Goal: Information Seeking & Learning: Learn about a topic

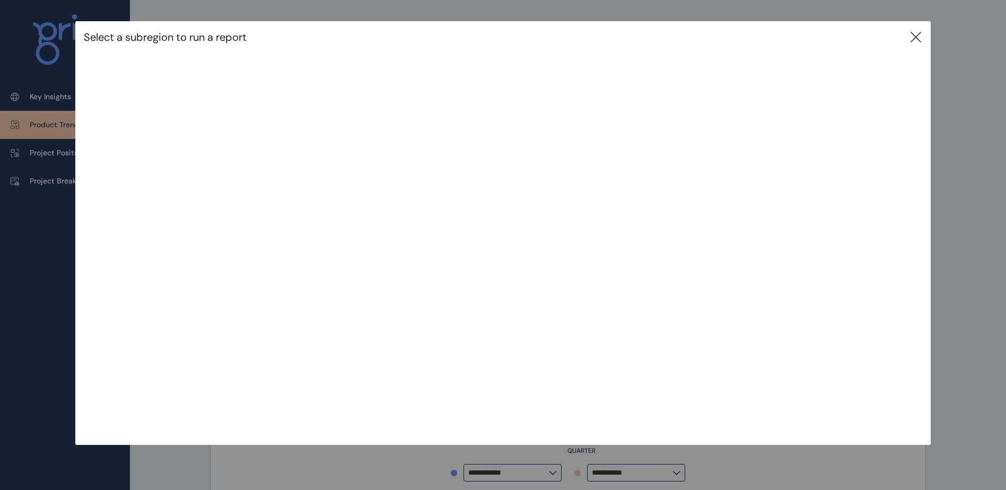
click at [919, 36] on icon at bounding box center [915, 37] width 13 height 13
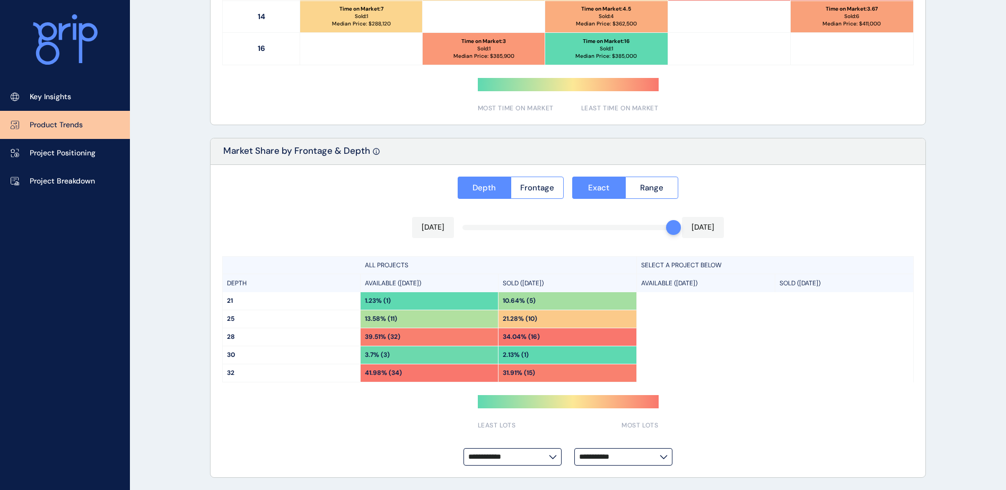
scroll to position [751, 0]
click at [89, 147] on link "Project Positioning" at bounding box center [65, 153] width 130 height 28
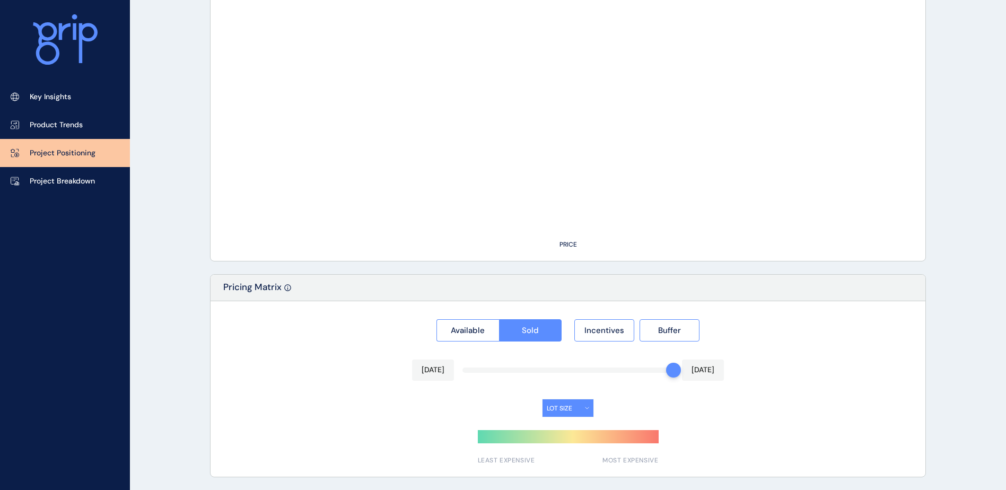
type input "**********"
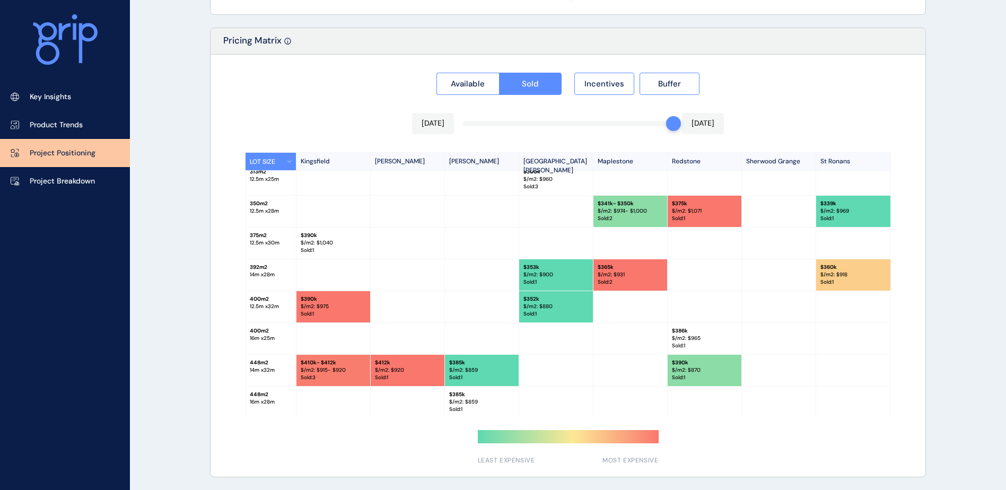
scroll to position [103, 0]
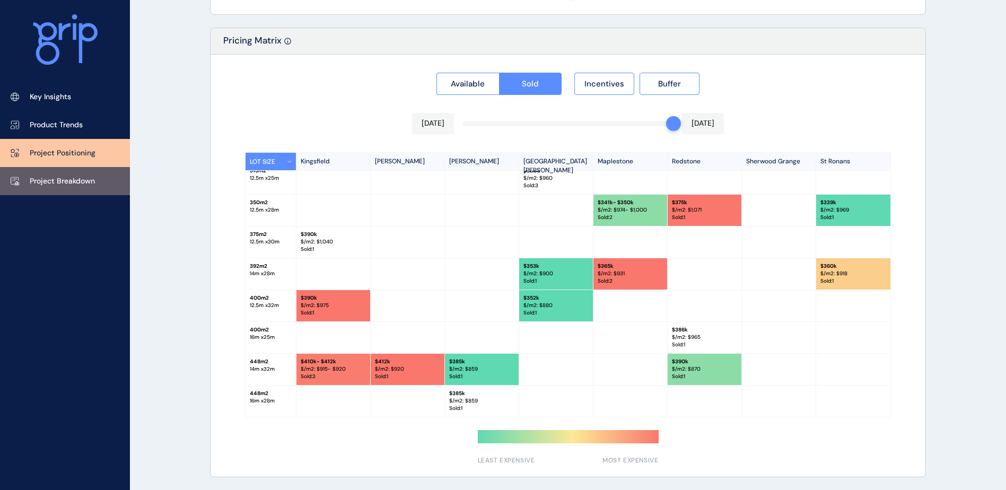
click at [94, 178] on p "Project Breakdown" at bounding box center [62, 181] width 65 height 11
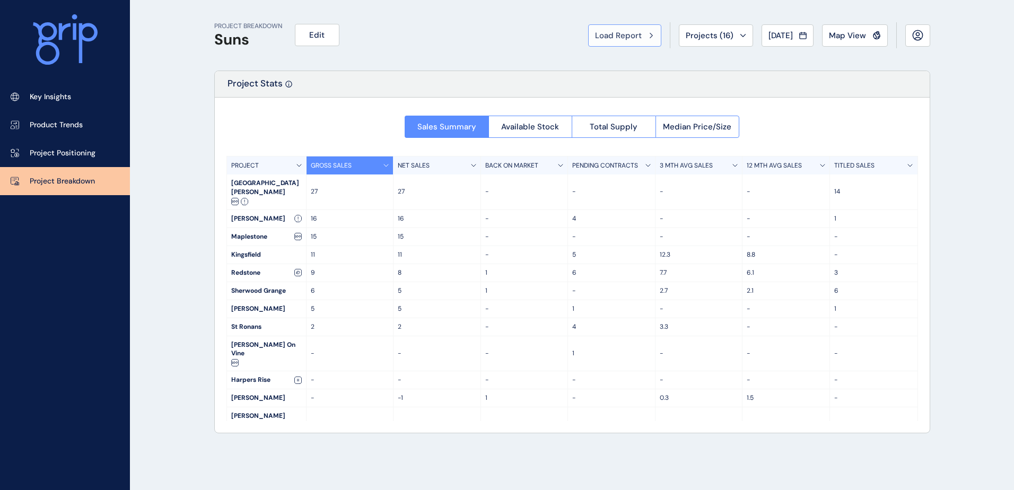
click at [595, 38] on span "Load Report" at bounding box center [618, 35] width 47 height 11
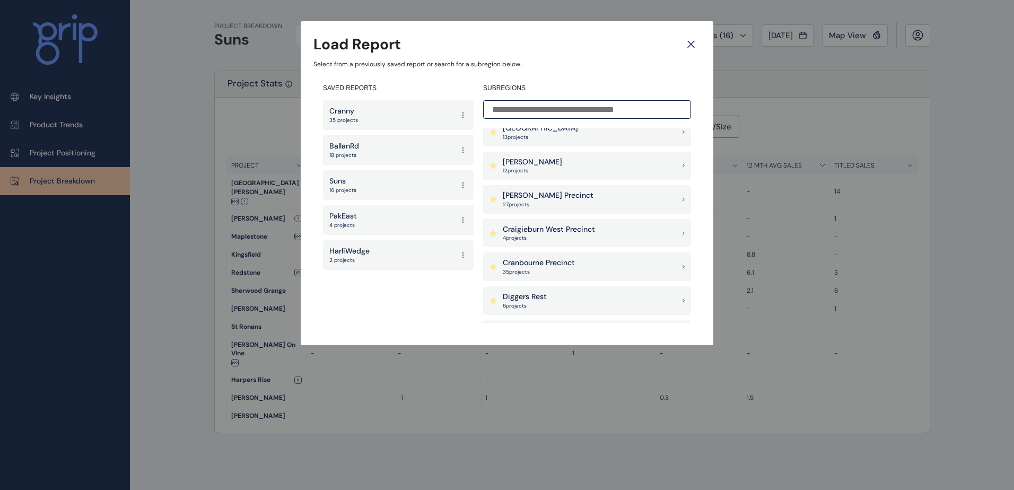
scroll to position [271, 0]
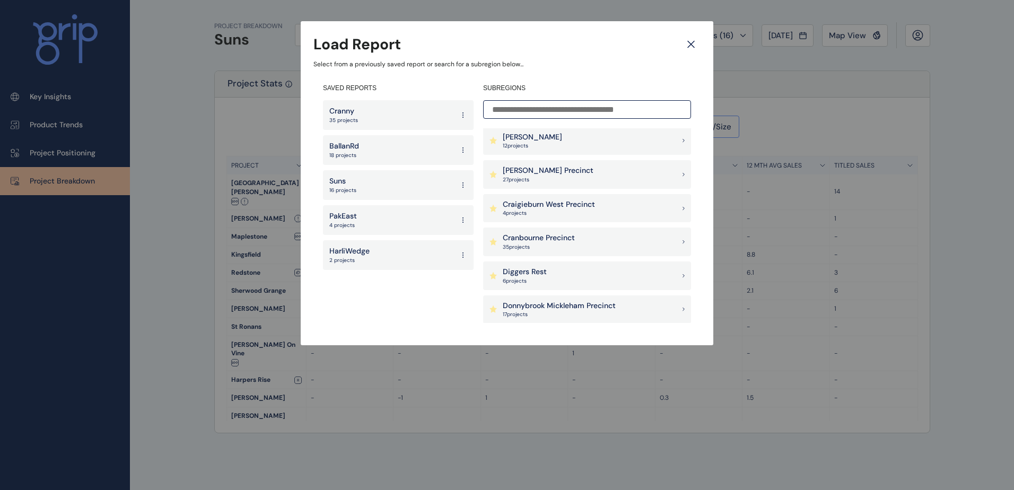
click at [558, 207] on p "Craigieburn West Precinct" at bounding box center [549, 204] width 92 height 11
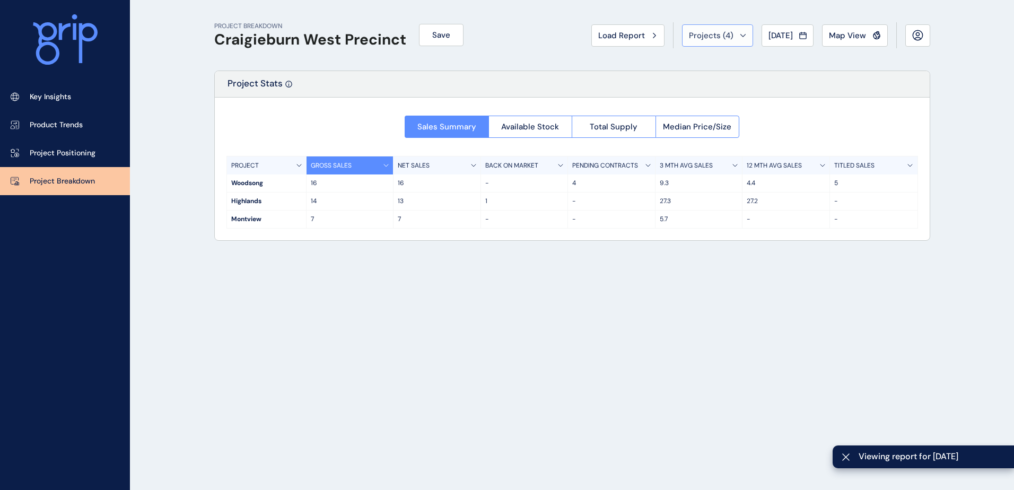
click at [726, 36] on div "Projects ( 4 )" at bounding box center [717, 35] width 57 height 11
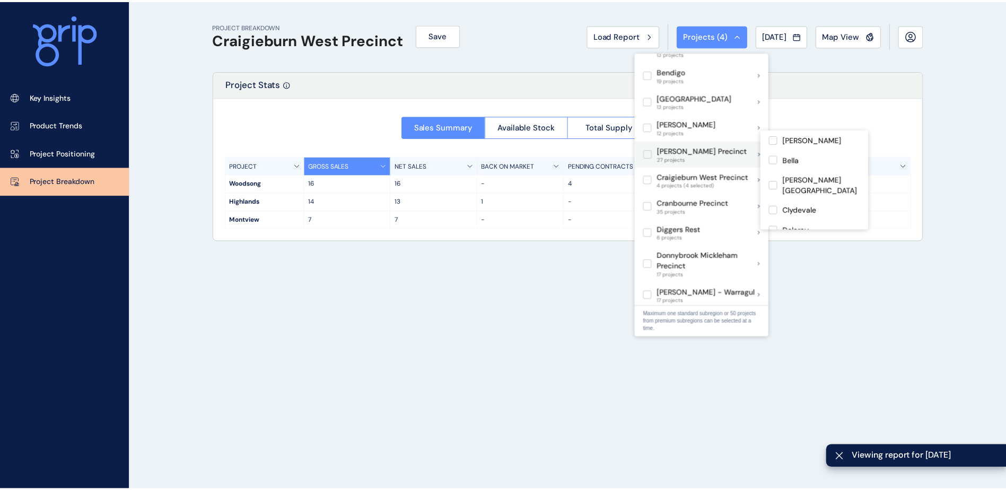
scroll to position [212, 0]
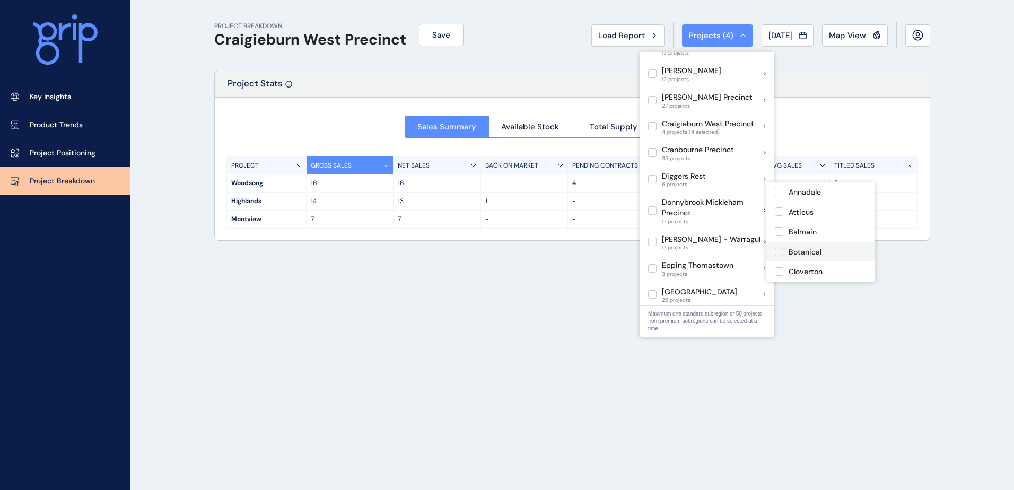
click at [779, 248] on label at bounding box center [779, 252] width 8 height 8
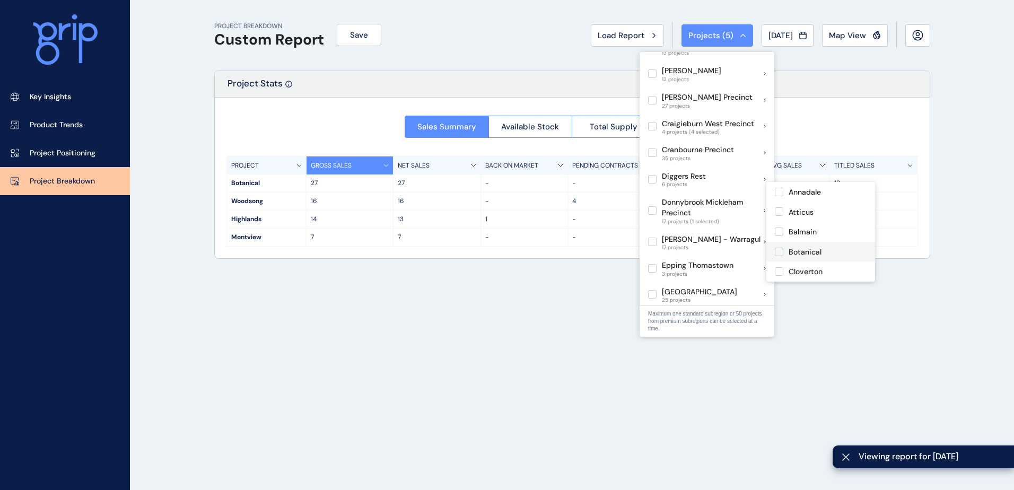
click at [782, 251] on label at bounding box center [779, 252] width 8 height 8
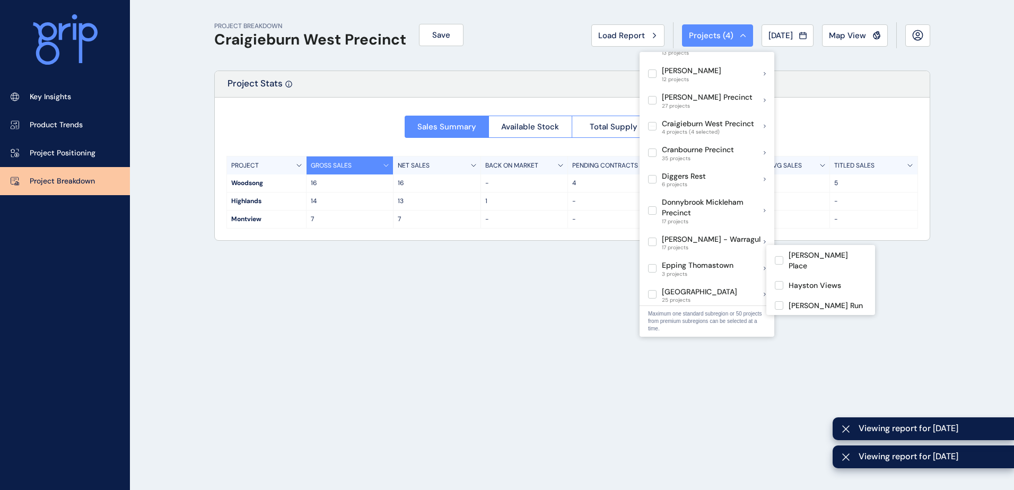
click at [374, 276] on div "PROJECT BREAKDOWN Craigieburn West Precinct Save Load Report Projects ( 4 ) [DA…" at bounding box center [572, 245] width 742 height 490
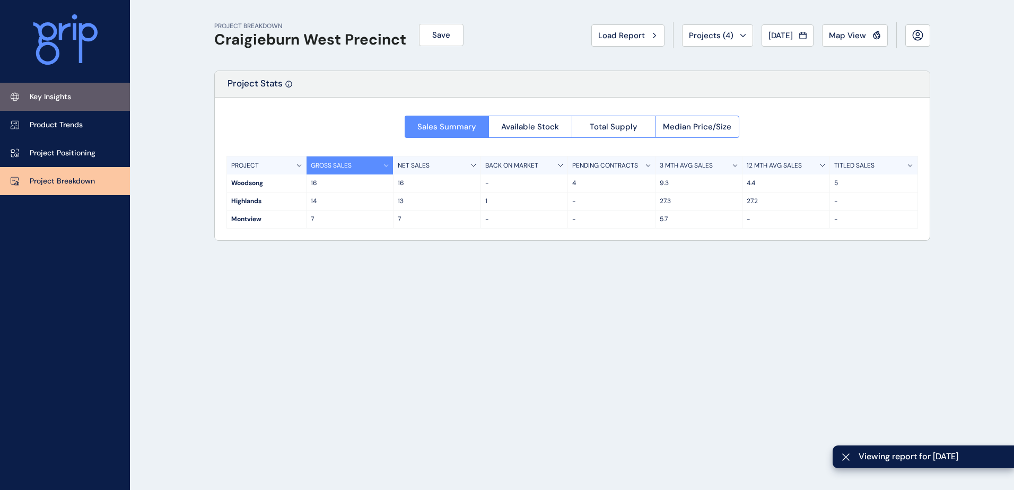
click at [69, 93] on p "Key Insights" at bounding box center [50, 97] width 41 height 11
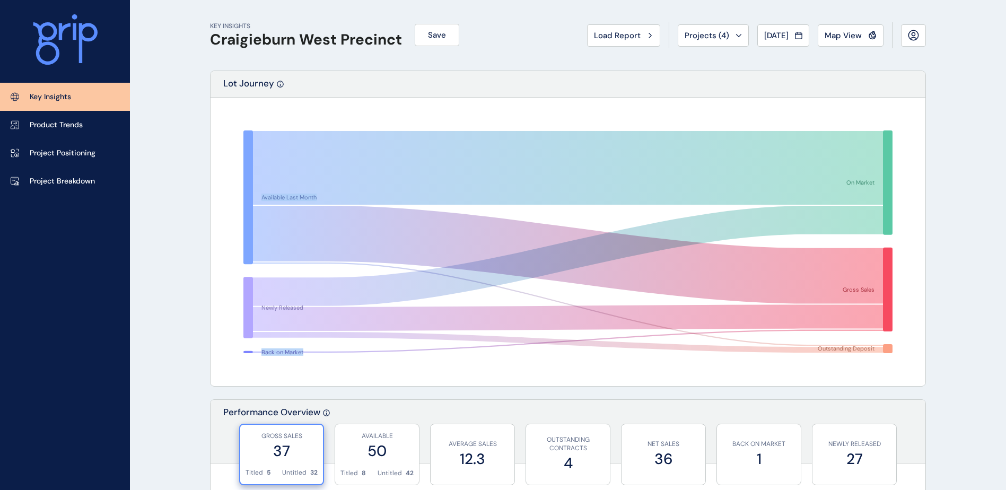
drag, startPoint x: 172, startPoint y: 316, endPoint x: 187, endPoint y: 190, distance: 127.1
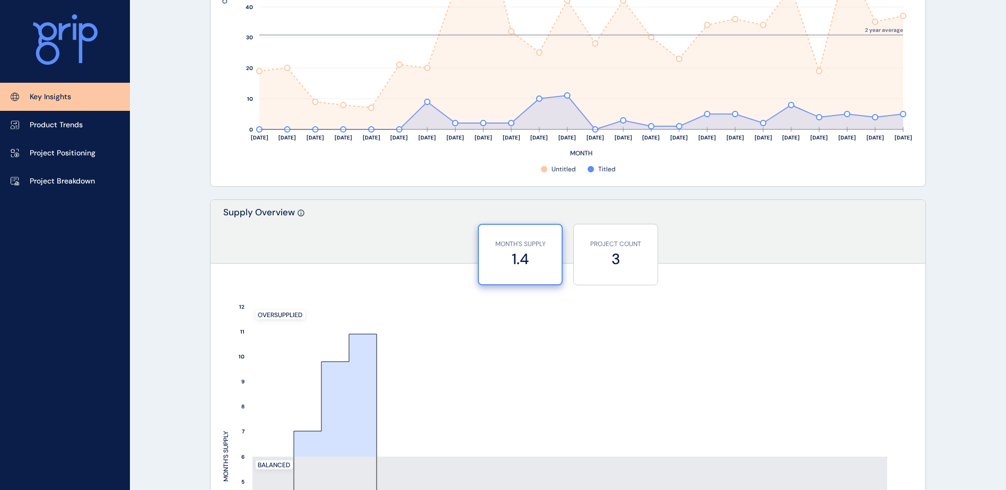
scroll to position [682, 0]
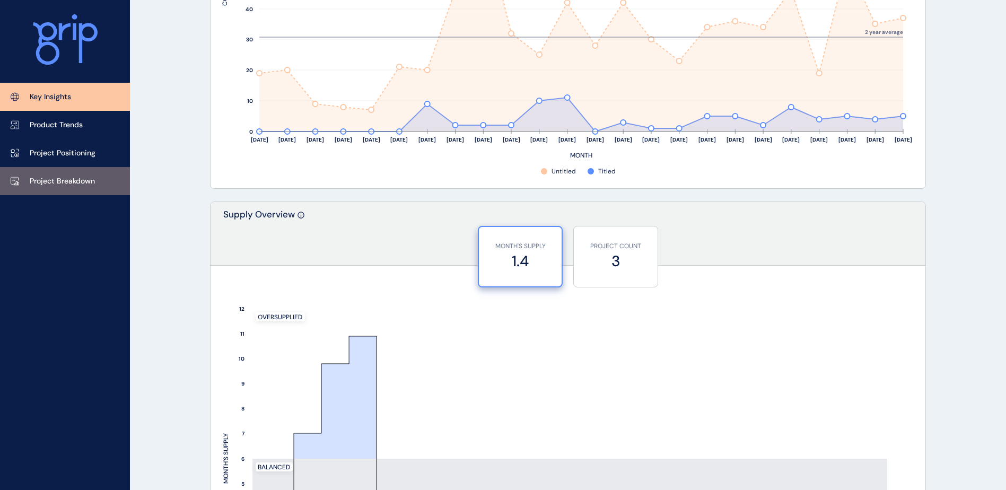
click at [61, 180] on p "Project Breakdown" at bounding box center [62, 181] width 65 height 11
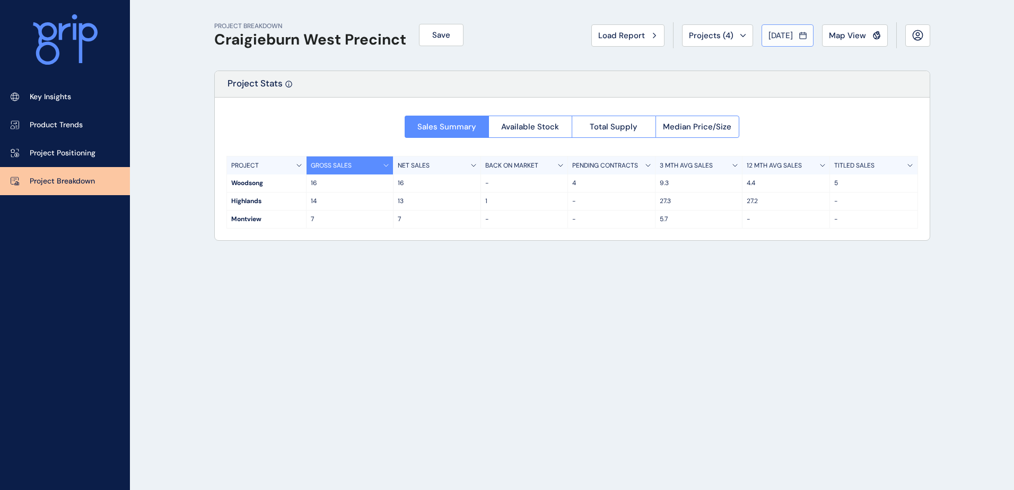
click at [784, 44] on button "[DATE]" at bounding box center [787, 35] width 52 height 22
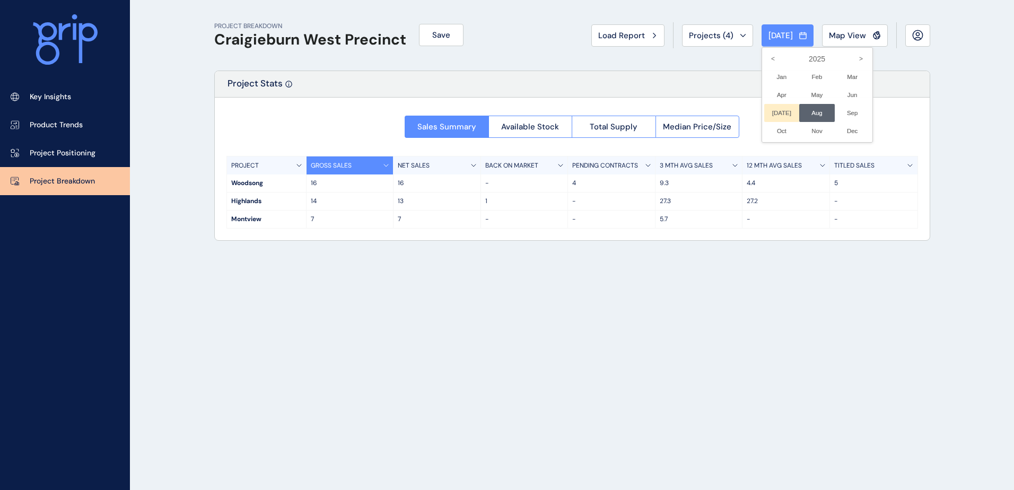
click at [767, 110] on li "[DATE] No report is available for this period. New months are usually published…" at bounding box center [782, 113] width 36 height 18
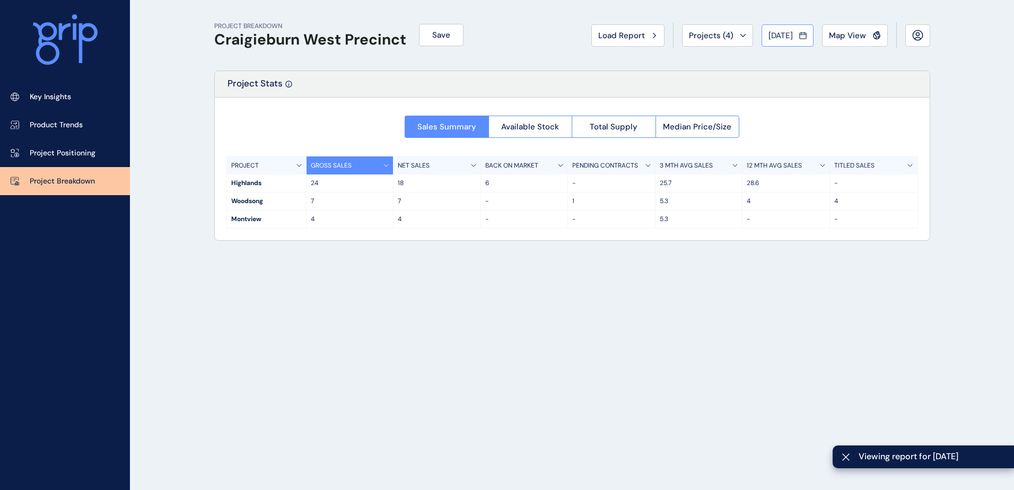
click at [793, 41] on button "[DATE]" at bounding box center [787, 35] width 52 height 22
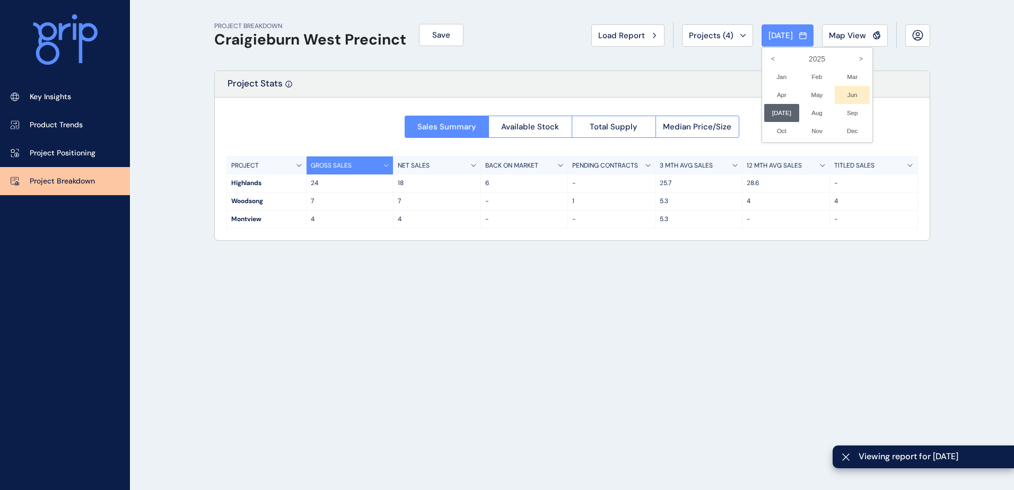
click at [844, 97] on li "Jun No report is available for this period. New months are usually published 5 …" at bounding box center [852, 95] width 36 height 18
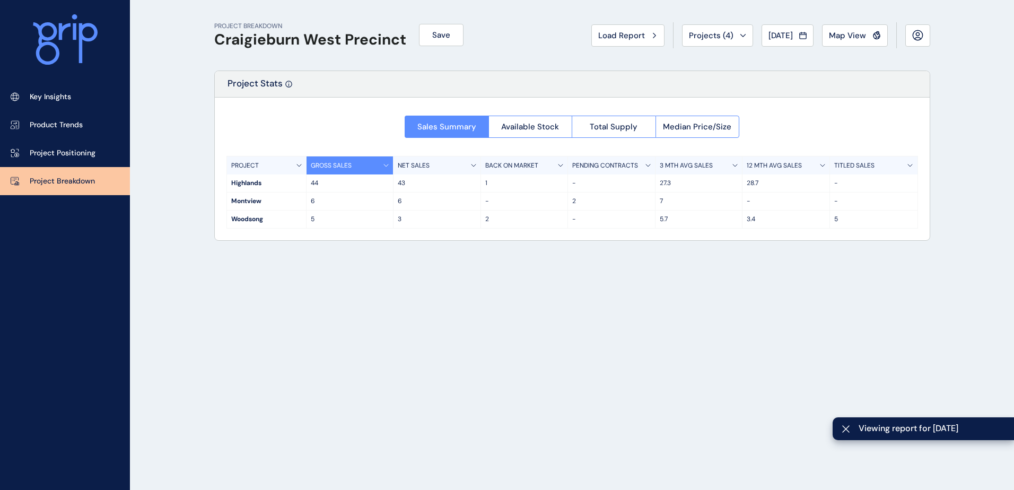
click at [771, 24] on button "[DATE]" at bounding box center [787, 35] width 52 height 22
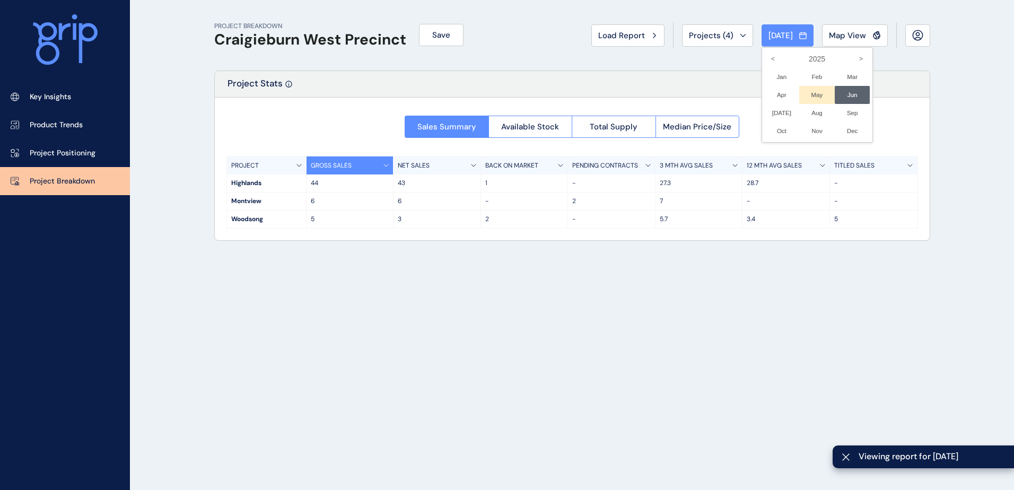
click at [802, 90] on li "May No report is available for this period. New months are usually published 5 …" at bounding box center [817, 95] width 36 height 18
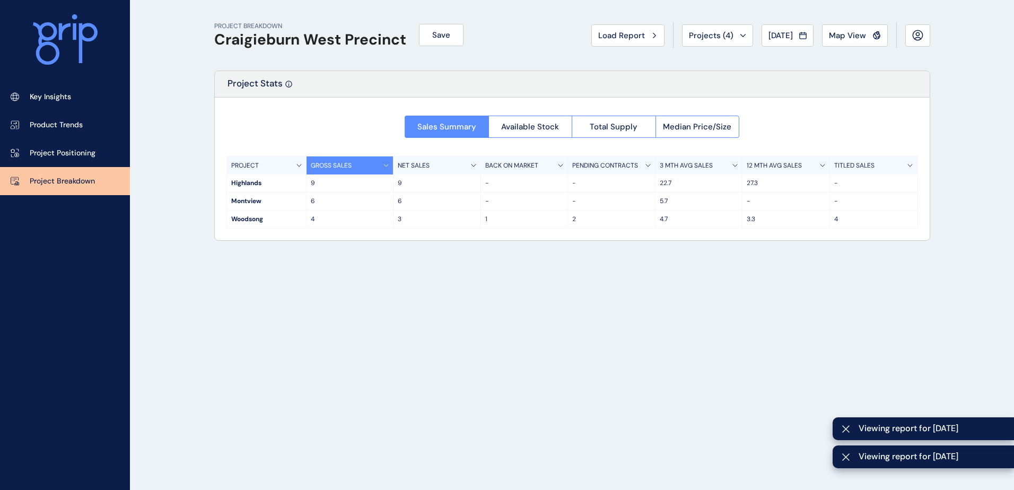
click at [779, 27] on button "[DATE]" at bounding box center [787, 35] width 52 height 22
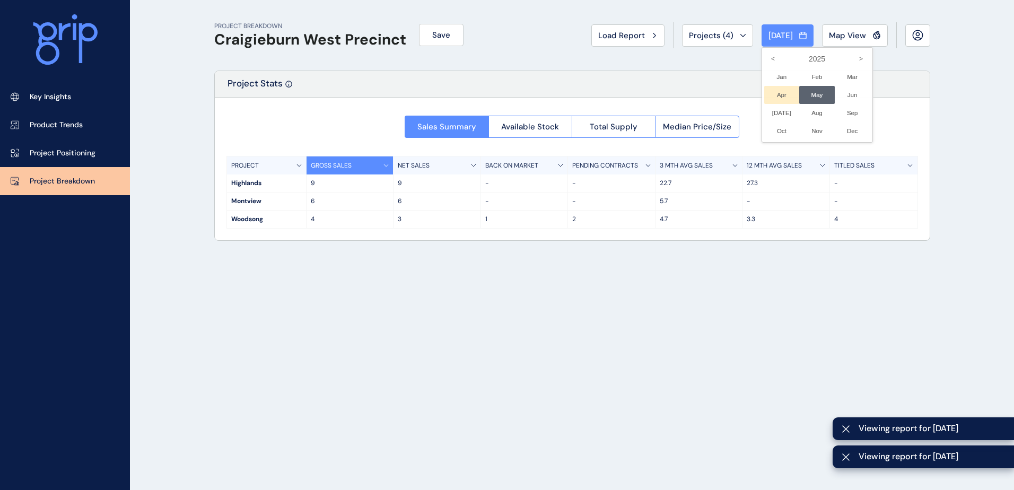
click at [774, 92] on li "Apr No report is available for this period. New months are usually published 5 …" at bounding box center [782, 95] width 36 height 18
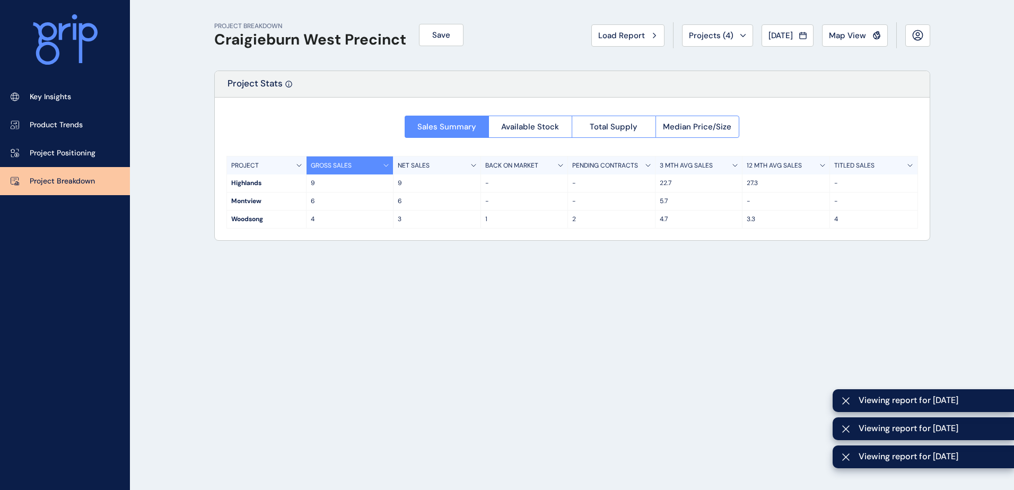
click at [778, 25] on button "[DATE]" at bounding box center [787, 35] width 52 height 22
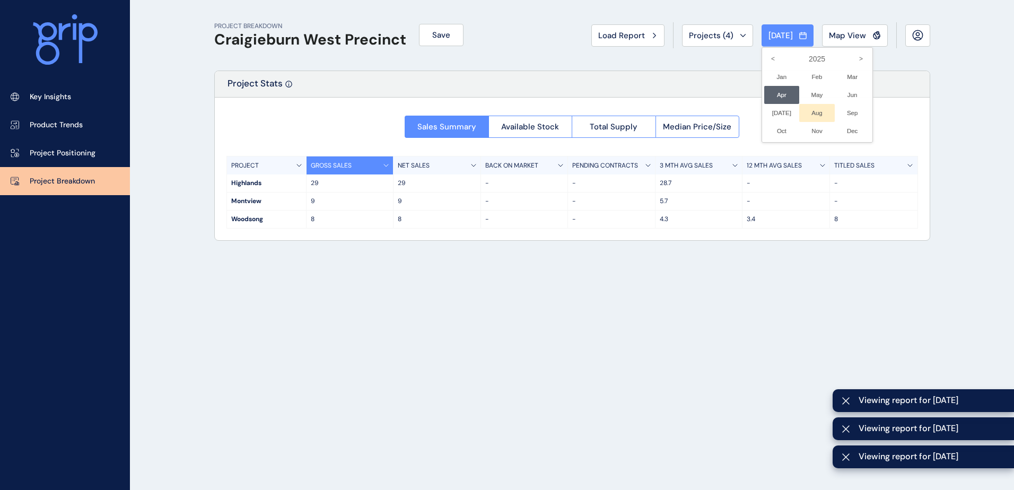
click at [814, 116] on li "Aug No report is available for this period. New months are usually published 5 …" at bounding box center [817, 113] width 36 height 18
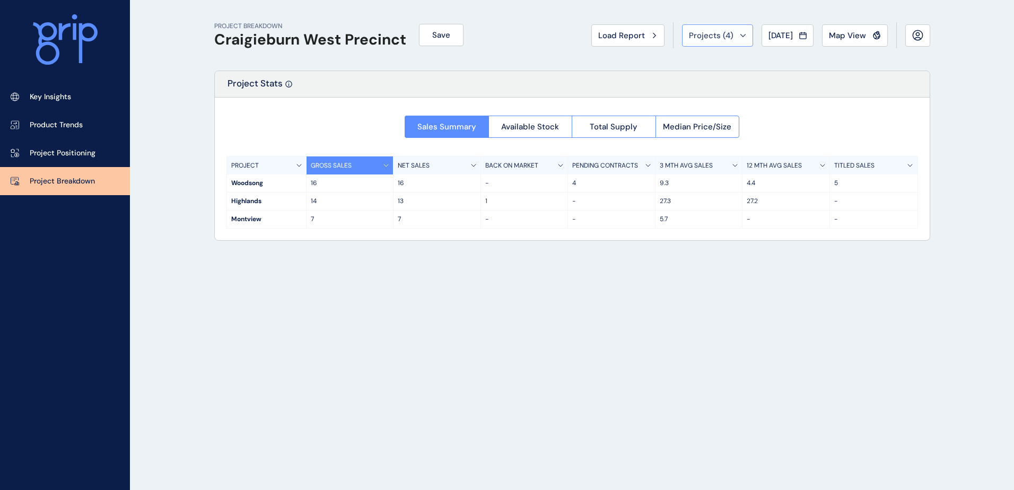
click at [739, 42] on button "Projects ( 4 )" at bounding box center [717, 35] width 71 height 22
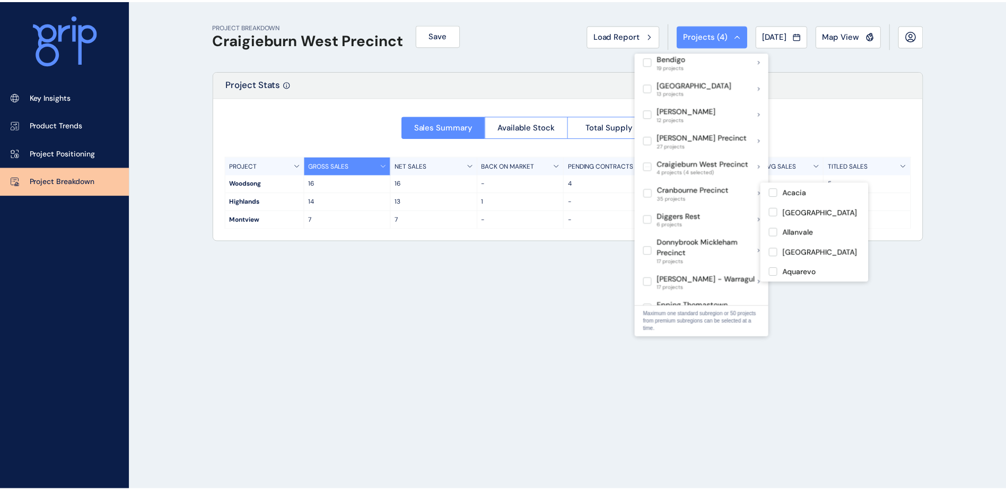
scroll to position [212, 0]
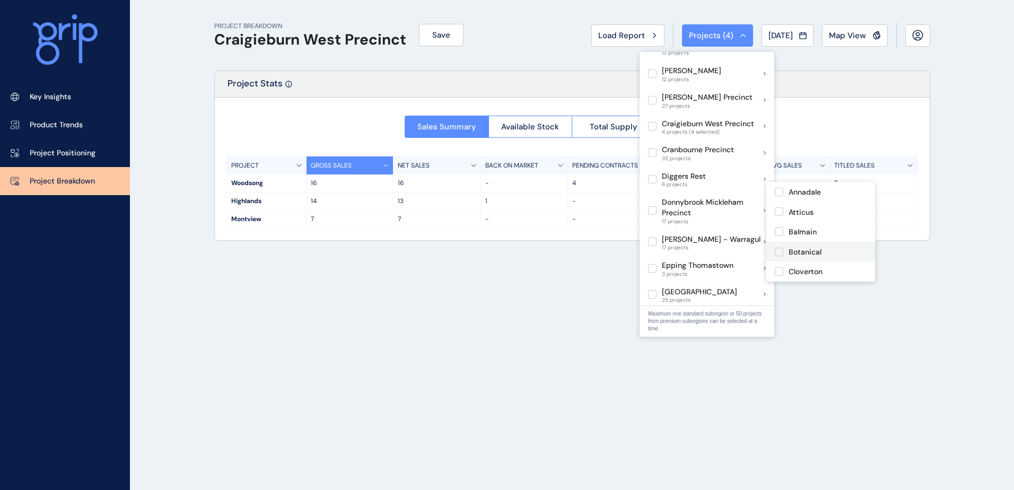
click at [780, 252] on label at bounding box center [779, 252] width 8 height 8
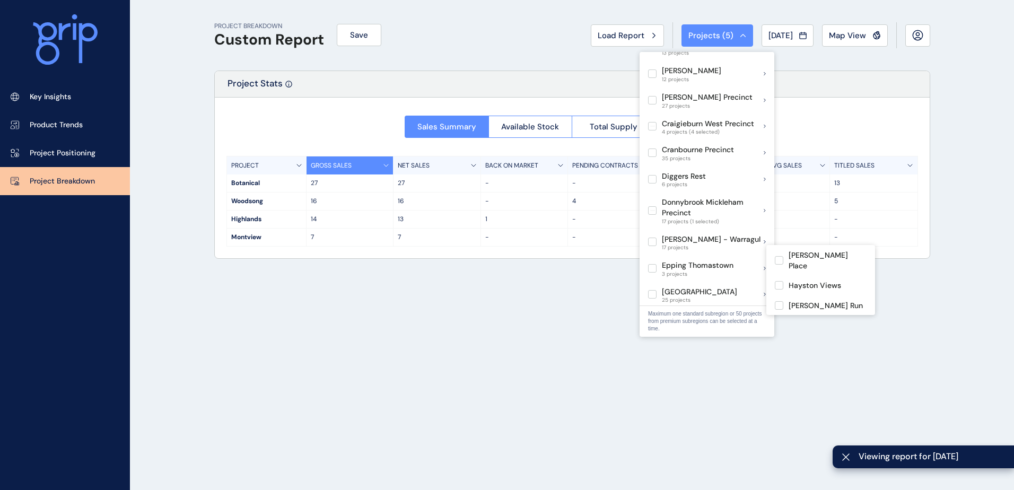
drag, startPoint x: 390, startPoint y: 298, endPoint x: 366, endPoint y: 57, distance: 242.4
click at [391, 297] on div "PROJECT BREAKDOWN Custom Report Save Load Report Projects ( 5 ) [DATE] 2025 < >…" at bounding box center [572, 245] width 742 height 490
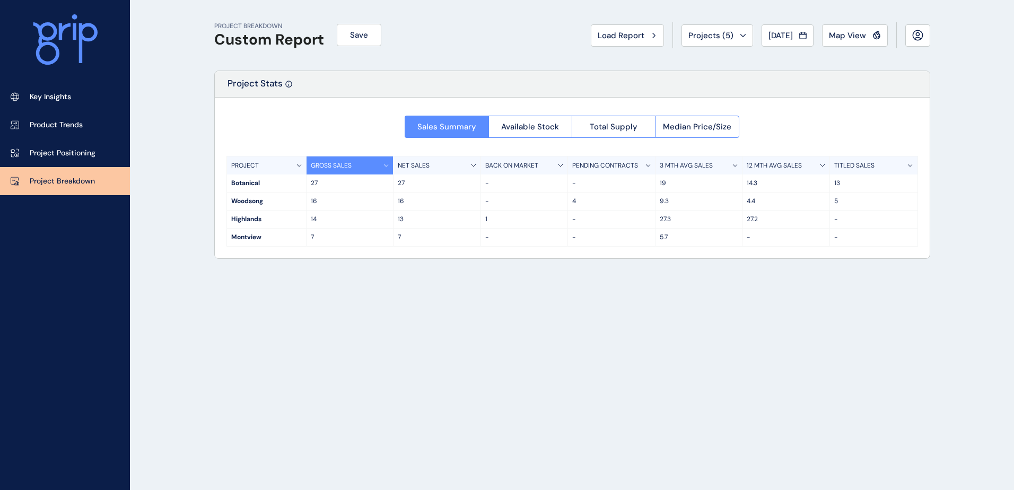
drag, startPoint x: 75, startPoint y: 151, endPoint x: 162, endPoint y: 189, distance: 94.7
click at [75, 151] on p "Project Positioning" at bounding box center [63, 153] width 66 height 11
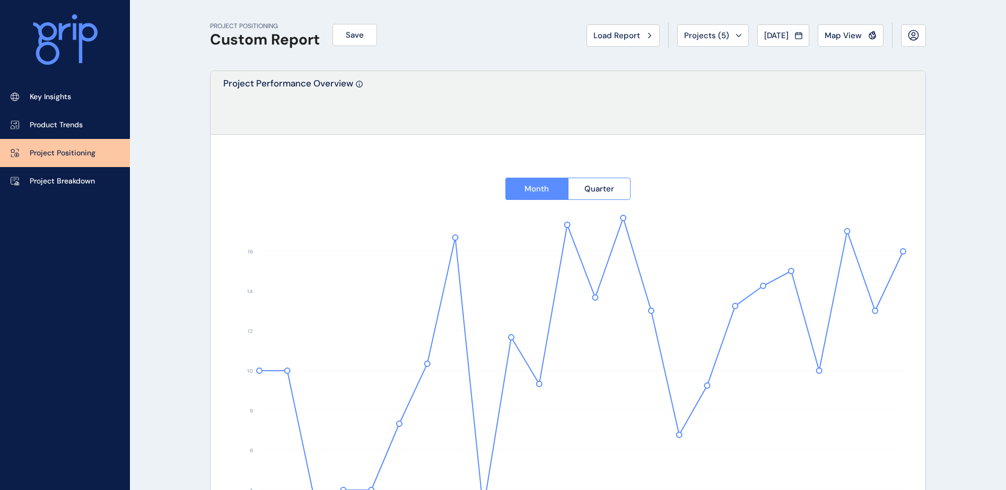
type input "*********"
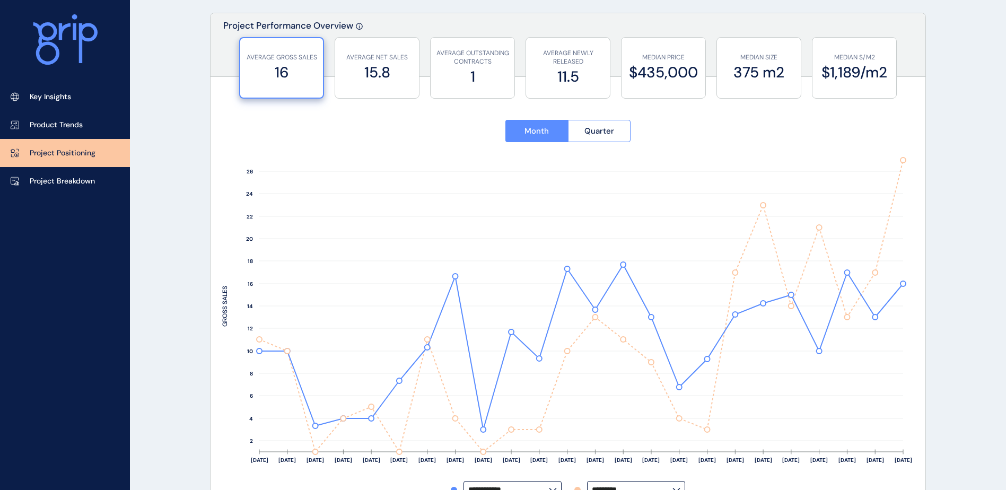
scroll to position [106, 0]
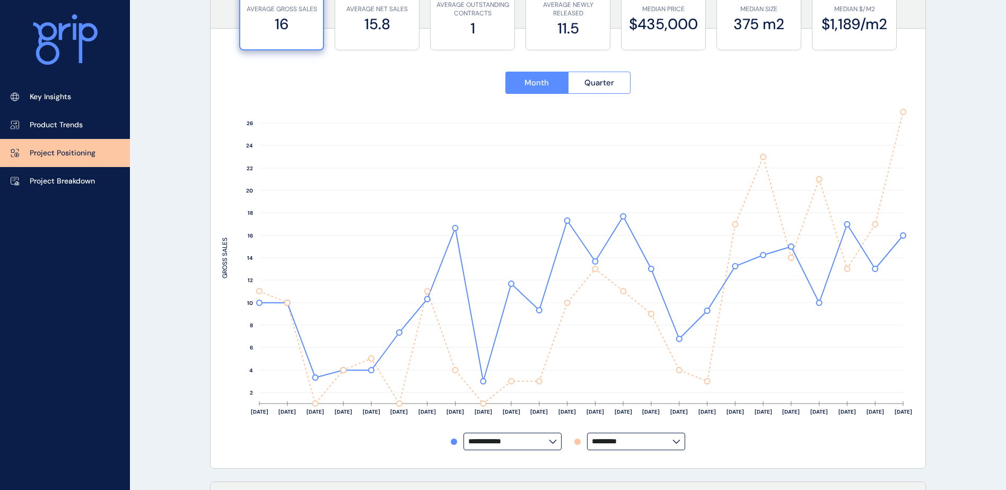
click at [482, 444] on input "**********" at bounding box center [508, 441] width 81 height 8
click at [518, 415] on div "Woodsong" at bounding box center [512, 417] width 96 height 20
type input "********"
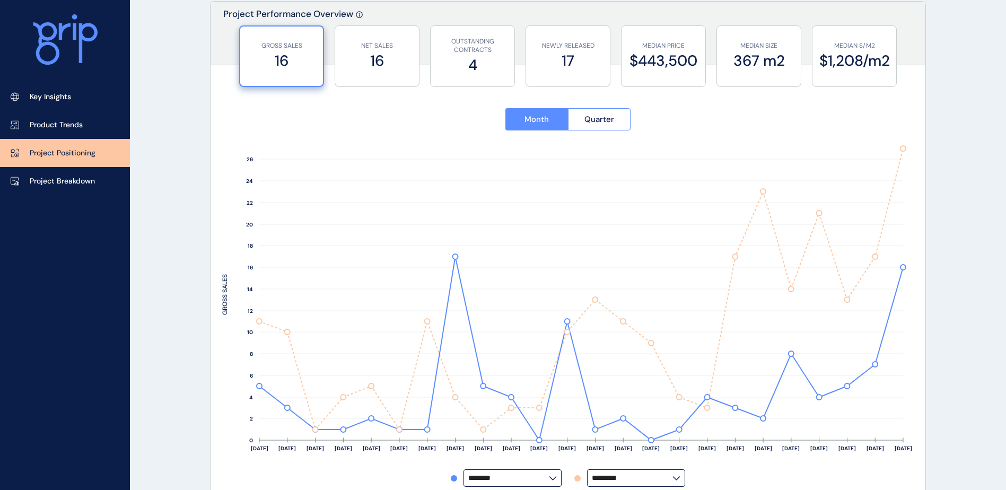
scroll to position [63, 0]
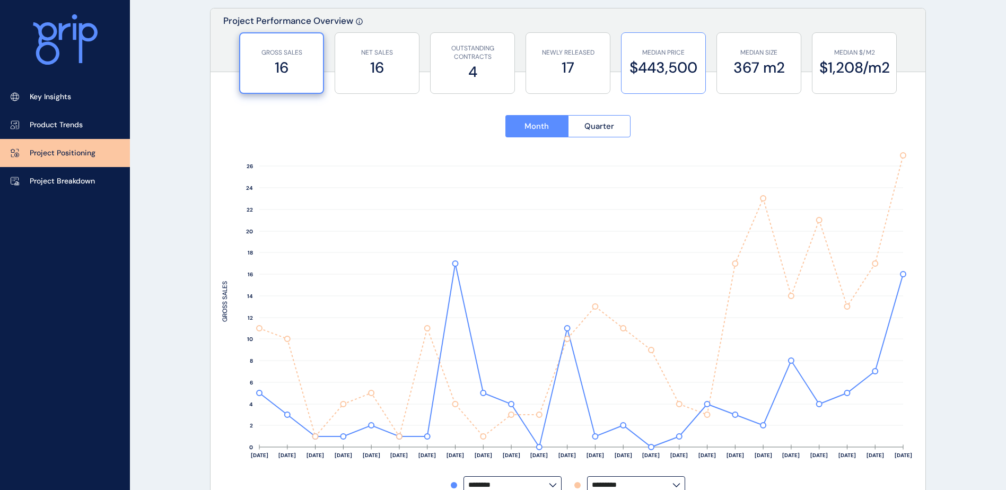
click at [672, 59] on label "$443,500" at bounding box center [663, 67] width 73 height 21
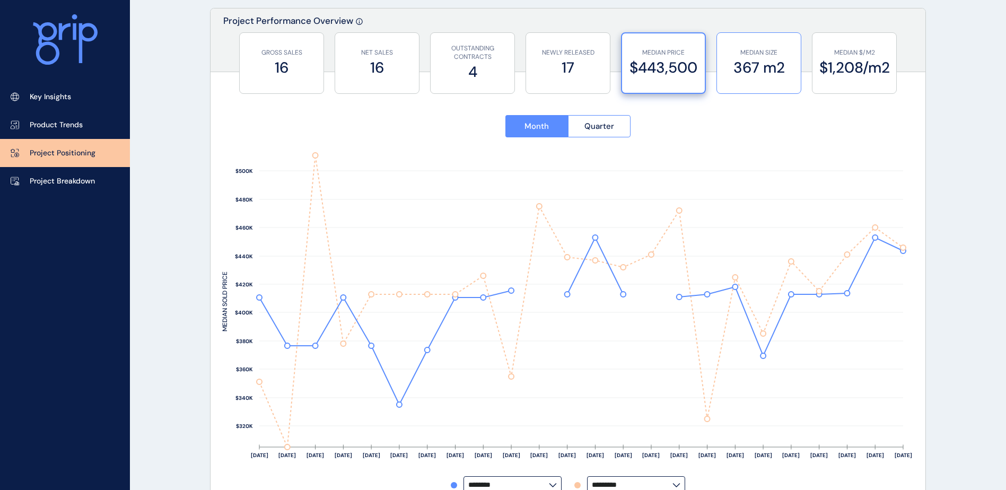
click at [760, 83] on div "MEDIAN SIZE 367 m2" at bounding box center [758, 63] width 73 height 60
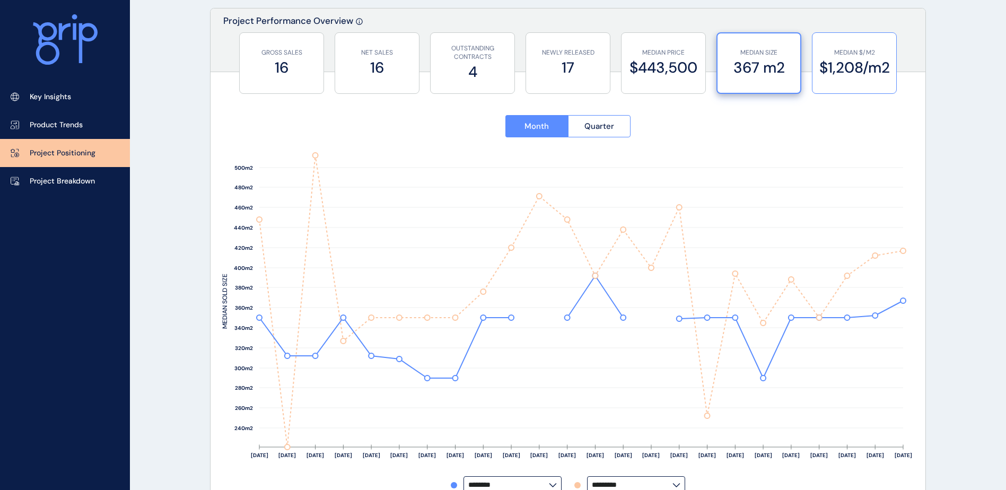
click at [813, 83] on div "MEDIAN $/M2 $1,208/m2" at bounding box center [854, 63] width 85 height 62
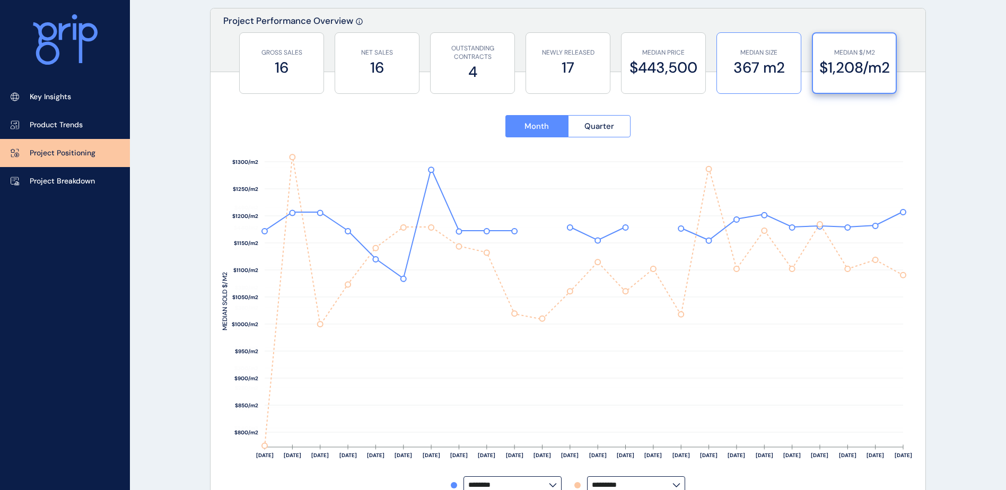
click at [757, 80] on div "MEDIAN SIZE 367 m2" at bounding box center [758, 63] width 73 height 60
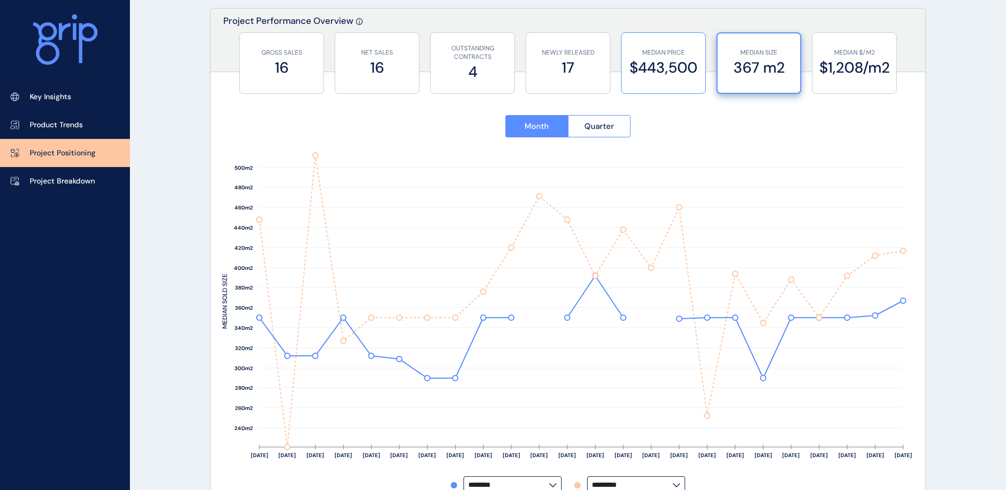
click at [679, 75] on label "$443,500" at bounding box center [663, 67] width 73 height 21
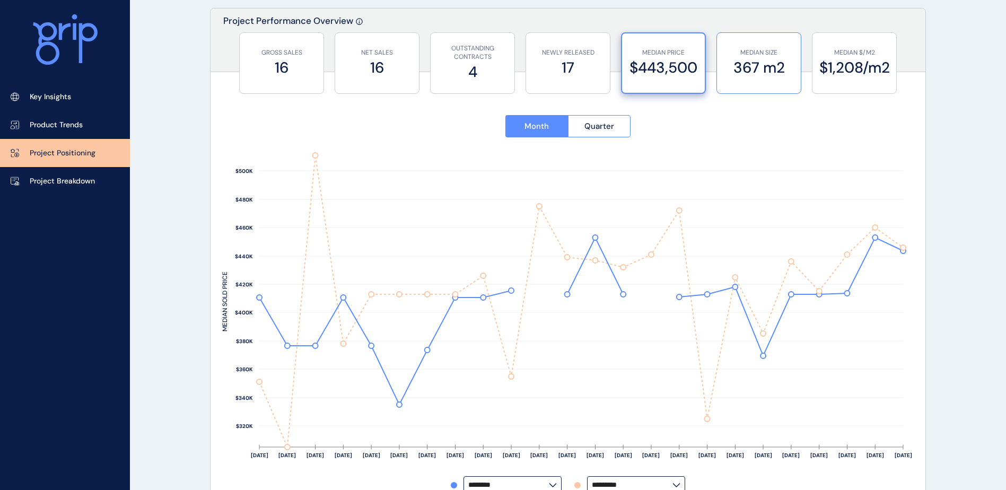
click at [748, 75] on label "367 m2" at bounding box center [758, 67] width 73 height 21
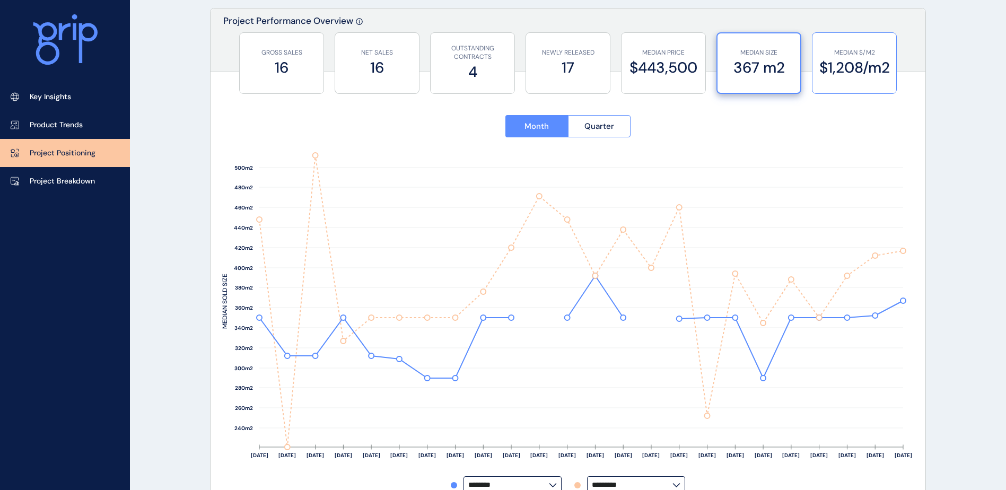
click at [837, 50] on p "MEDIAN $/M2" at bounding box center [854, 52] width 73 height 9
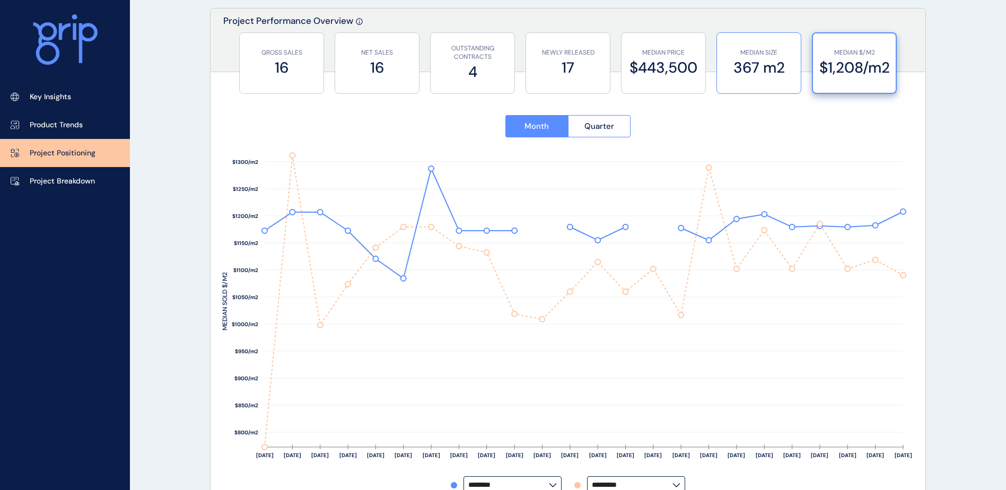
drag, startPoint x: 749, startPoint y: 73, endPoint x: 660, endPoint y: 68, distance: 89.2
click at [747, 71] on label "367 m2" at bounding box center [758, 67] width 73 height 21
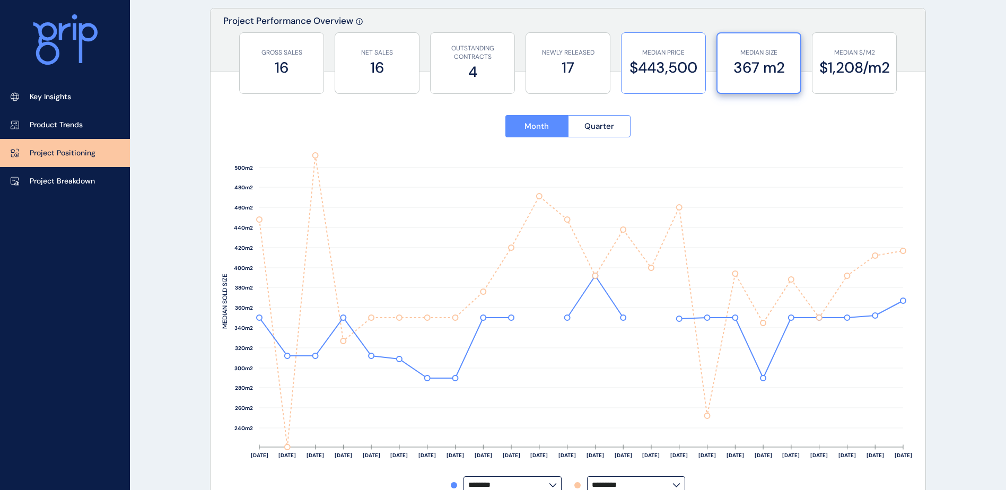
click at [669, 77] on label "$443,500" at bounding box center [663, 67] width 73 height 21
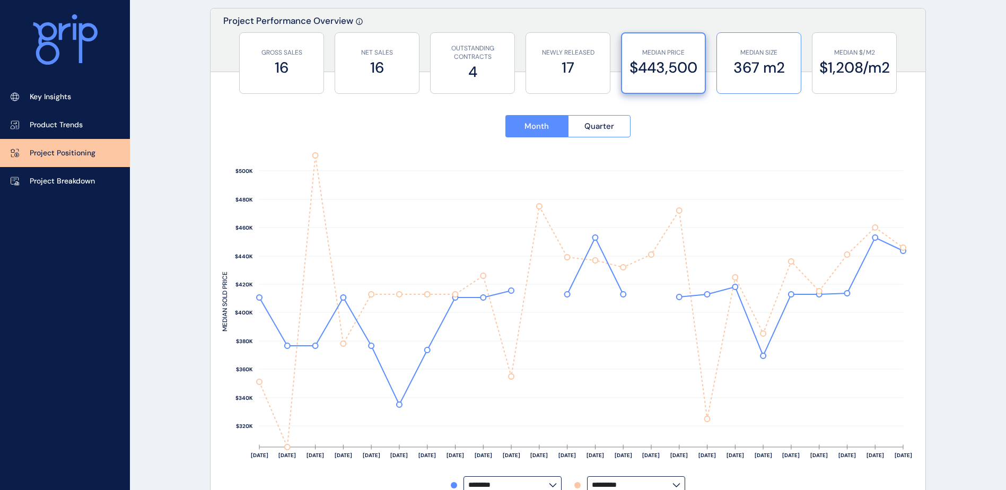
click at [744, 84] on div "MEDIAN SIZE 367 m2" at bounding box center [758, 63] width 73 height 60
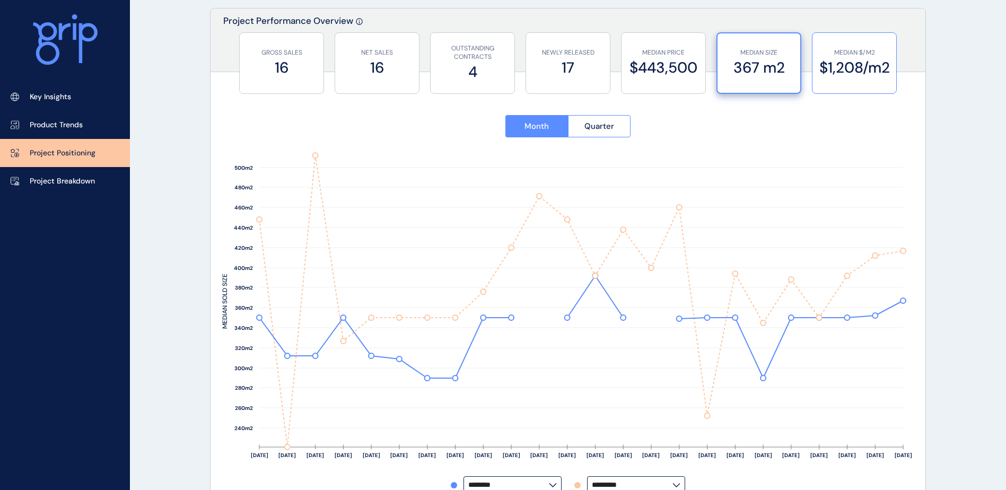
click at [825, 82] on div "MEDIAN $/M2 $1,208/m2" at bounding box center [854, 63] width 73 height 60
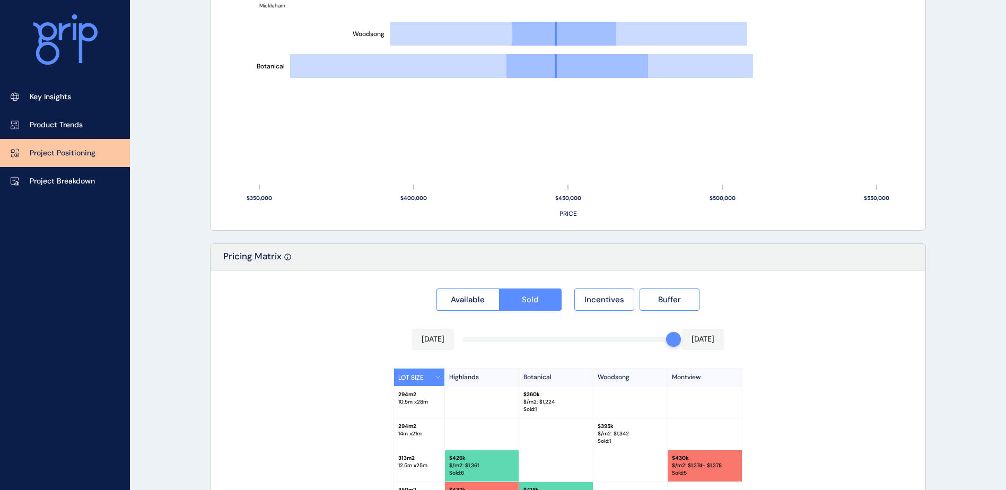
scroll to position [978, 0]
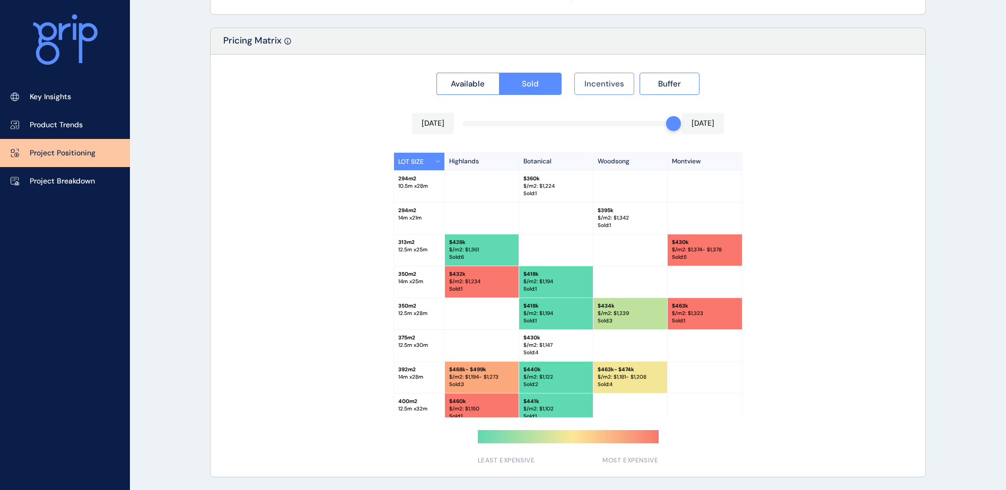
click at [615, 83] on span "Incentives" at bounding box center [604, 83] width 40 height 11
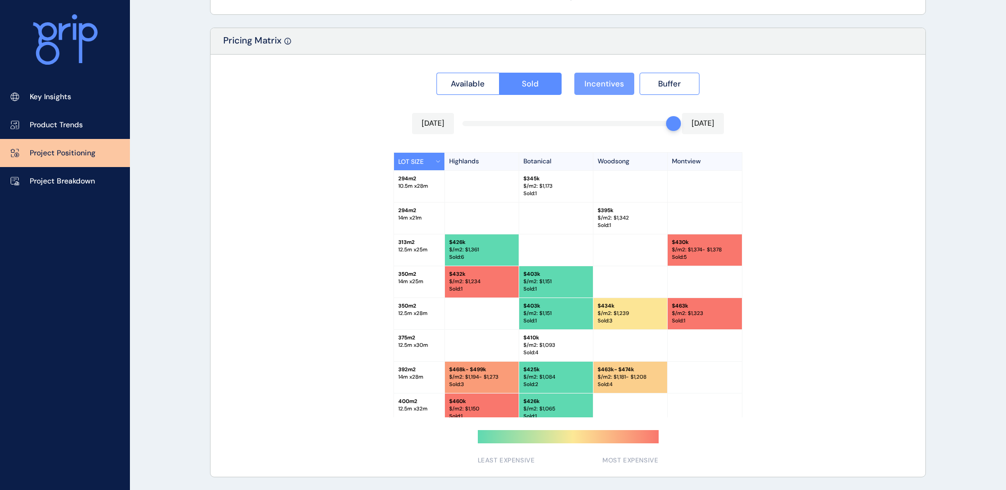
click at [615, 83] on span "Incentives" at bounding box center [604, 83] width 40 height 11
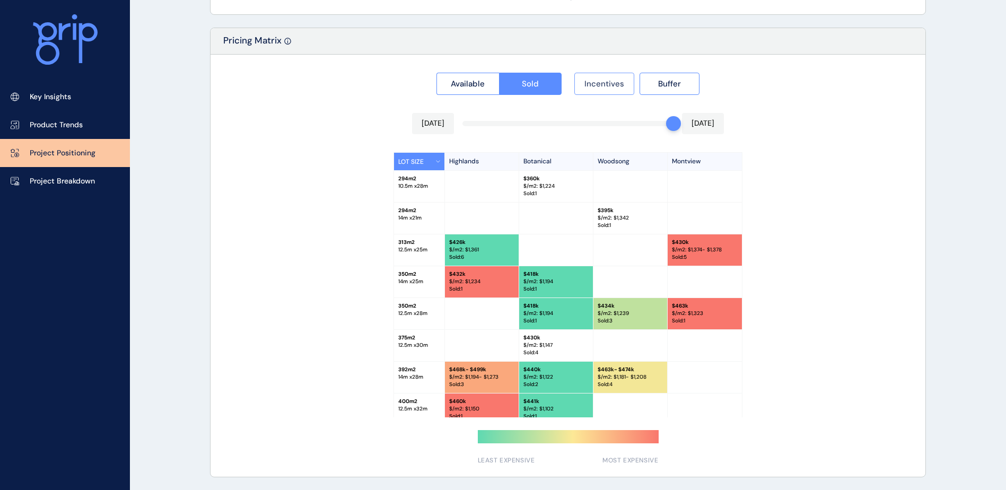
click at [615, 83] on span "Incentives" at bounding box center [604, 83] width 40 height 11
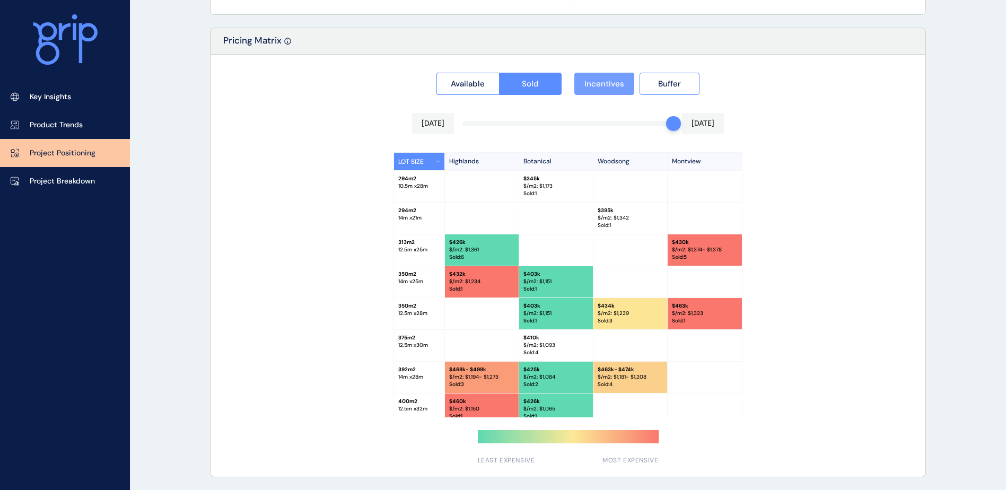
click at [615, 83] on span "Incentives" at bounding box center [604, 83] width 40 height 11
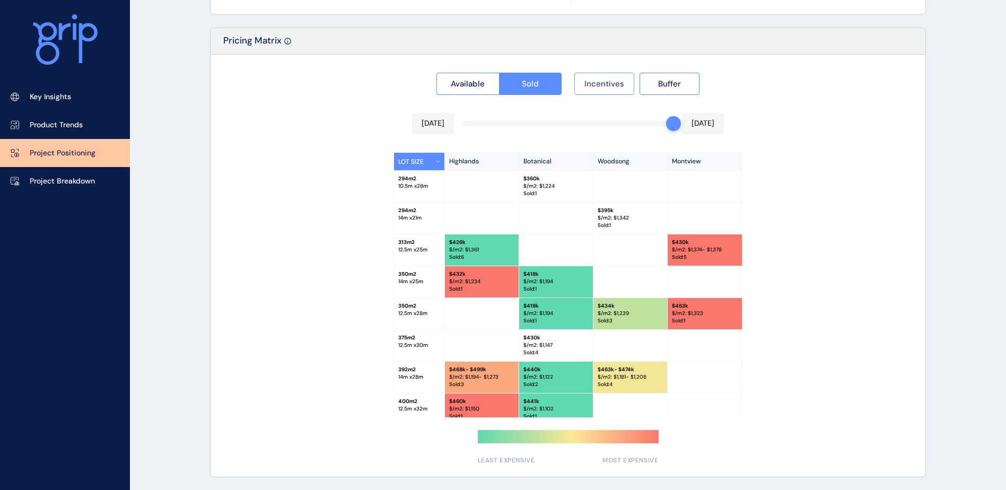
click at [615, 83] on span "Incentives" at bounding box center [604, 83] width 40 height 11
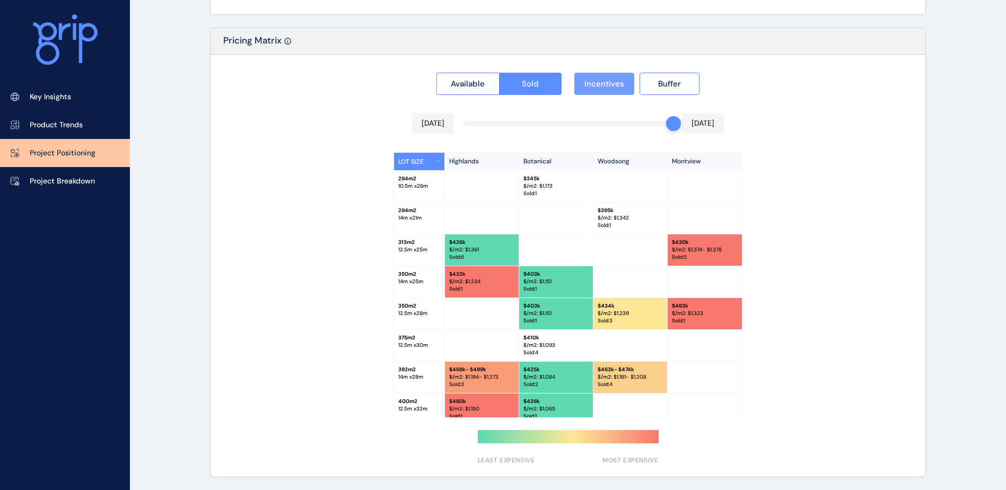
click at [615, 83] on span "Incentives" at bounding box center [604, 83] width 40 height 11
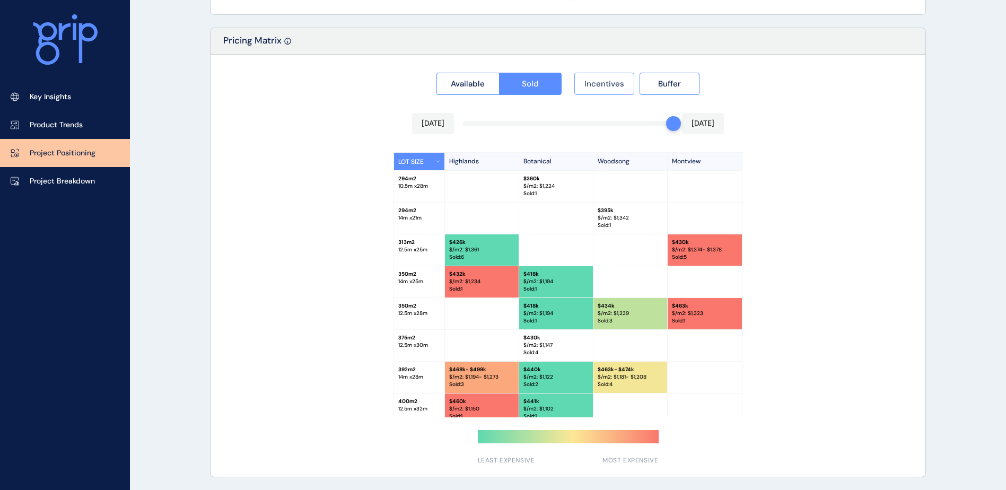
click at [615, 83] on span "Incentives" at bounding box center [604, 83] width 40 height 11
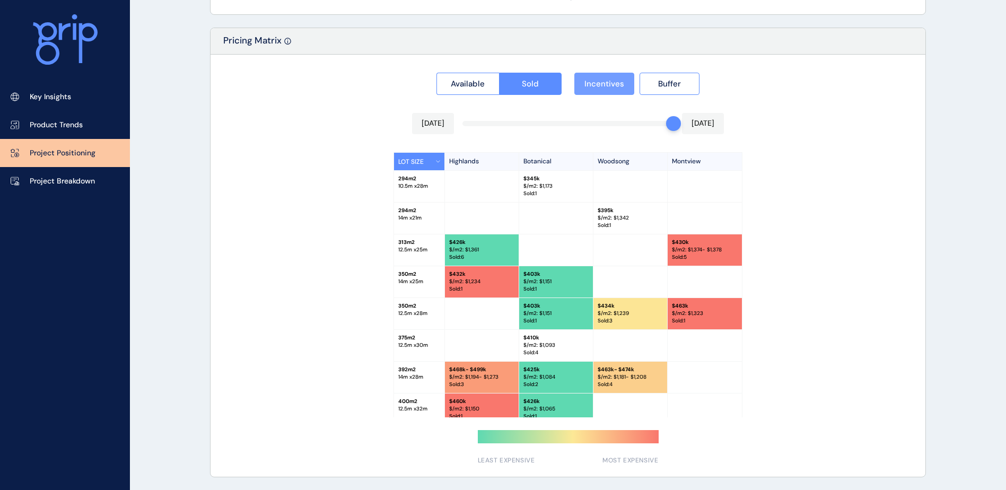
click at [615, 83] on span "Incentives" at bounding box center [604, 83] width 40 height 11
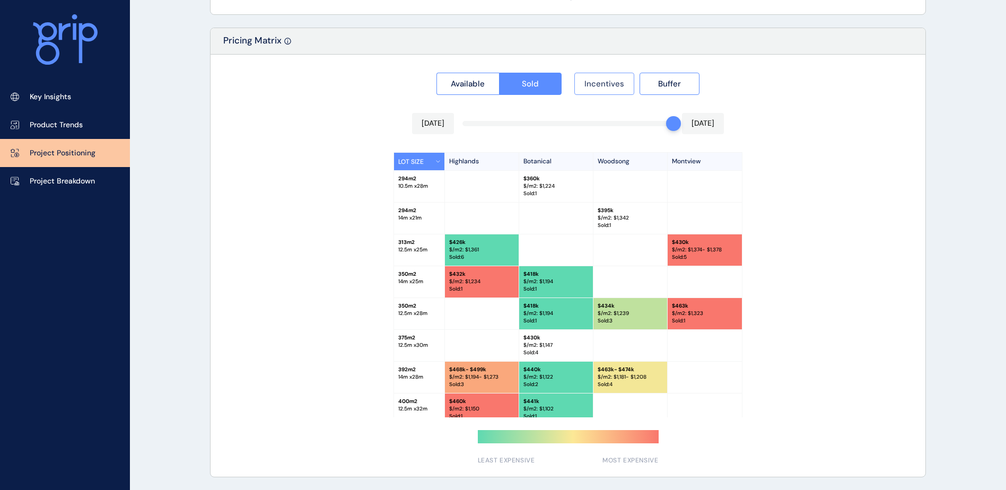
click at [615, 83] on span "Incentives" at bounding box center [604, 83] width 40 height 11
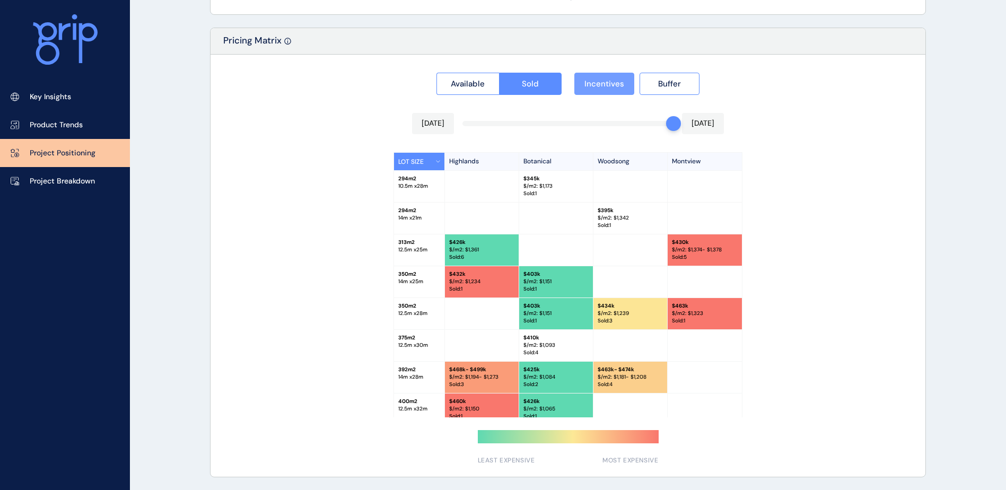
click at [584, 87] on button "Incentives" at bounding box center [604, 84] width 60 height 22
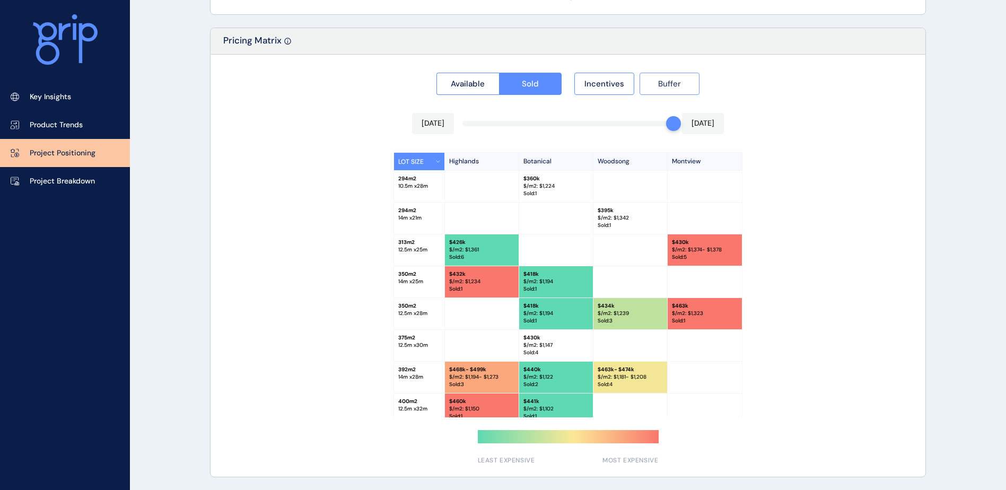
click at [667, 87] on span "Buffer" at bounding box center [669, 83] width 23 height 11
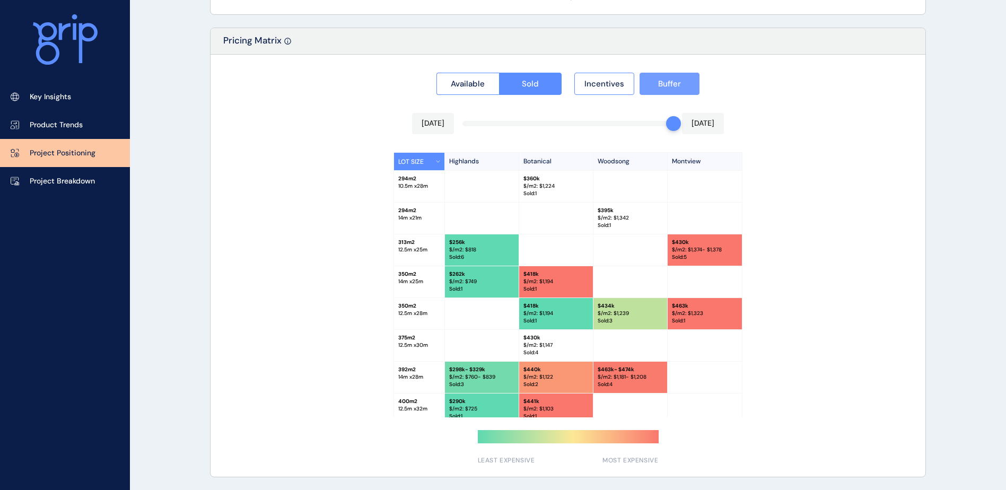
click at [667, 87] on span "Buffer" at bounding box center [669, 83] width 23 height 11
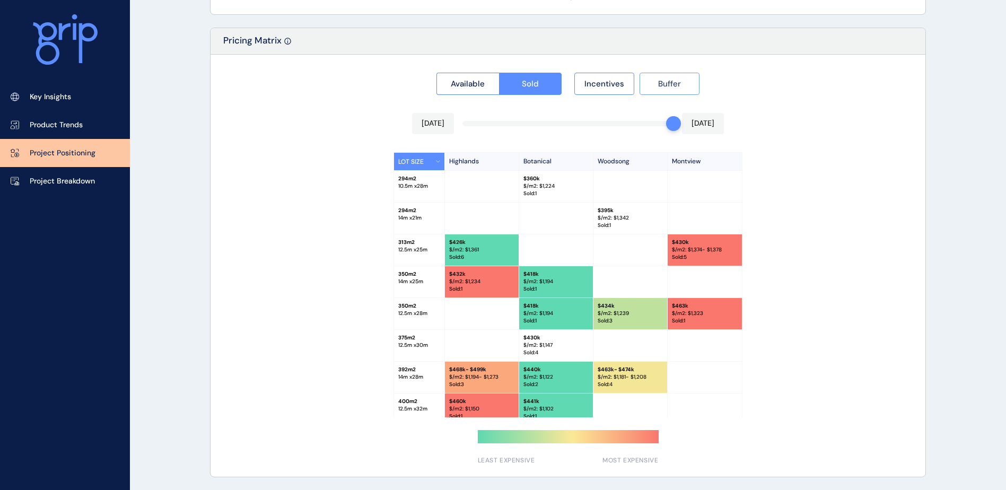
click at [667, 87] on span "Buffer" at bounding box center [669, 83] width 23 height 11
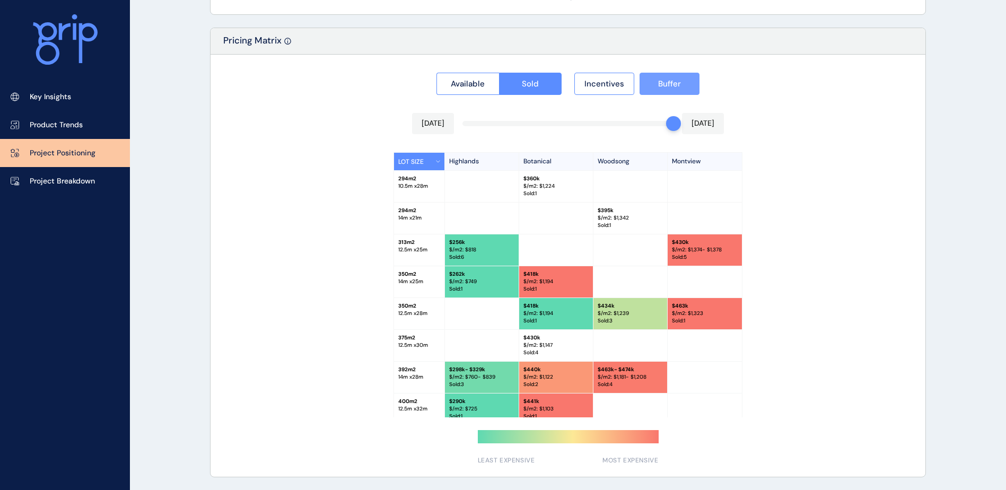
click at [667, 87] on span "Buffer" at bounding box center [669, 83] width 23 height 11
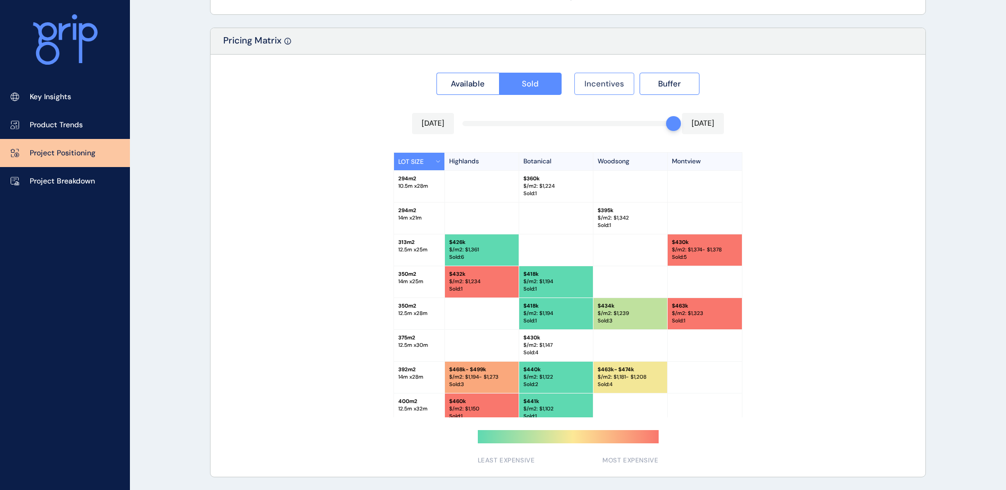
click at [618, 86] on span "Incentives" at bounding box center [604, 83] width 40 height 11
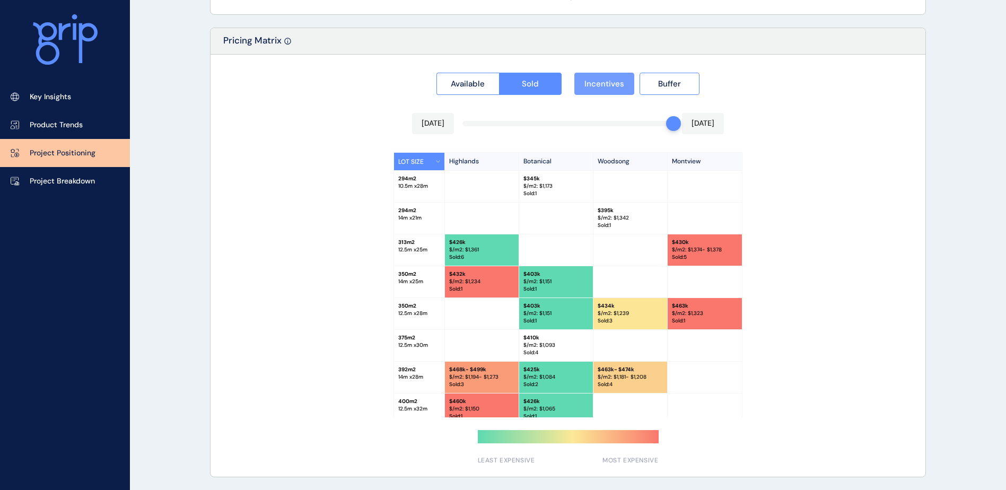
click at [618, 86] on span "Incentives" at bounding box center [604, 83] width 40 height 11
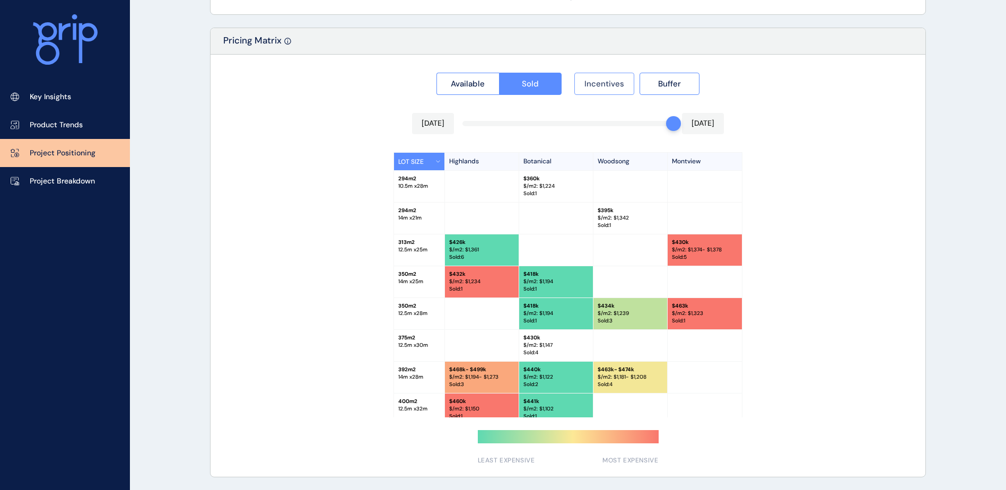
click at [618, 86] on span "Incentives" at bounding box center [604, 83] width 40 height 11
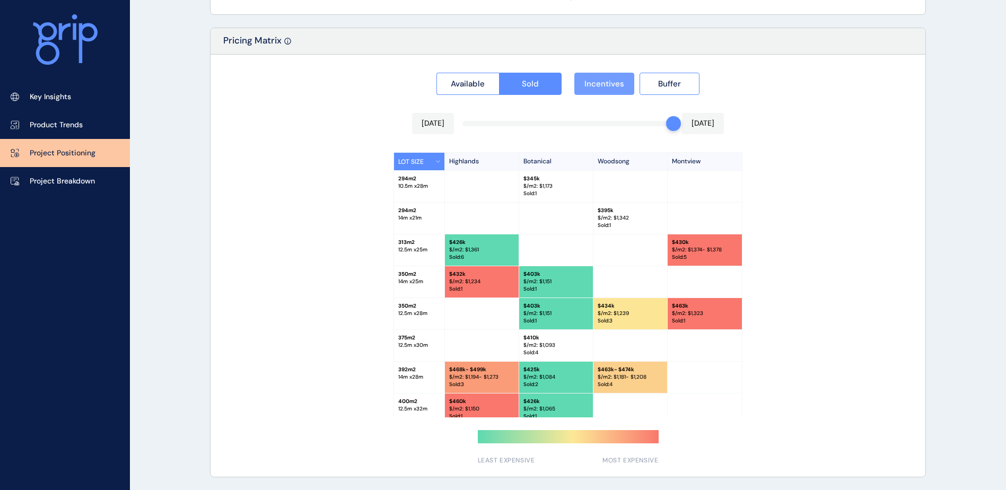
click at [618, 86] on span "Incentives" at bounding box center [604, 83] width 40 height 11
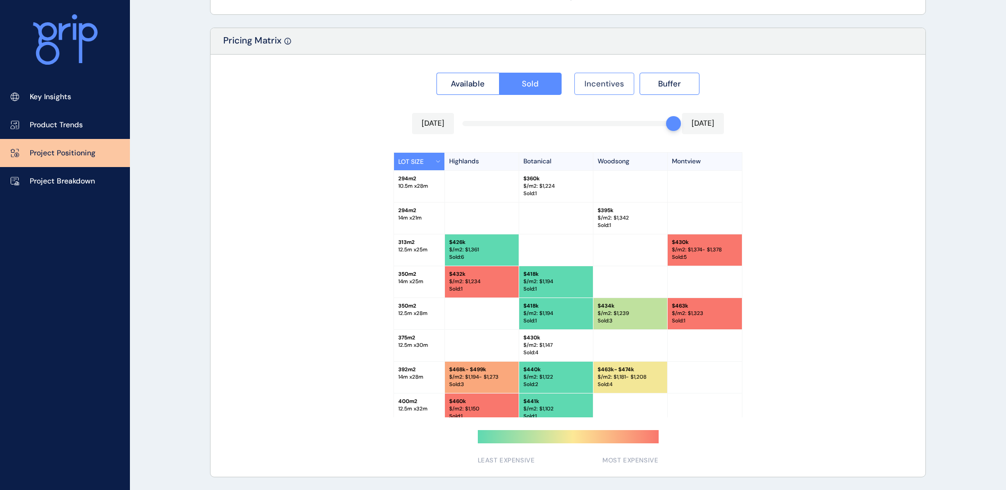
click at [618, 86] on span "Incentives" at bounding box center [604, 83] width 40 height 11
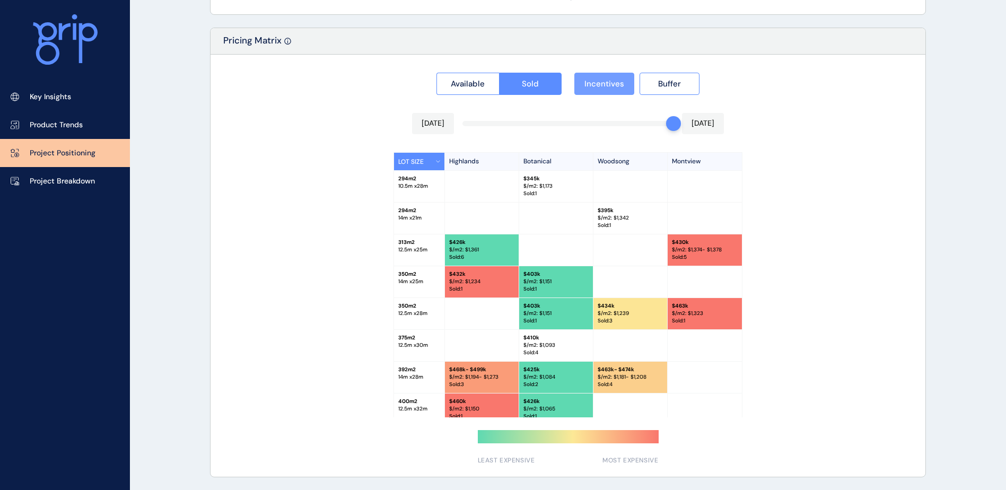
click at [618, 86] on span "Incentives" at bounding box center [604, 83] width 40 height 11
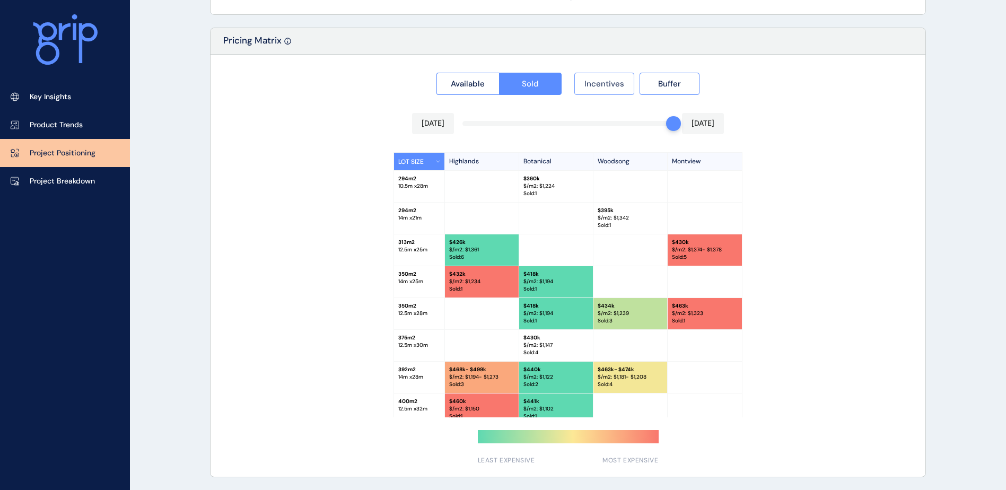
click at [618, 86] on span "Incentives" at bounding box center [604, 83] width 40 height 11
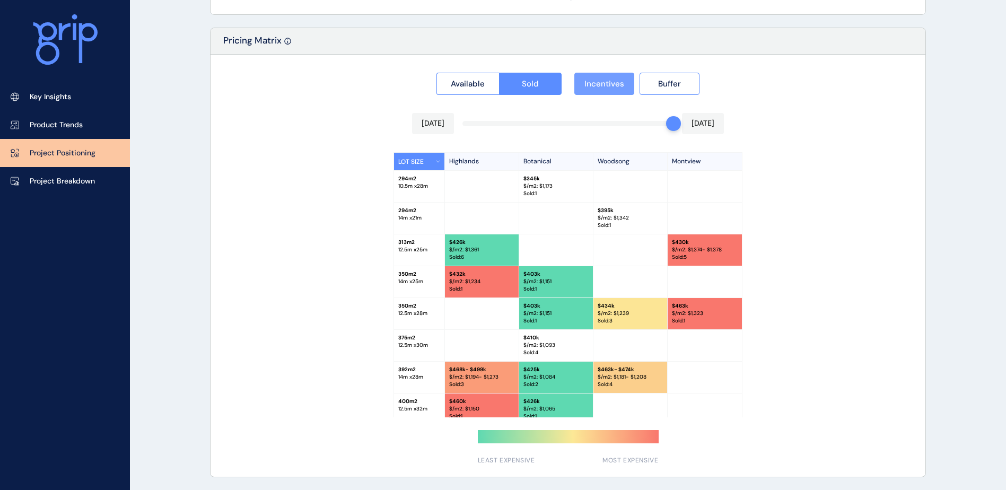
click at [618, 86] on span "Incentives" at bounding box center [604, 83] width 40 height 11
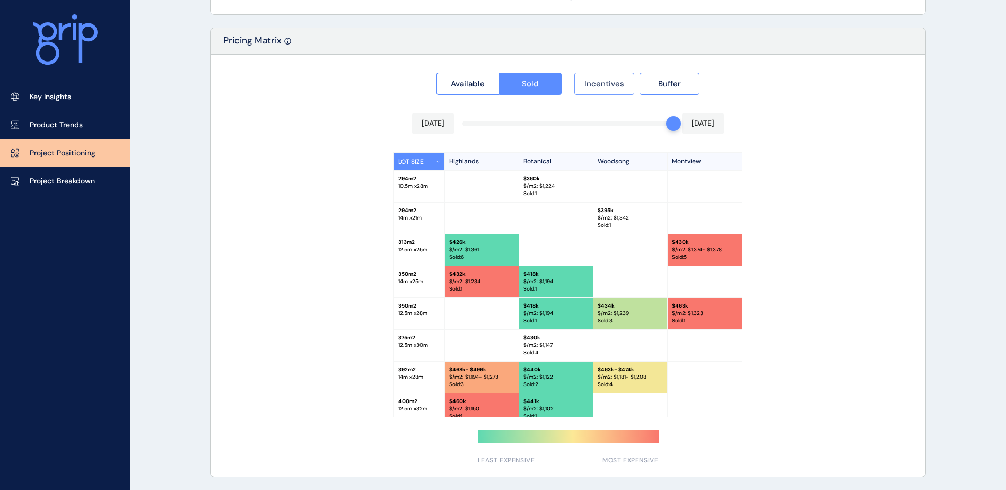
click at [613, 87] on span "Incentives" at bounding box center [604, 83] width 40 height 11
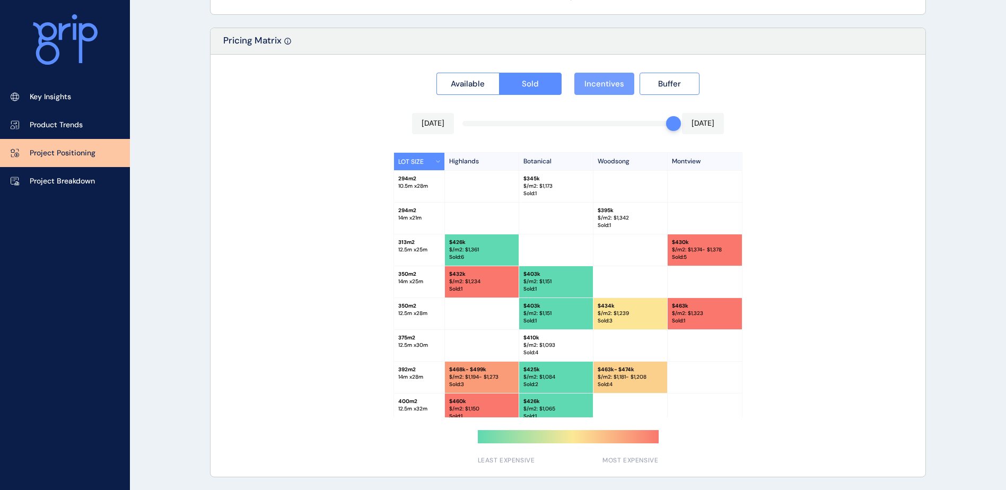
click at [613, 87] on span "Incentives" at bounding box center [604, 83] width 40 height 11
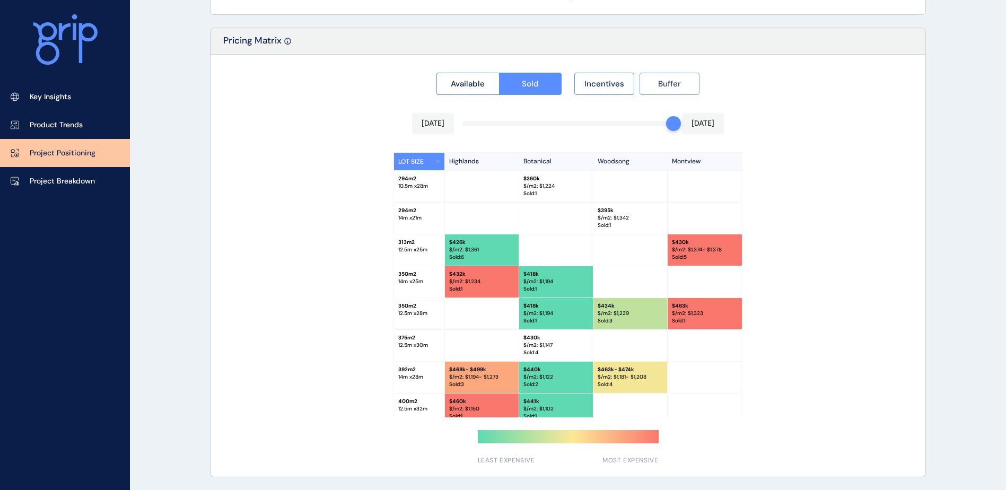
click at [643, 89] on button "Buffer" at bounding box center [669, 84] width 60 height 22
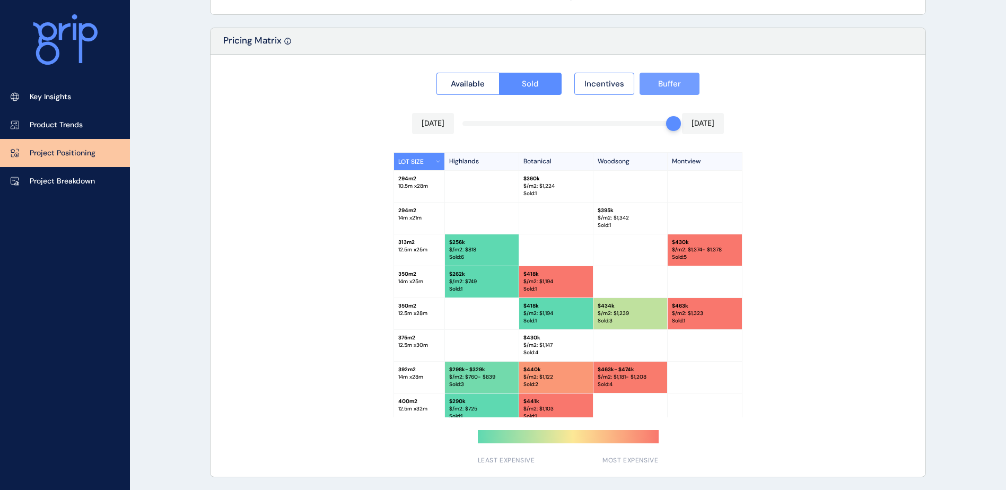
click at [643, 89] on button "Buffer" at bounding box center [669, 84] width 60 height 22
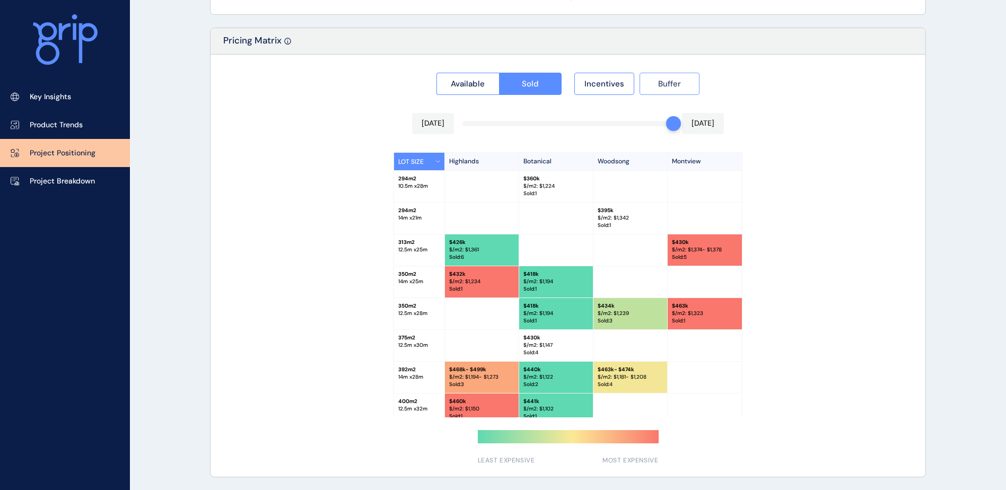
click at [643, 89] on button "Buffer" at bounding box center [669, 84] width 60 height 22
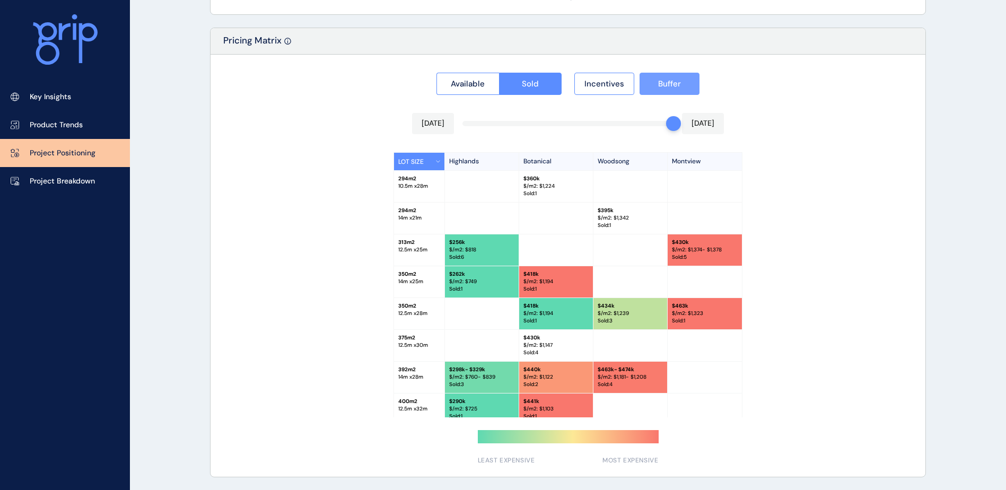
click at [643, 89] on button "Buffer" at bounding box center [669, 84] width 60 height 22
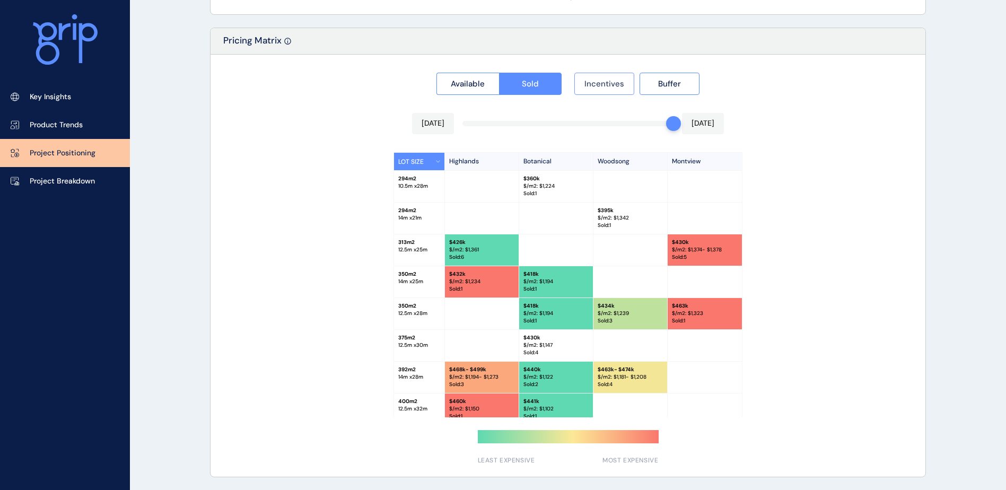
click at [606, 84] on span "Incentives" at bounding box center [604, 83] width 40 height 11
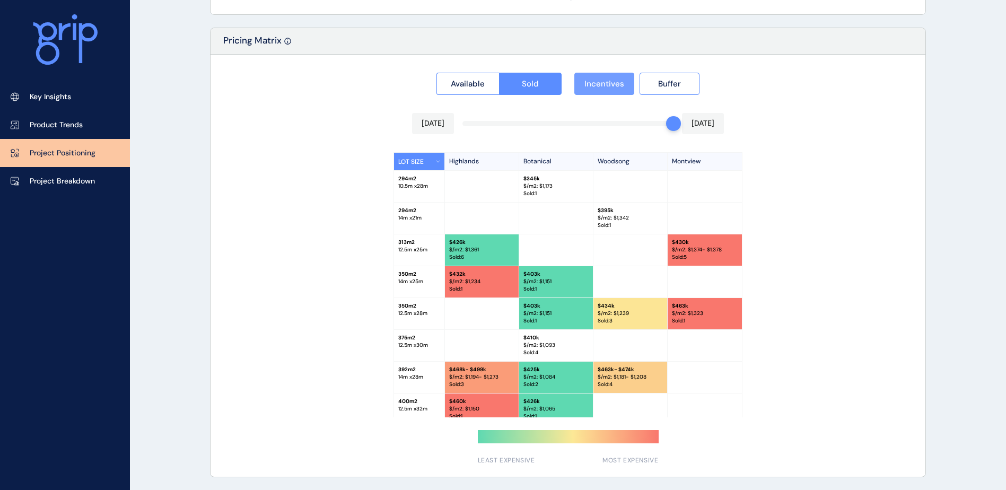
click at [606, 84] on span "Incentives" at bounding box center [604, 83] width 40 height 11
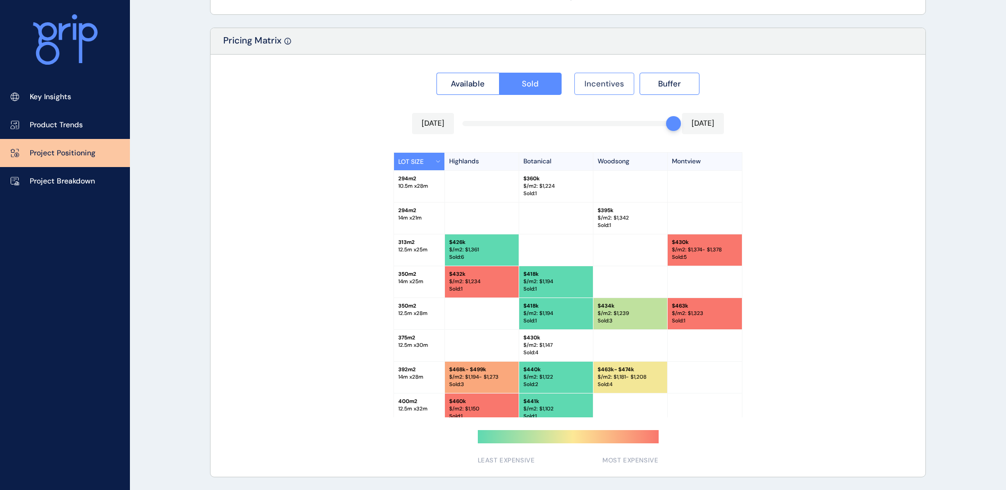
click at [606, 84] on span "Incentives" at bounding box center [604, 83] width 40 height 11
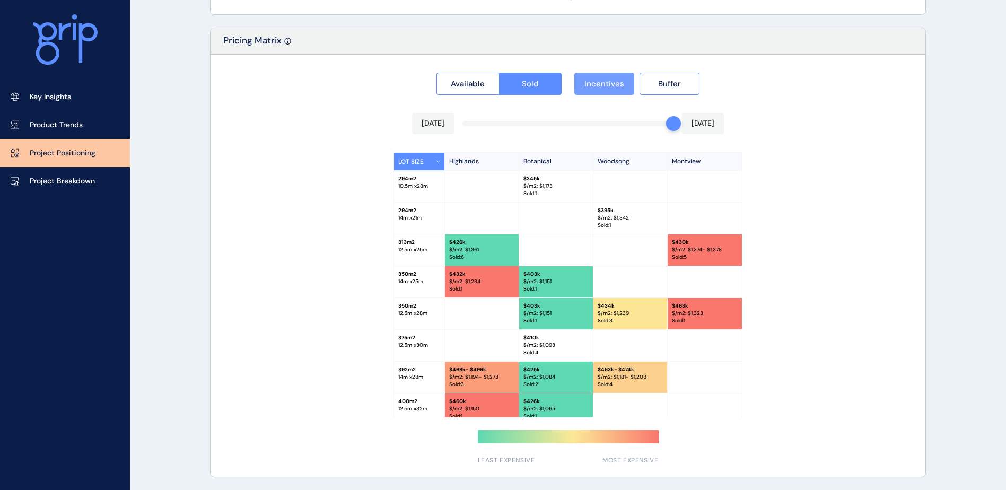
click at [606, 84] on span "Incentives" at bounding box center [604, 83] width 40 height 11
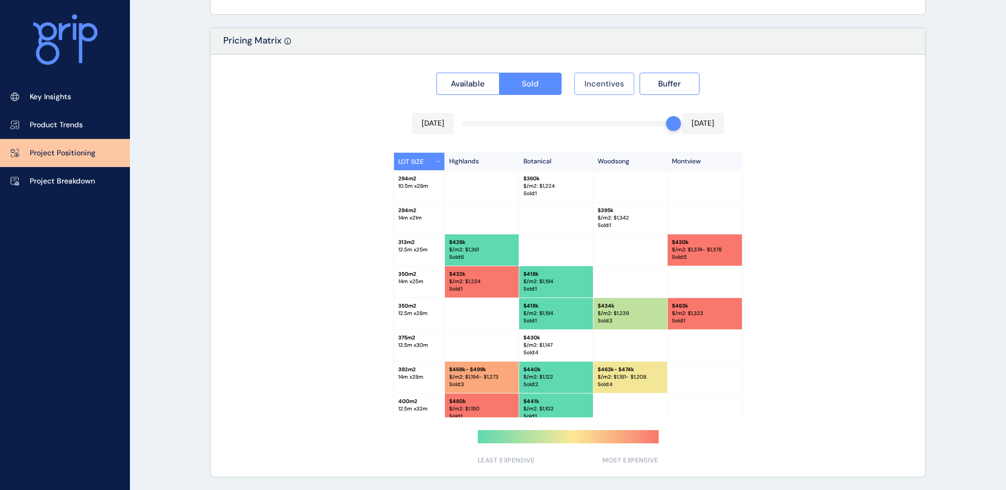
click at [606, 84] on span "Incentives" at bounding box center [604, 83] width 40 height 11
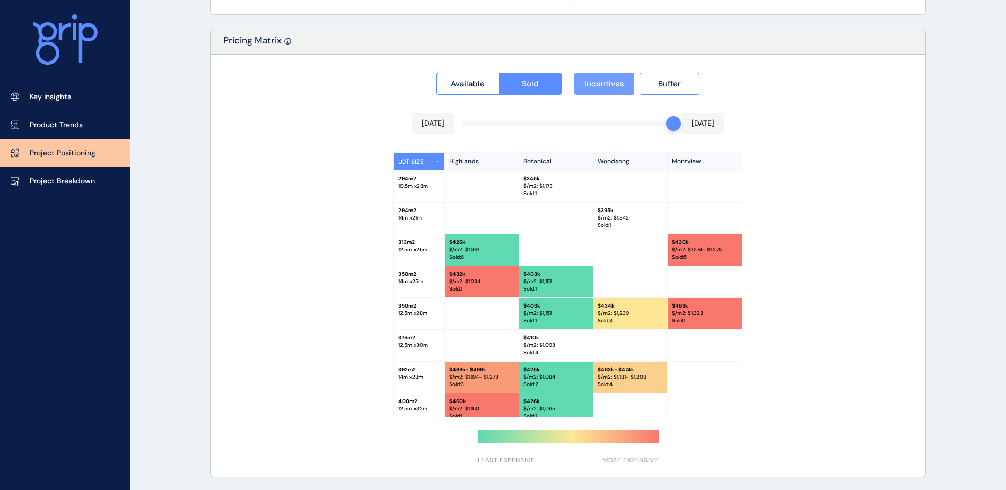
click at [606, 84] on span "Incentives" at bounding box center [604, 83] width 40 height 11
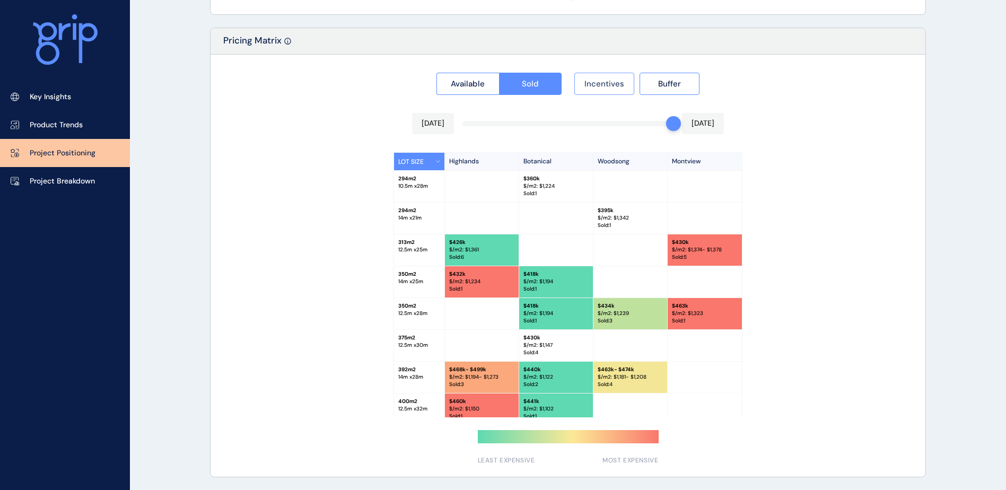
click at [606, 84] on span "Incentives" at bounding box center [604, 83] width 40 height 11
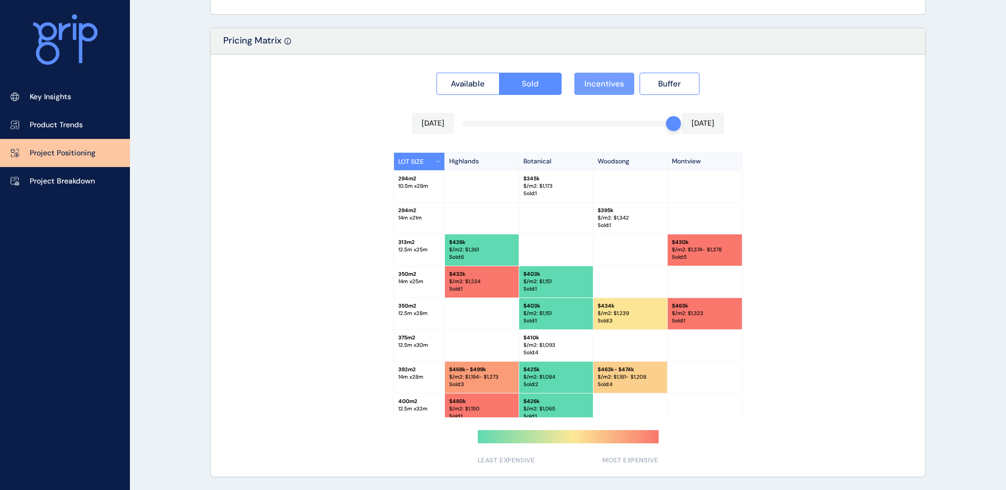
click at [606, 84] on span "Incentives" at bounding box center [604, 83] width 40 height 11
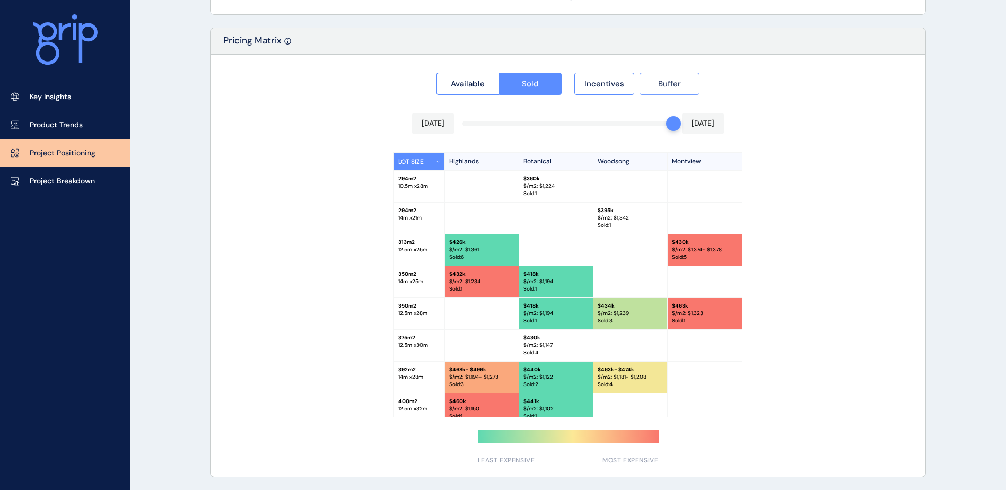
click at [644, 85] on button "Buffer" at bounding box center [669, 84] width 60 height 22
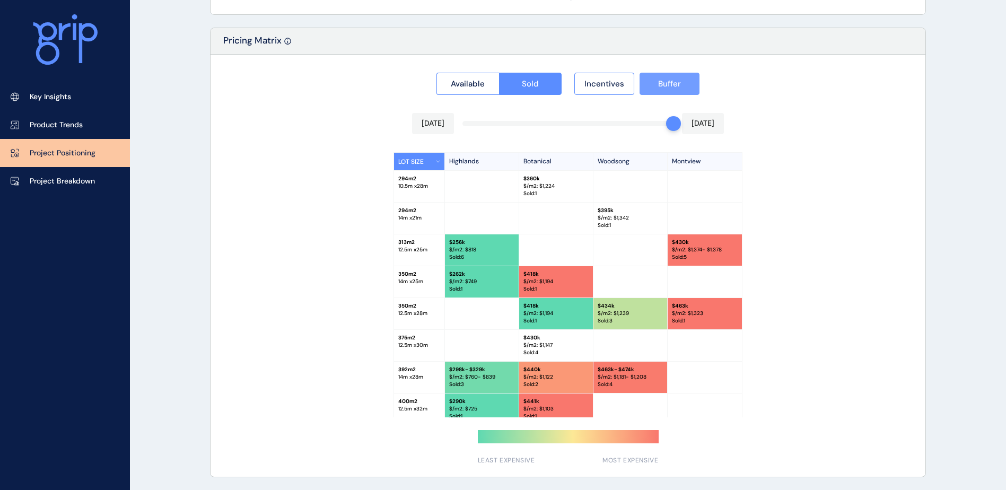
click at [644, 85] on button "Buffer" at bounding box center [669, 84] width 60 height 22
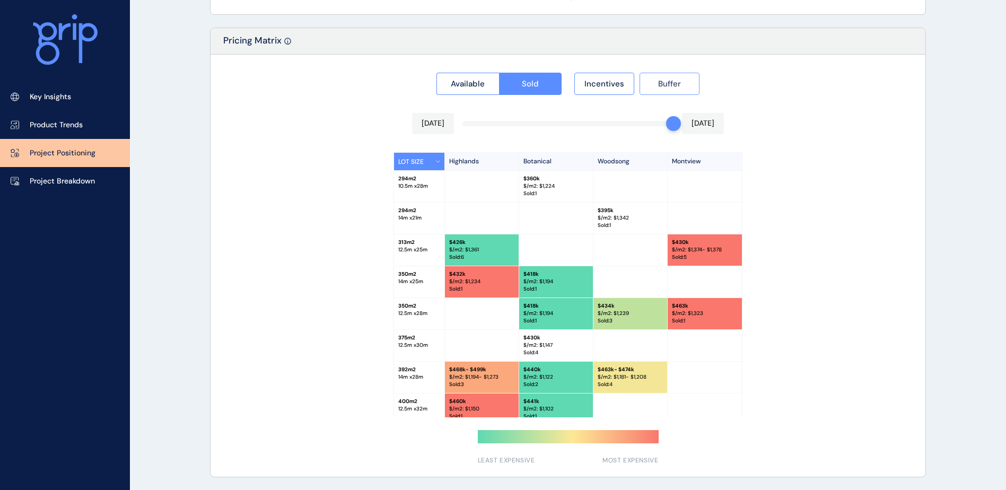
click at [644, 85] on button "Buffer" at bounding box center [669, 84] width 60 height 22
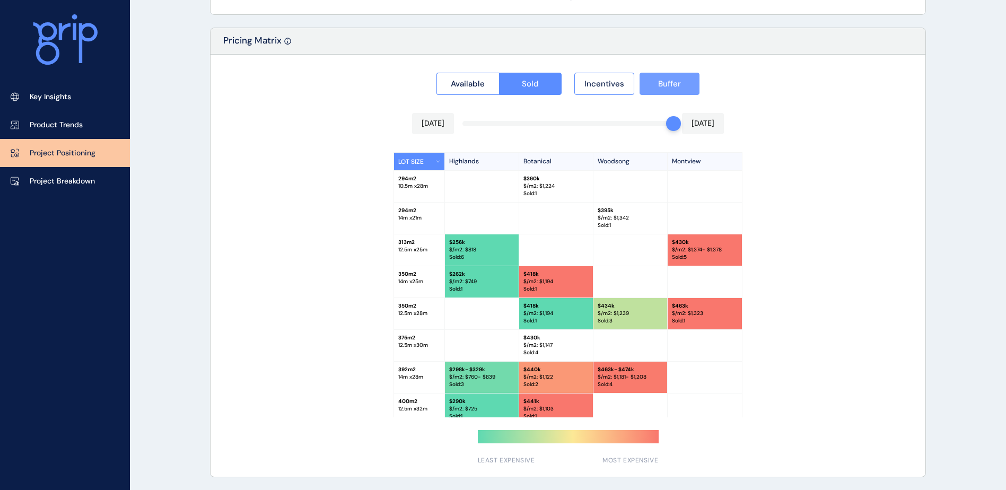
click at [644, 85] on button "Buffer" at bounding box center [669, 84] width 60 height 22
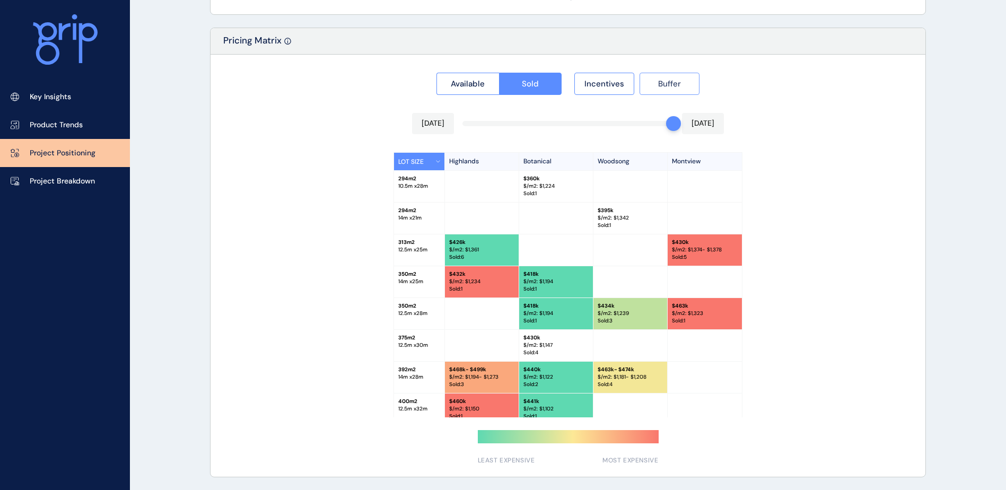
click at [644, 85] on button "Buffer" at bounding box center [669, 84] width 60 height 22
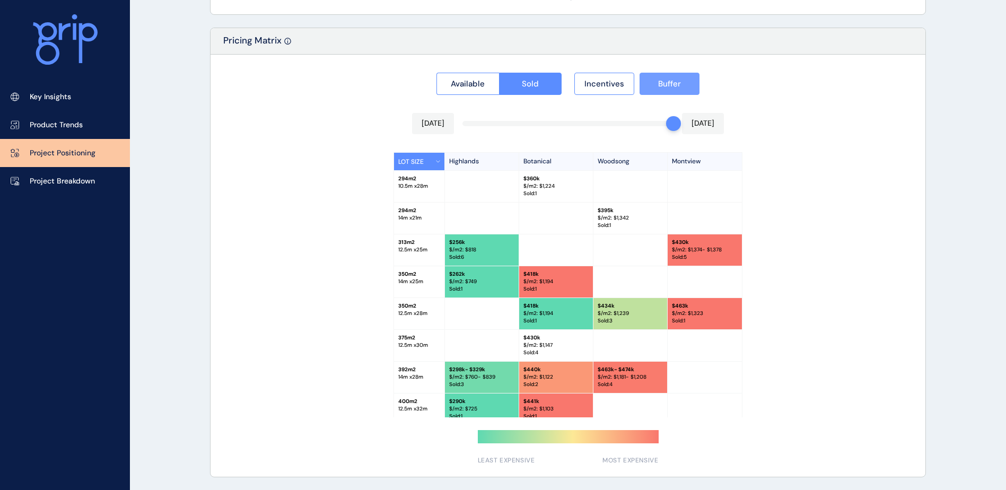
click at [644, 85] on button "Buffer" at bounding box center [669, 84] width 60 height 22
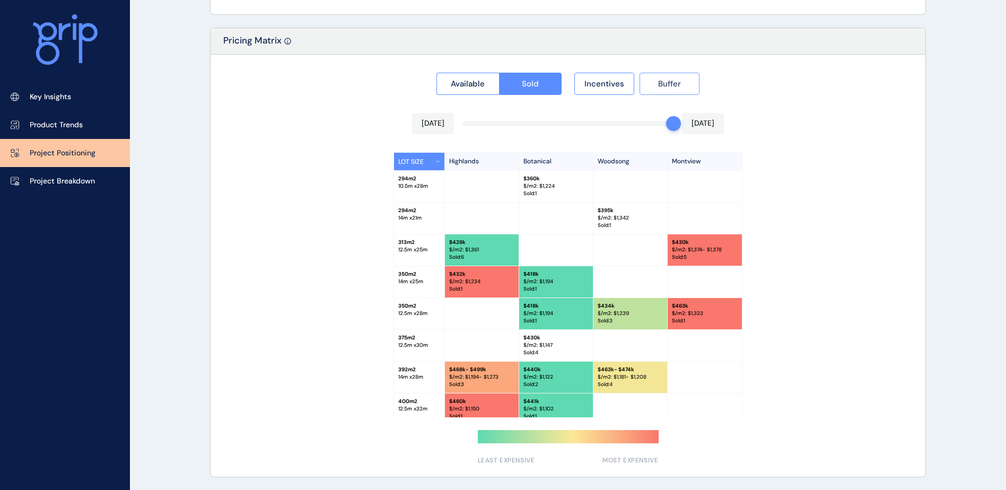
click at [644, 85] on button "Buffer" at bounding box center [669, 84] width 60 height 22
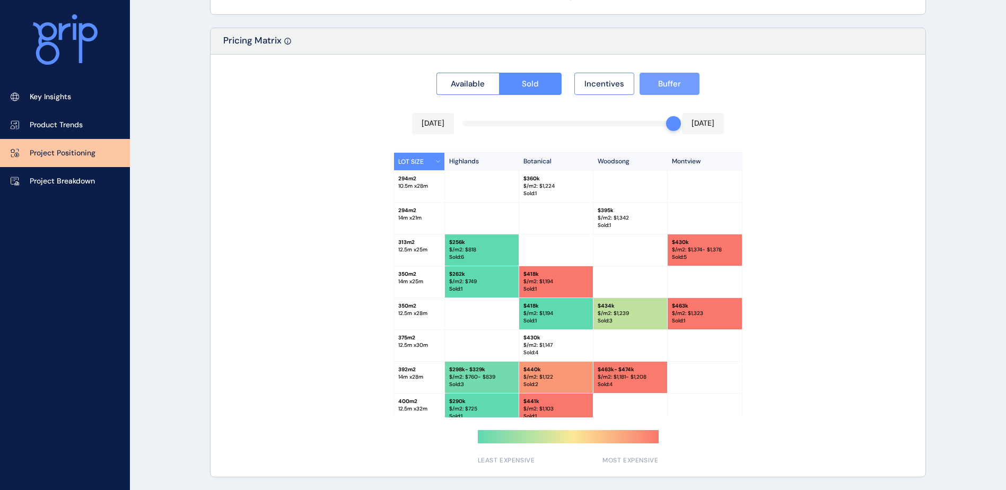
click at [644, 85] on button "Buffer" at bounding box center [669, 84] width 60 height 22
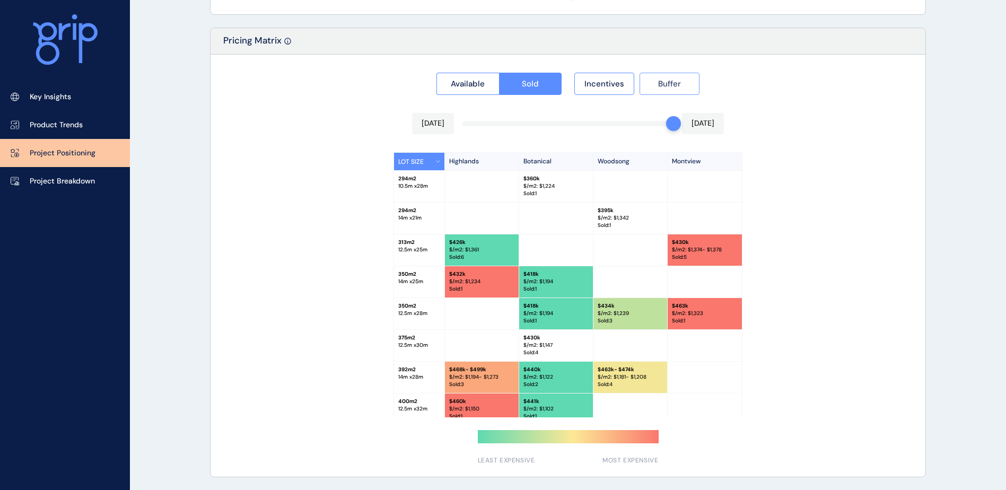
click at [644, 85] on button "Buffer" at bounding box center [669, 84] width 60 height 22
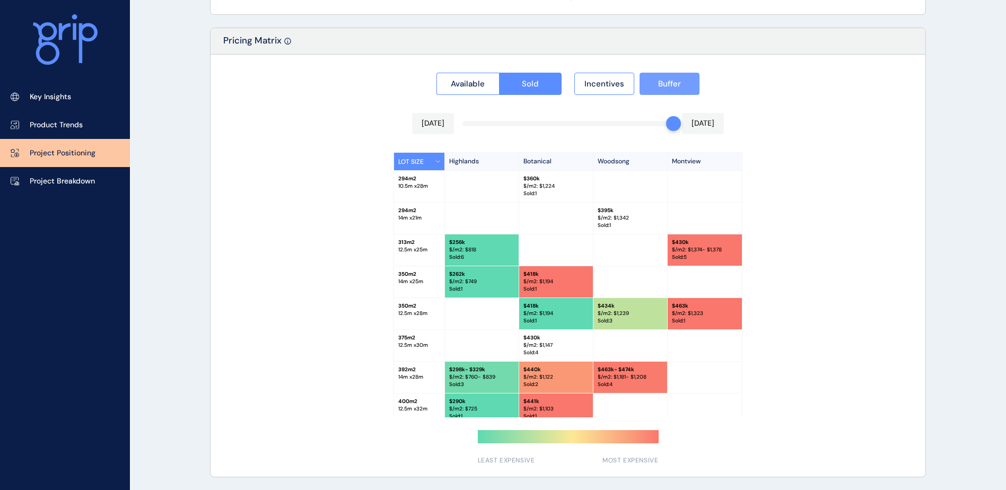
click at [644, 85] on button "Buffer" at bounding box center [669, 84] width 60 height 22
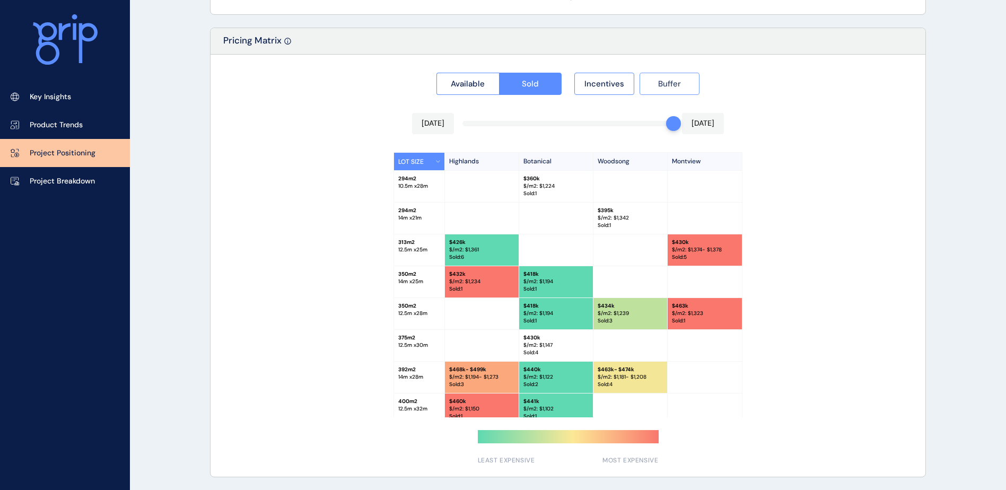
click at [644, 85] on button "Buffer" at bounding box center [669, 84] width 60 height 22
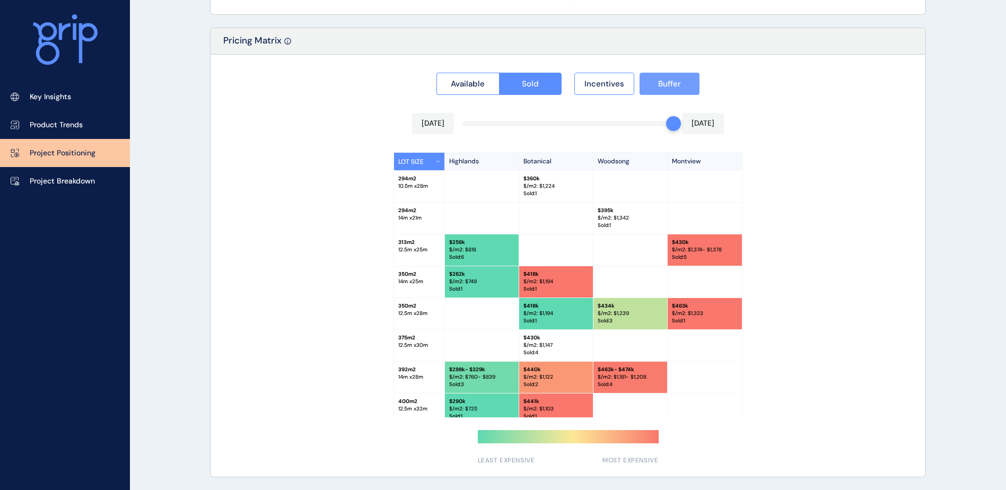
click at [644, 85] on button "Buffer" at bounding box center [669, 84] width 60 height 22
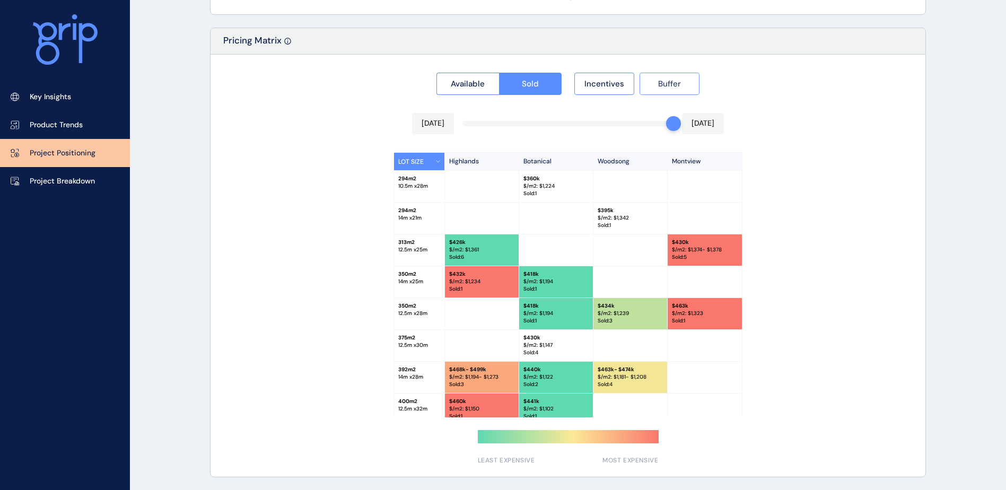
click at [682, 77] on button "Buffer" at bounding box center [669, 84] width 60 height 22
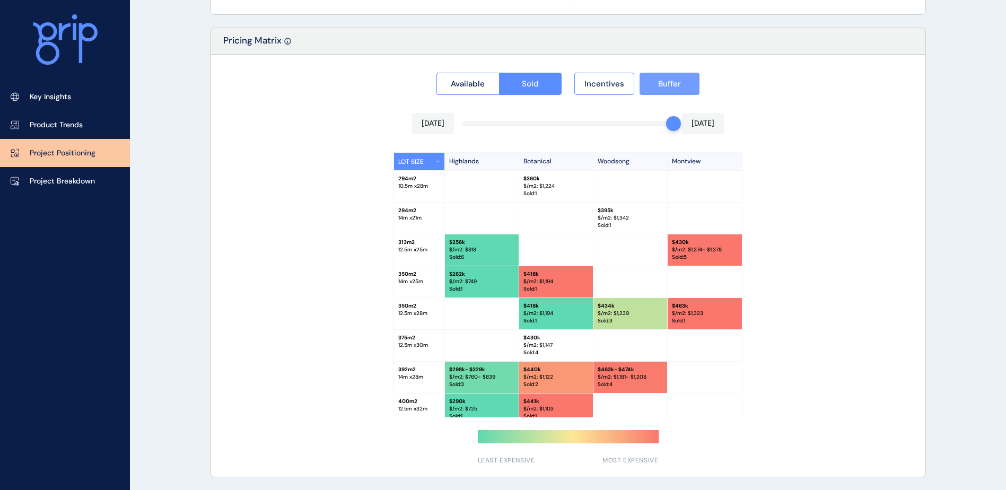
click at [683, 81] on button "Buffer" at bounding box center [669, 84] width 60 height 22
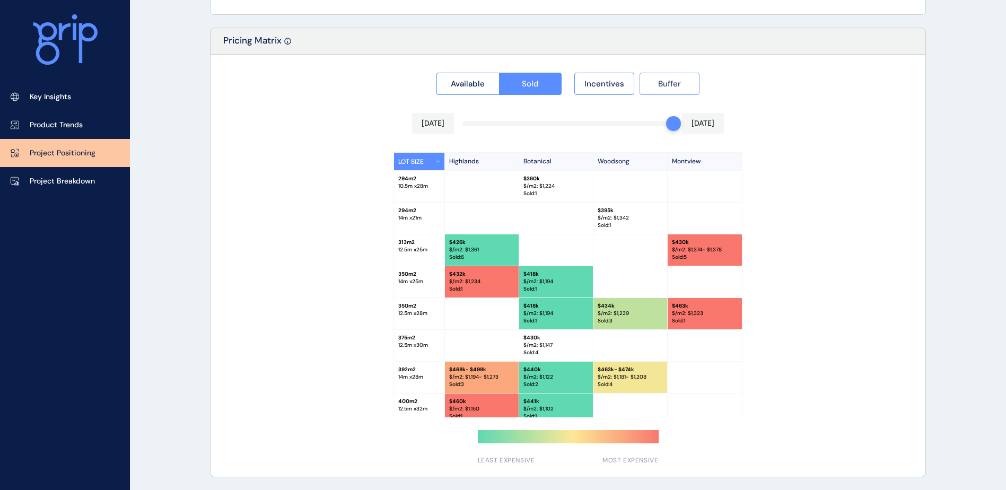
click at [683, 81] on button "Buffer" at bounding box center [669, 84] width 60 height 22
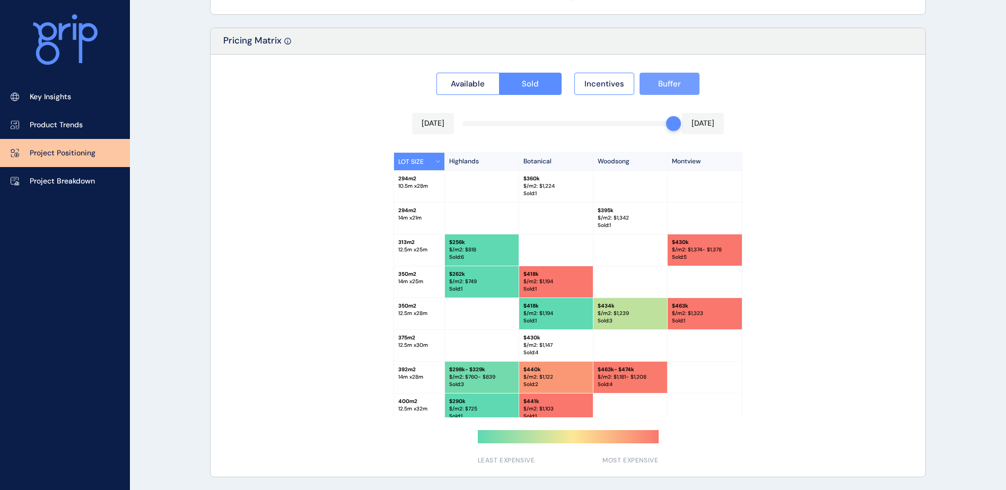
click at [683, 81] on button "Buffer" at bounding box center [669, 84] width 60 height 22
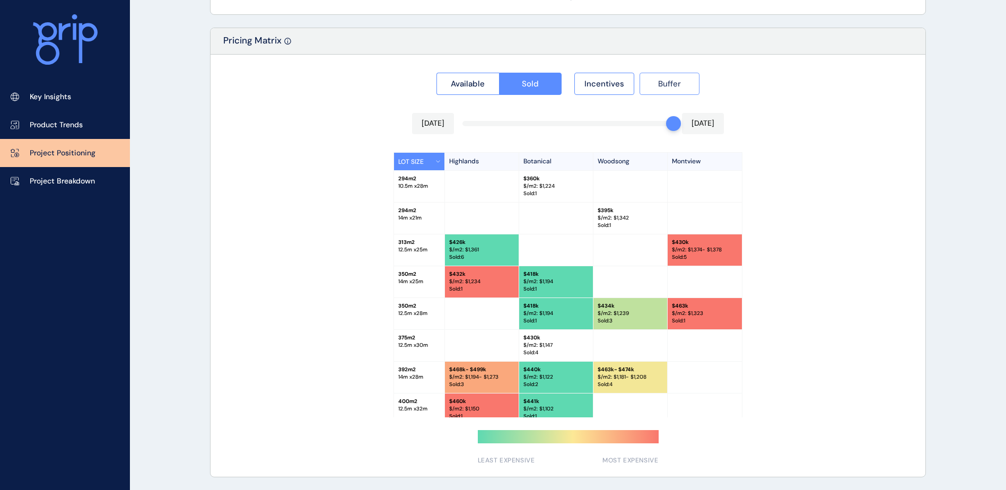
click at [683, 81] on button "Buffer" at bounding box center [669, 84] width 60 height 22
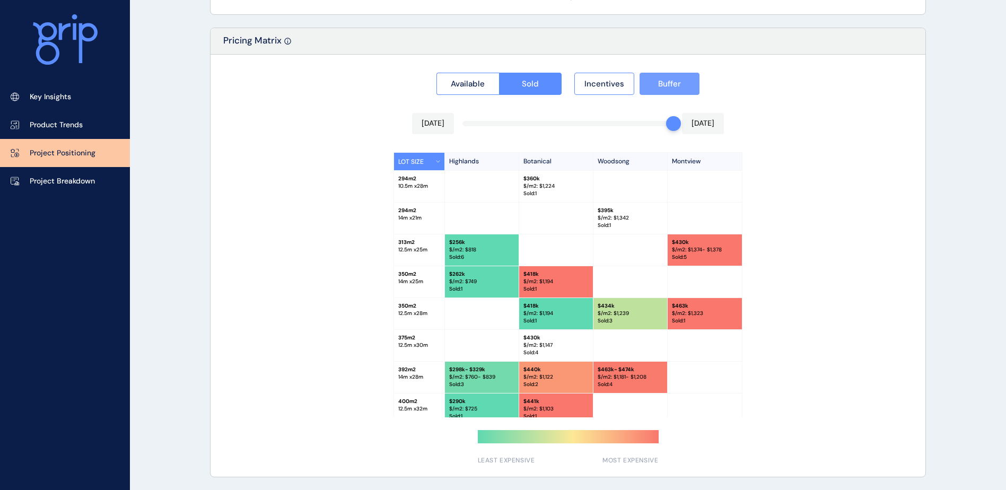
click at [683, 81] on button "Buffer" at bounding box center [669, 84] width 60 height 22
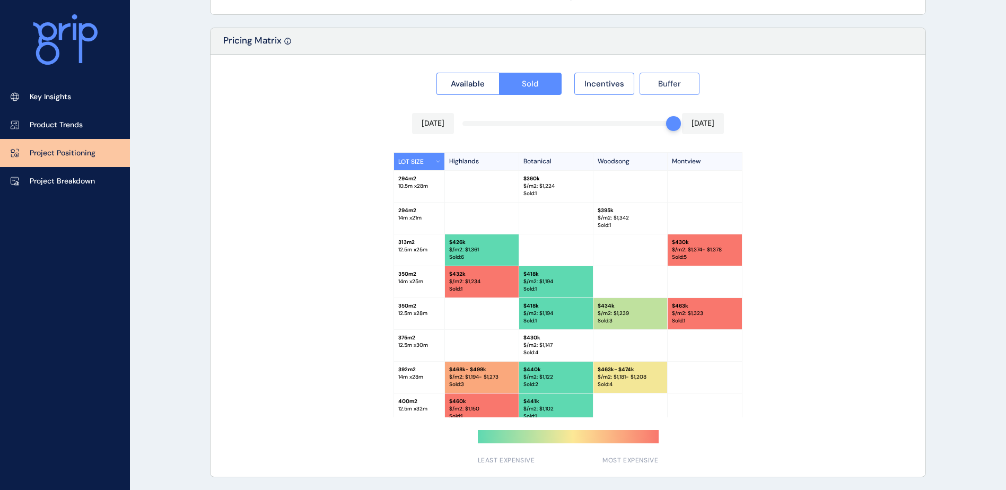
click at [683, 81] on button "Buffer" at bounding box center [669, 84] width 60 height 22
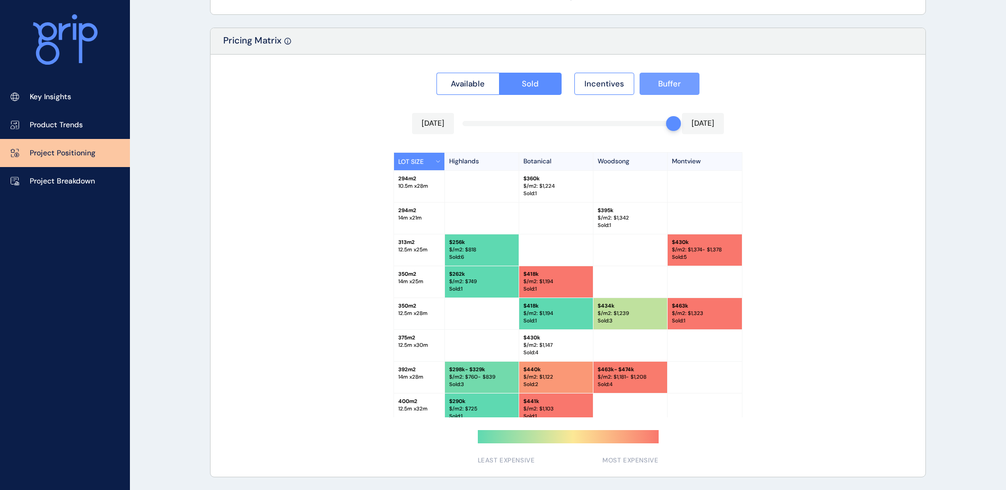
click at [683, 81] on button "Buffer" at bounding box center [669, 84] width 60 height 22
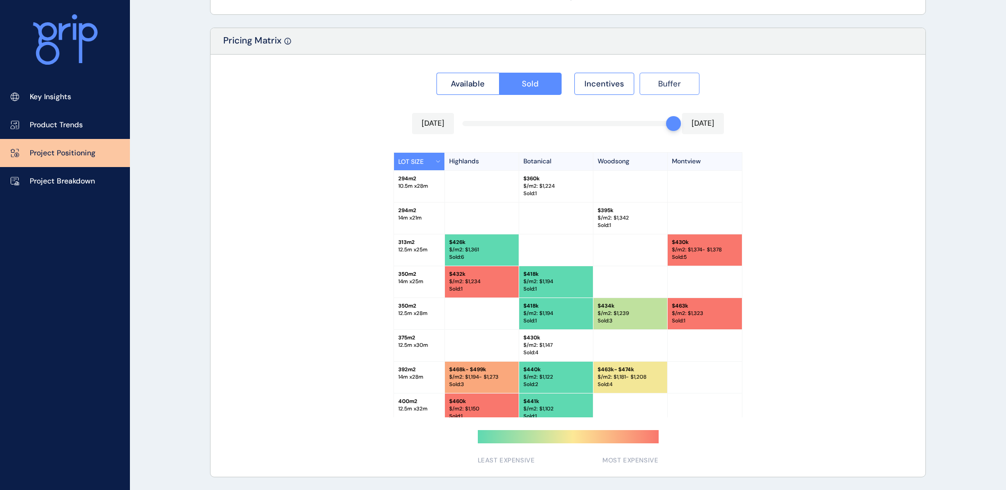
click at [683, 81] on button "Buffer" at bounding box center [669, 84] width 60 height 22
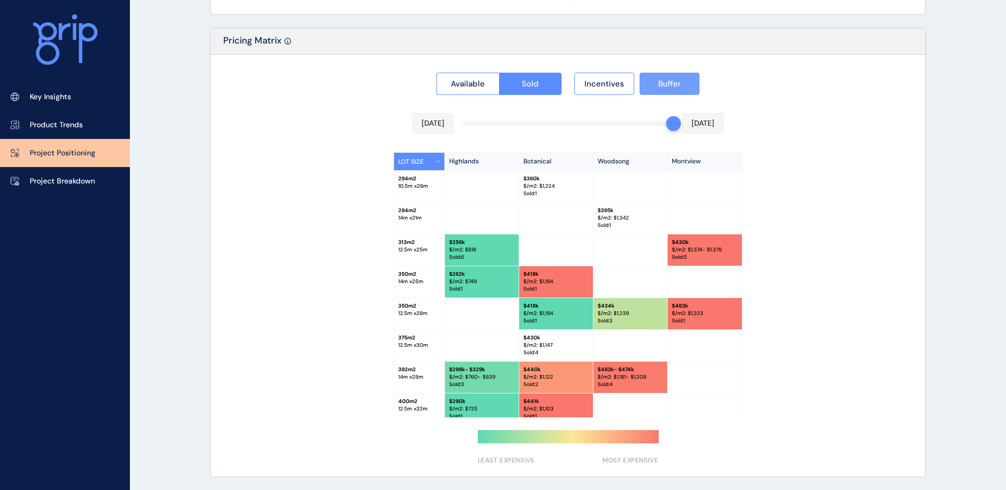
click at [683, 81] on button "Buffer" at bounding box center [669, 84] width 60 height 22
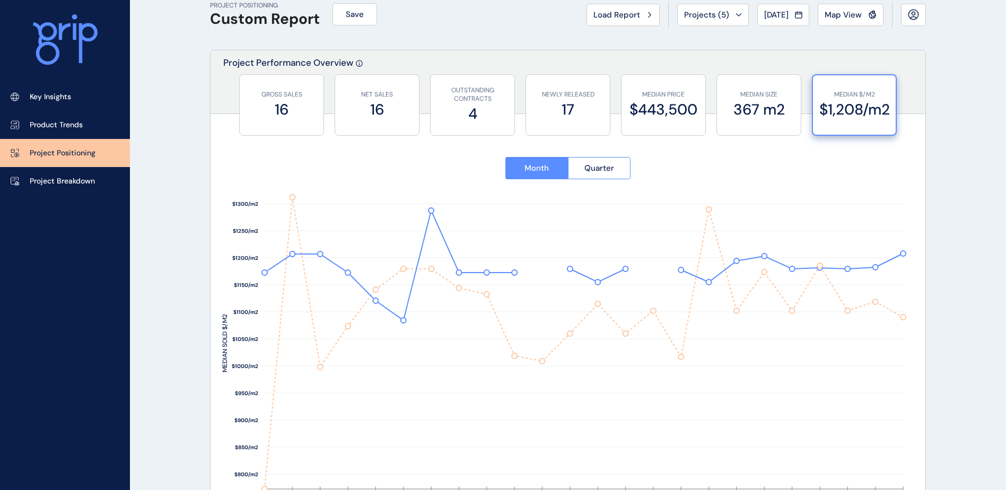
scroll to position [0, 0]
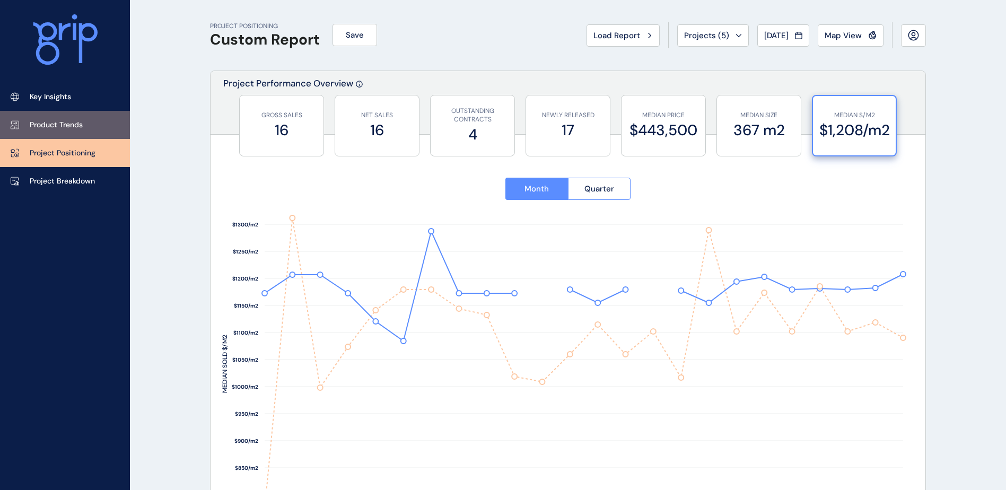
click at [63, 125] on p "Product Trends" at bounding box center [56, 125] width 53 height 11
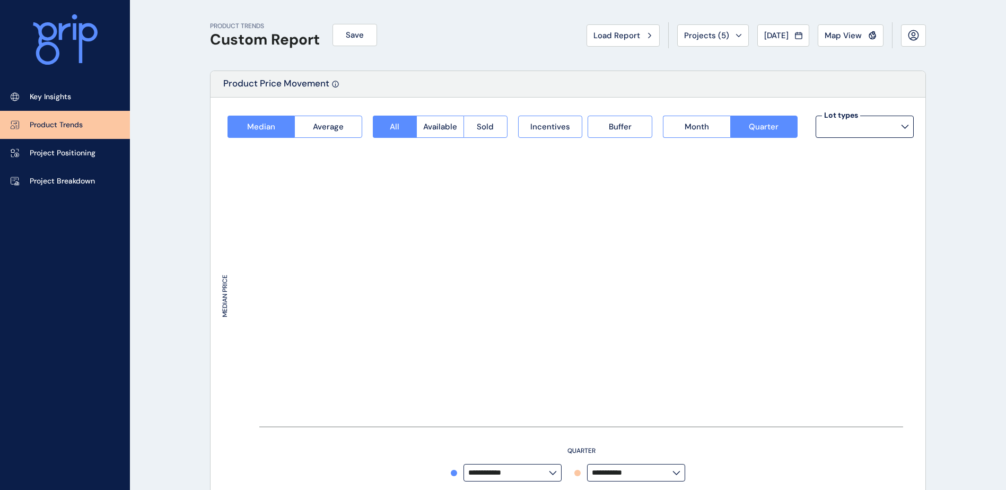
type input "**********"
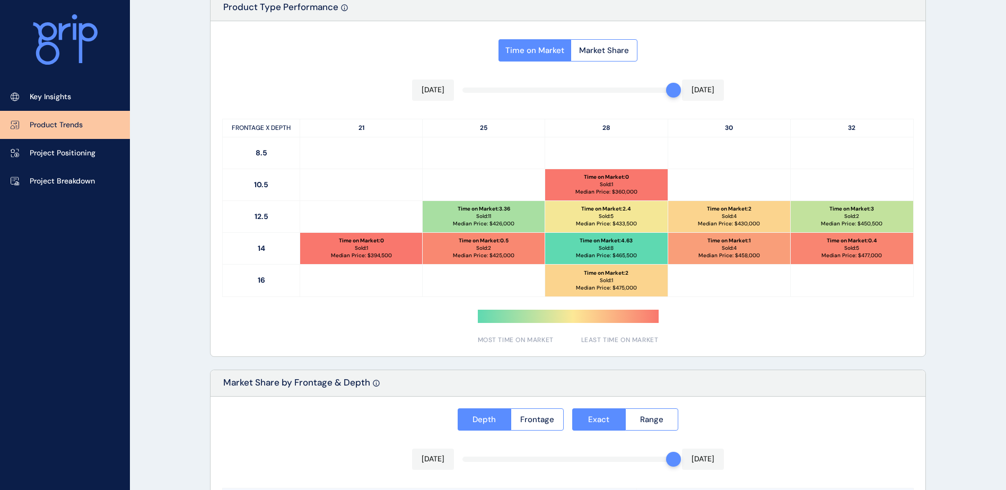
scroll to position [530, 0]
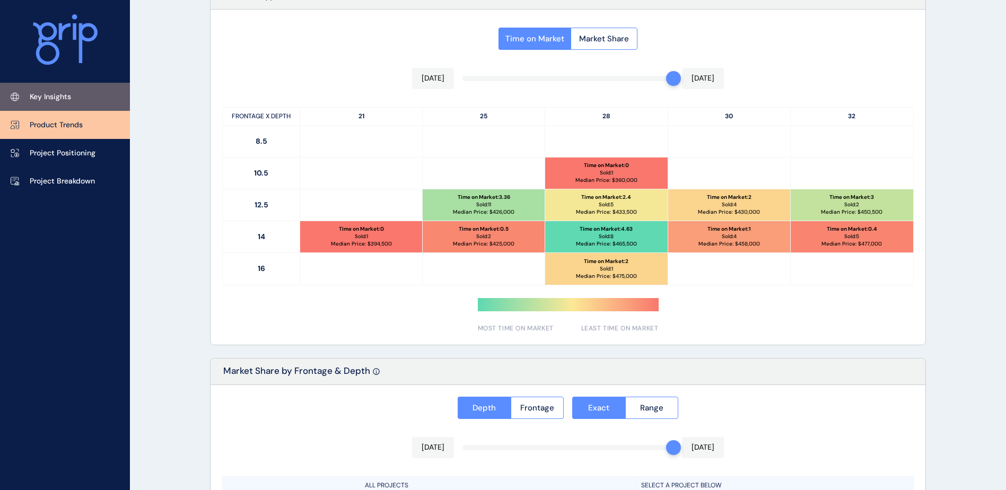
click at [76, 103] on link "Key Insights" at bounding box center [65, 97] width 130 height 28
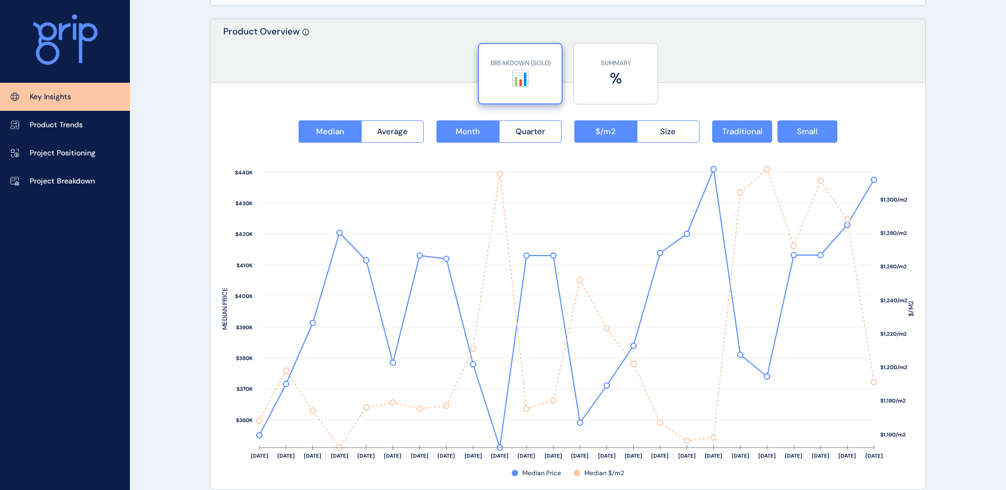
scroll to position [1340, 0]
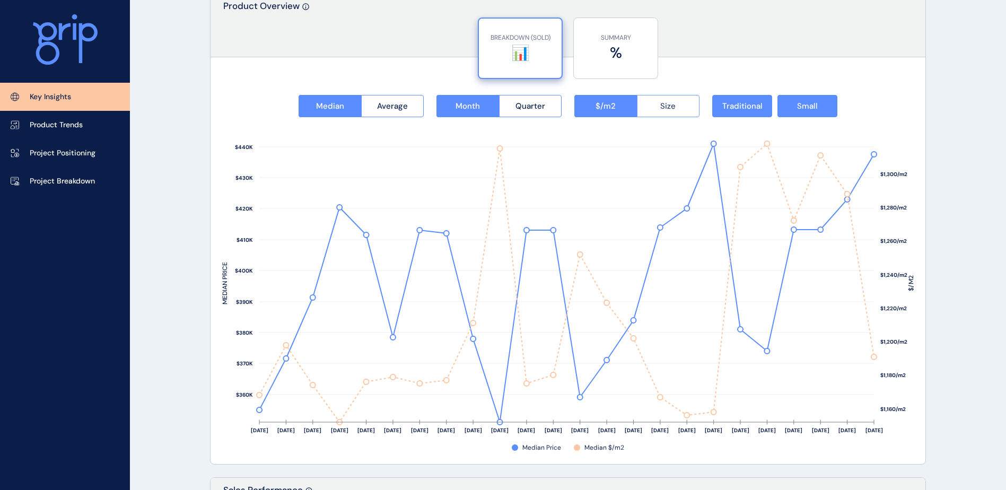
click at [673, 103] on span "Size" at bounding box center [667, 106] width 15 height 11
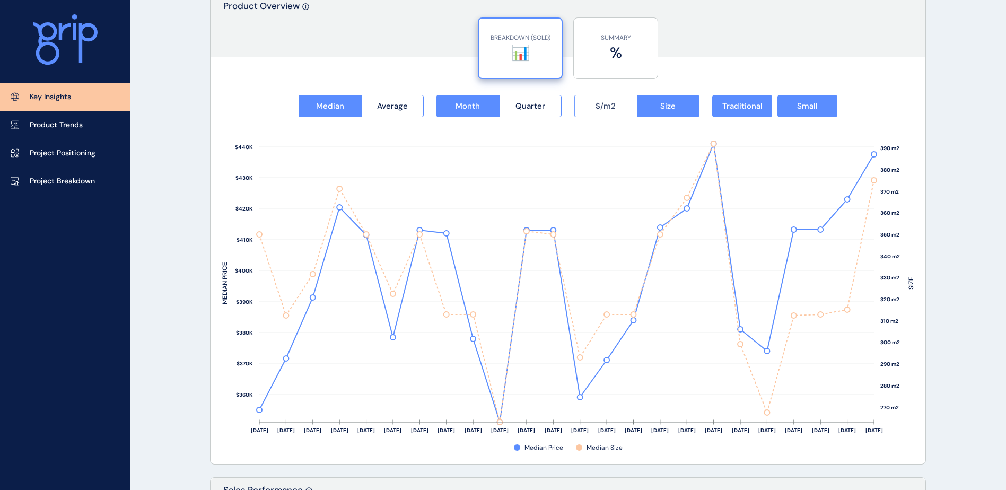
click at [607, 107] on span "$/m2" at bounding box center [605, 106] width 20 height 11
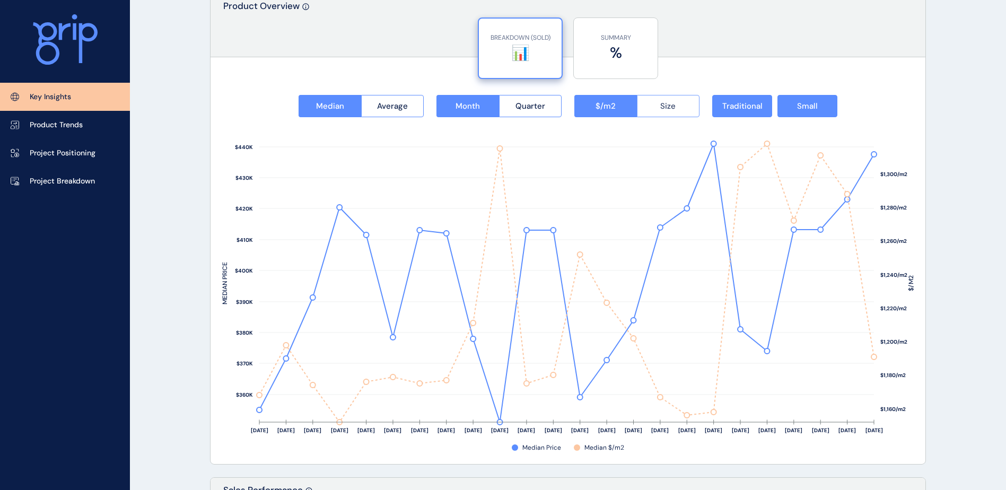
click at [666, 109] on span "Size" at bounding box center [667, 106] width 15 height 11
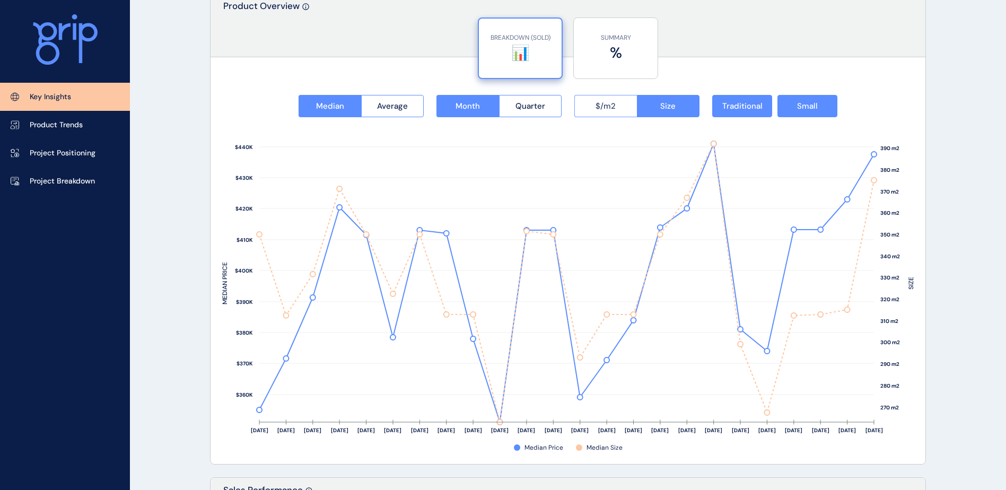
drag, startPoint x: 602, startPoint y: 101, endPoint x: 622, endPoint y: 109, distance: 21.7
click at [602, 101] on span "$/m2" at bounding box center [605, 106] width 20 height 11
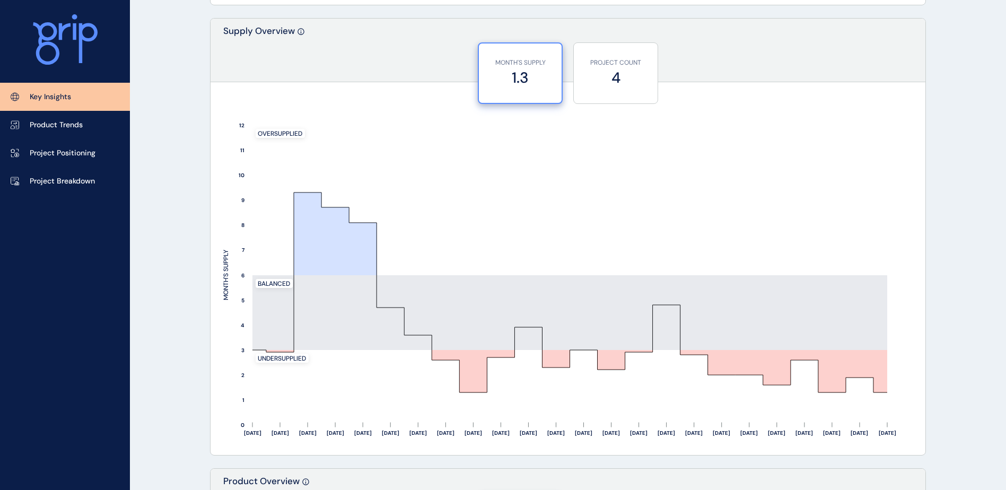
scroll to position [894, 0]
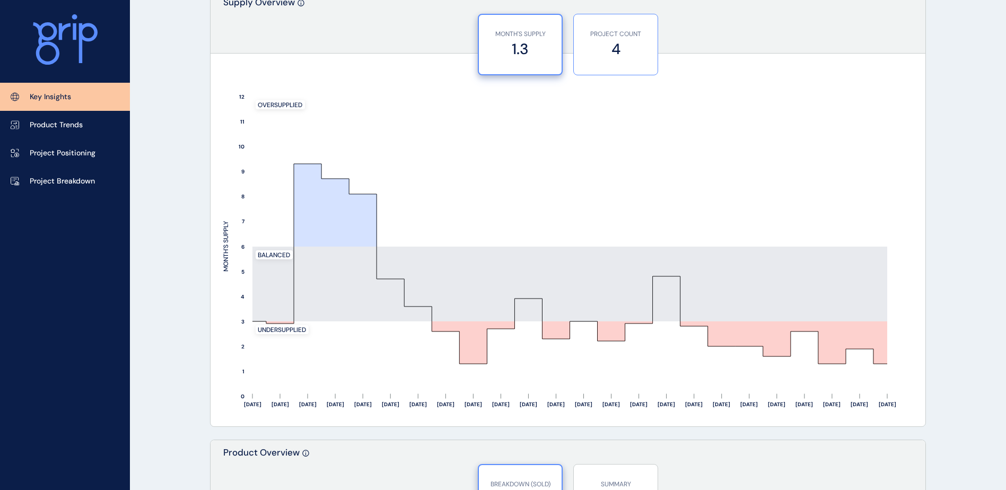
click at [632, 36] on p "PROJECT COUNT" at bounding box center [615, 34] width 73 height 9
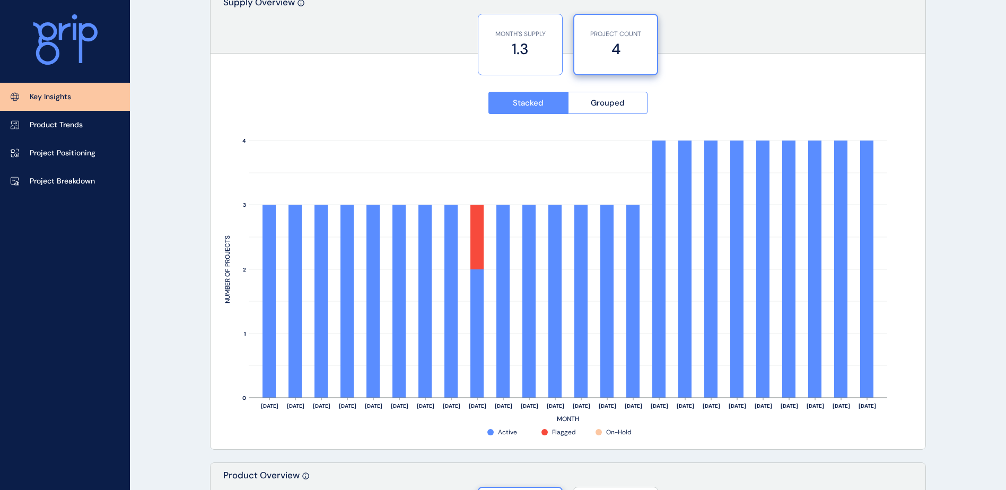
click at [533, 37] on p "MONTH'S SUPPLY" at bounding box center [520, 34] width 73 height 9
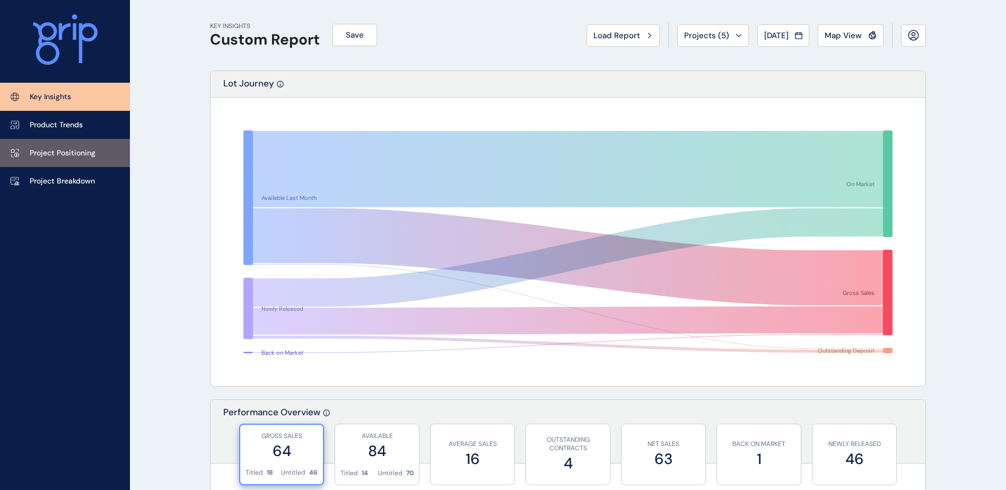
click at [65, 148] on p "Project Positioning" at bounding box center [63, 153] width 66 height 11
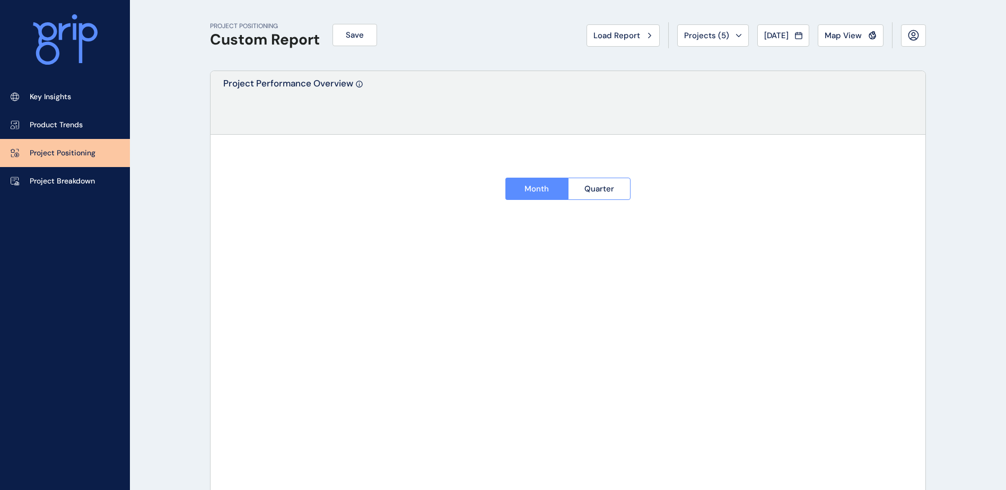
type input "*********"
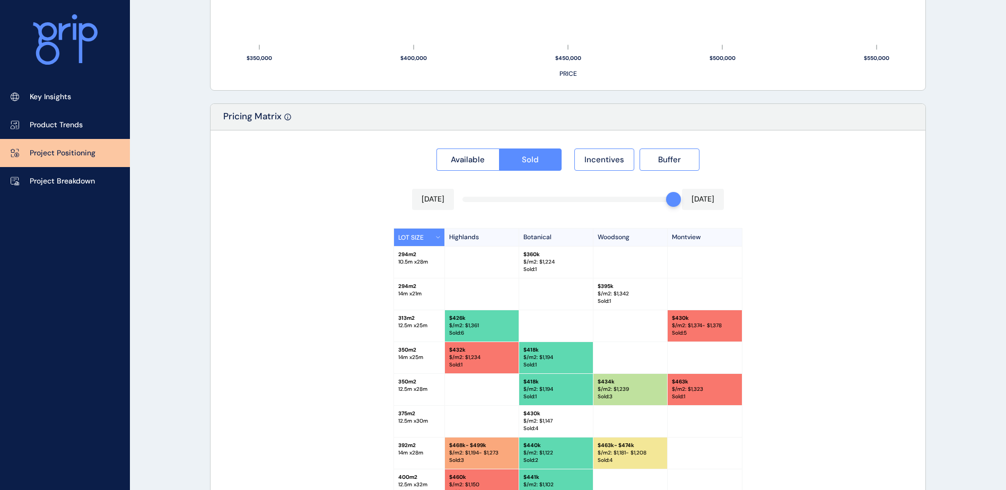
scroll to position [978, 0]
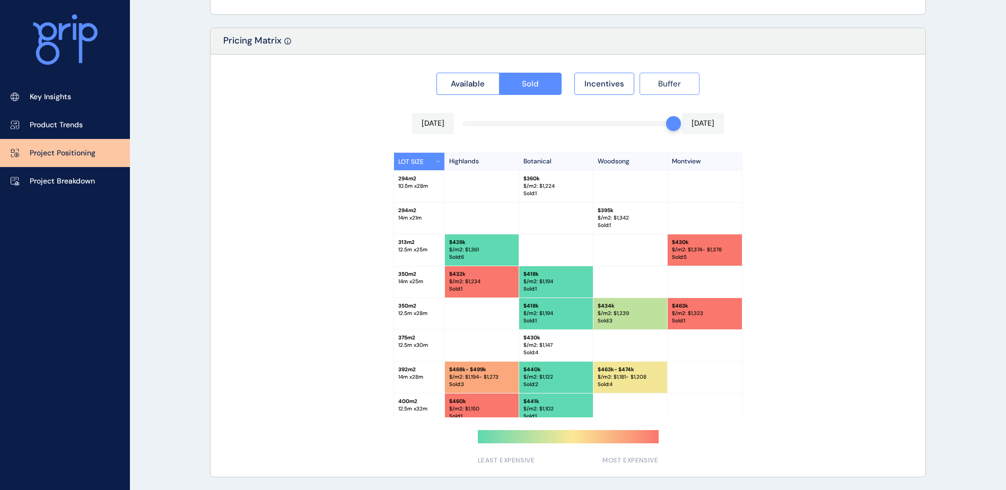
click at [682, 86] on button "Buffer" at bounding box center [669, 84] width 60 height 22
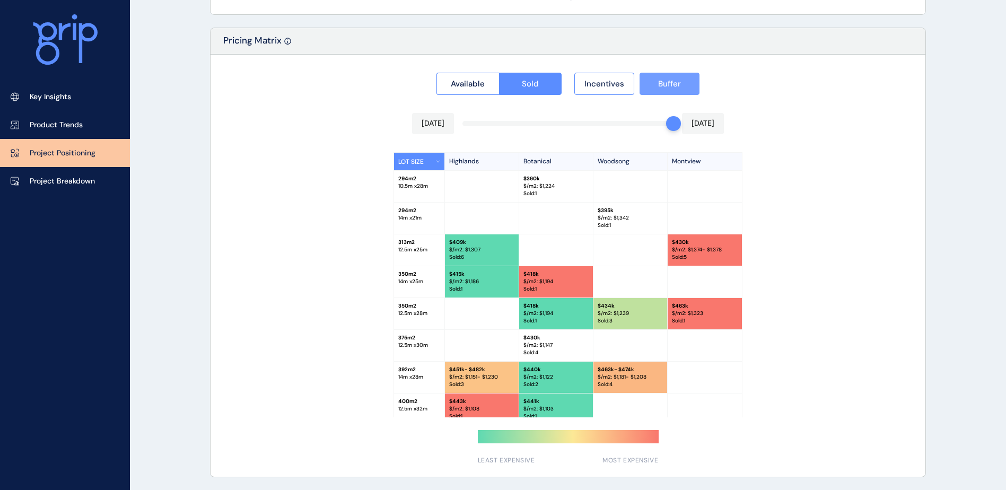
click at [682, 86] on button "Buffer" at bounding box center [669, 84] width 60 height 22
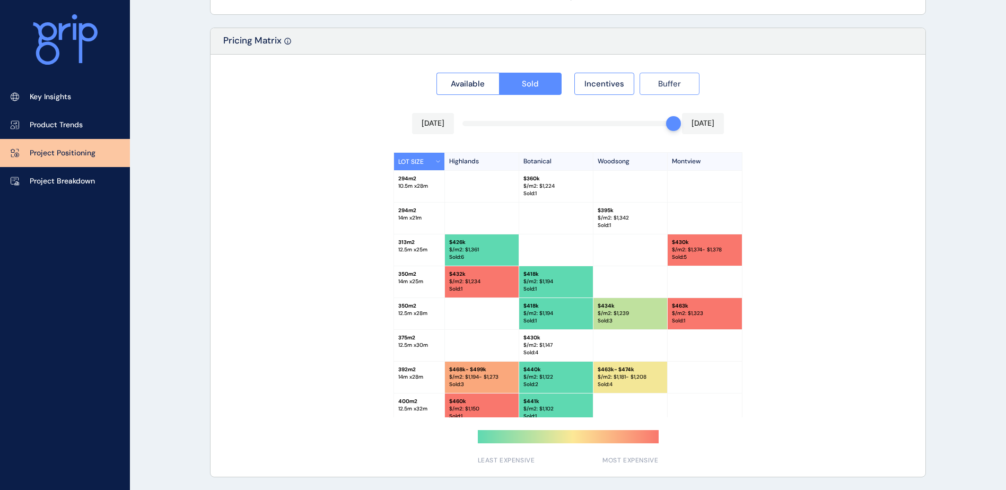
click at [682, 86] on button "Buffer" at bounding box center [669, 84] width 60 height 22
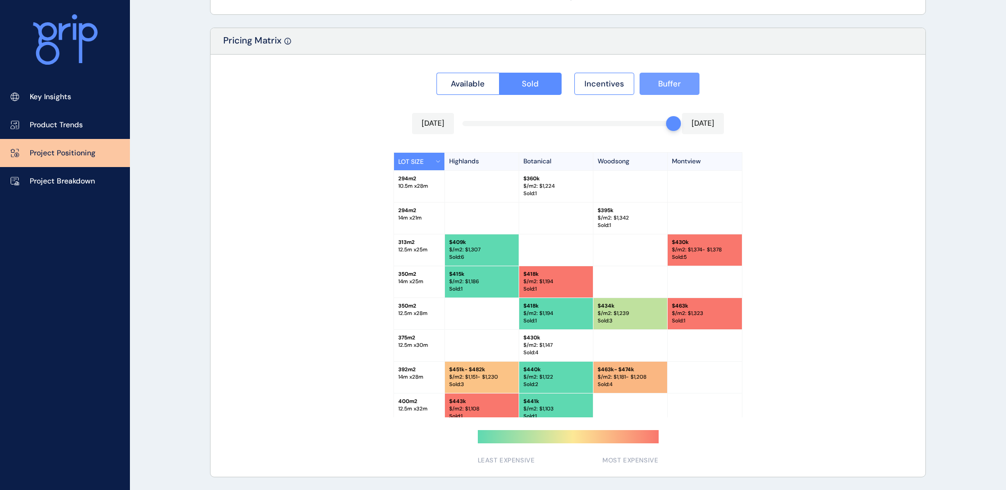
click at [682, 86] on button "Buffer" at bounding box center [669, 84] width 60 height 22
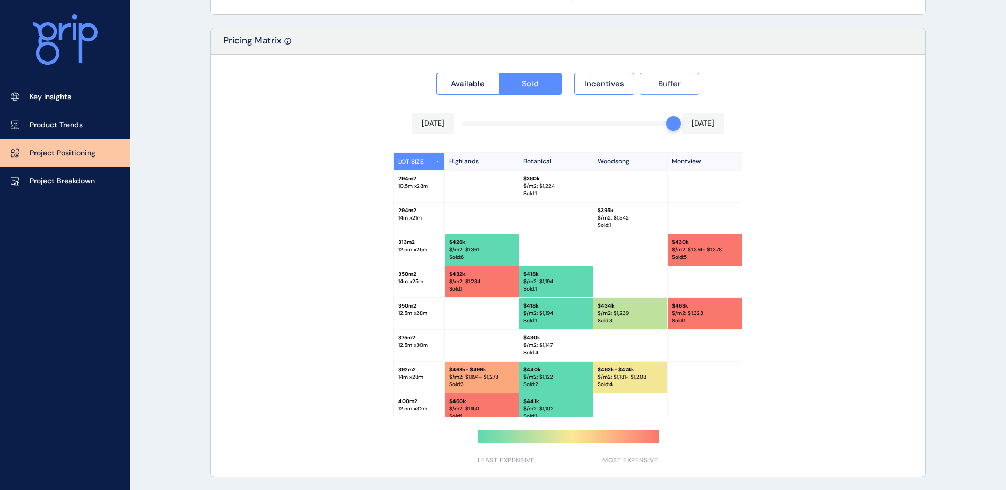
click at [682, 86] on button "Buffer" at bounding box center [669, 84] width 60 height 22
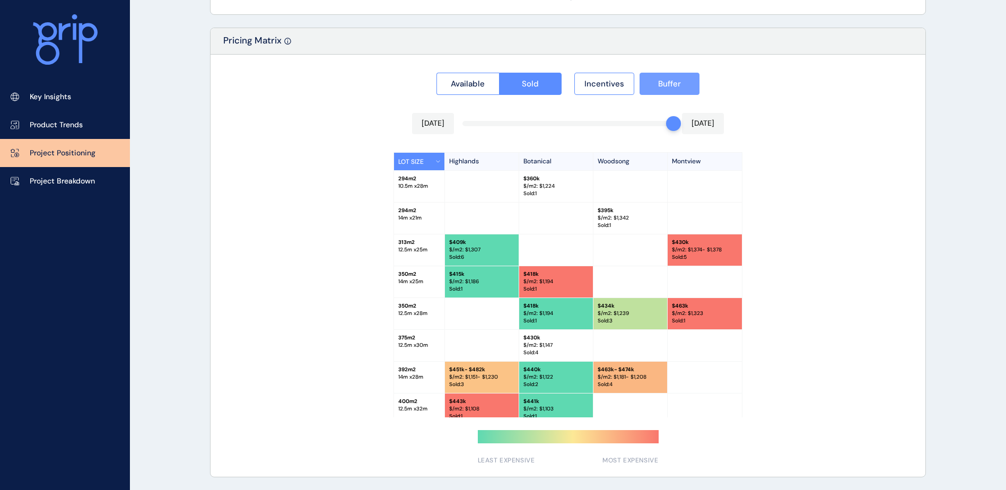
click at [682, 86] on button "Buffer" at bounding box center [669, 84] width 60 height 22
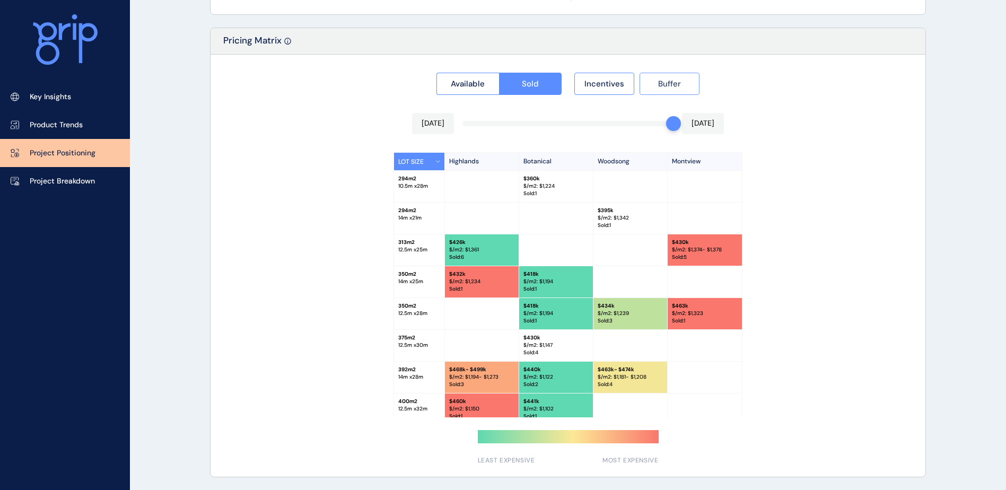
click at [682, 86] on button "Buffer" at bounding box center [669, 84] width 60 height 22
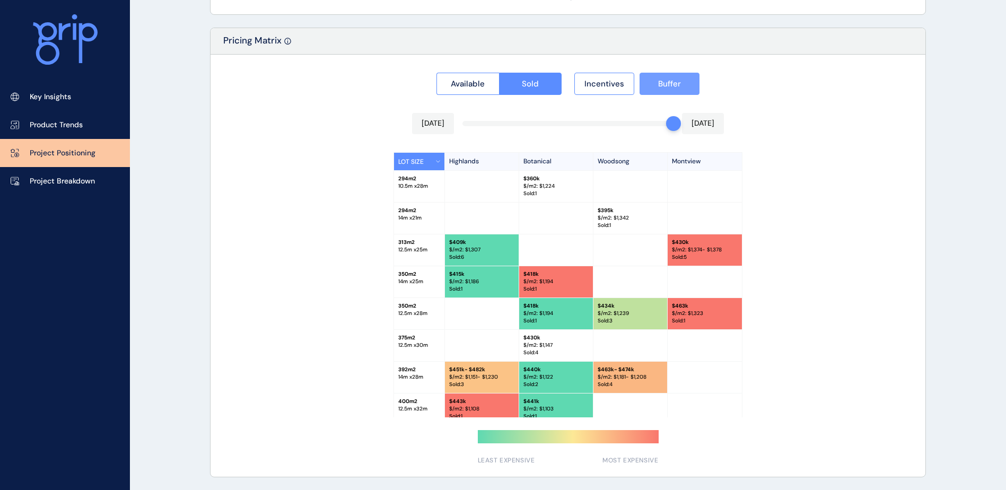
click at [682, 86] on button "Buffer" at bounding box center [669, 84] width 60 height 22
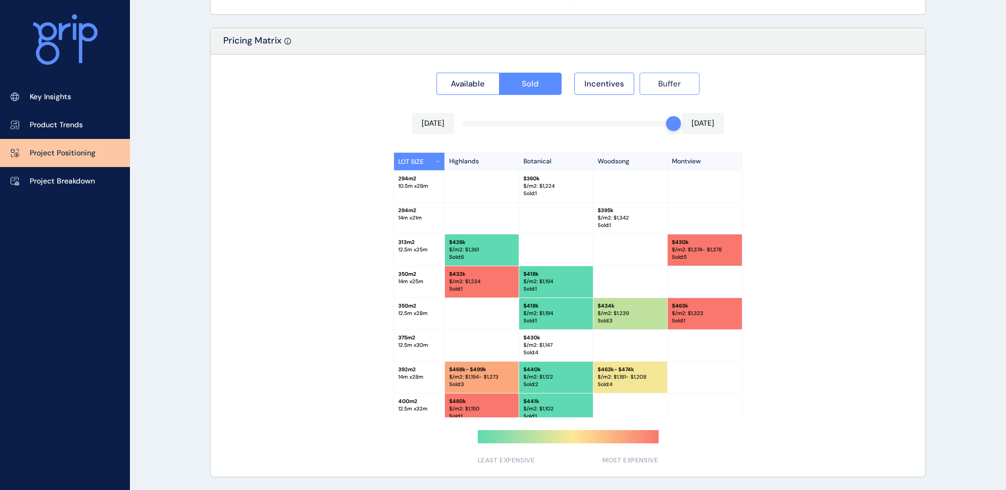
click at [682, 86] on button "Buffer" at bounding box center [669, 84] width 60 height 22
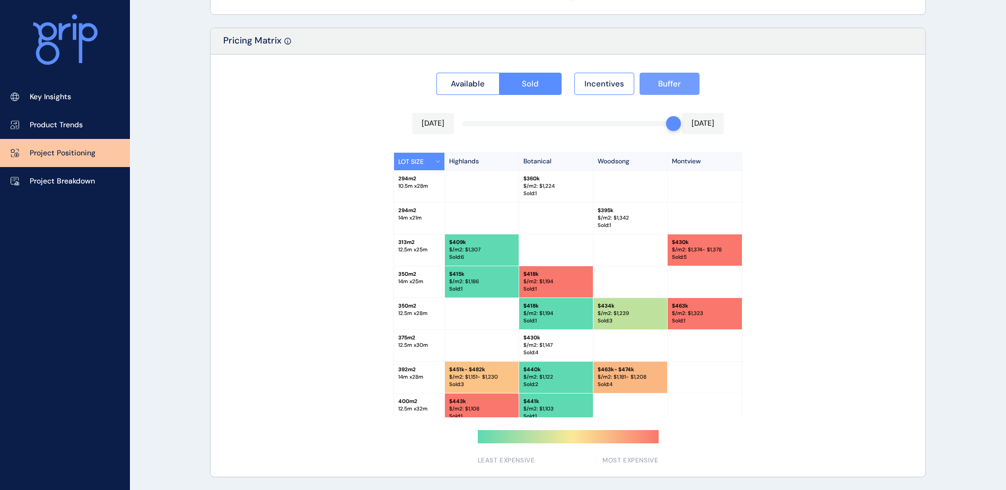
click at [682, 86] on button "Buffer" at bounding box center [669, 84] width 60 height 22
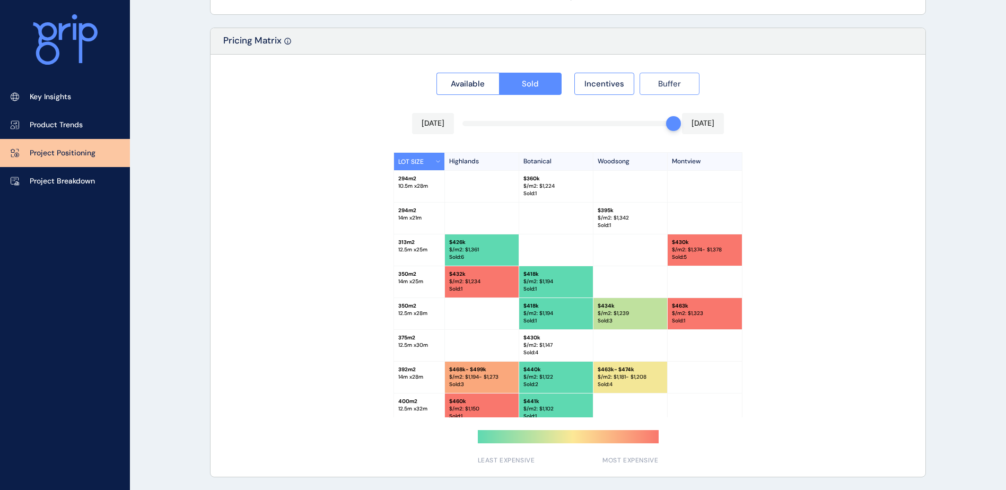
click at [682, 86] on button "Buffer" at bounding box center [669, 84] width 60 height 22
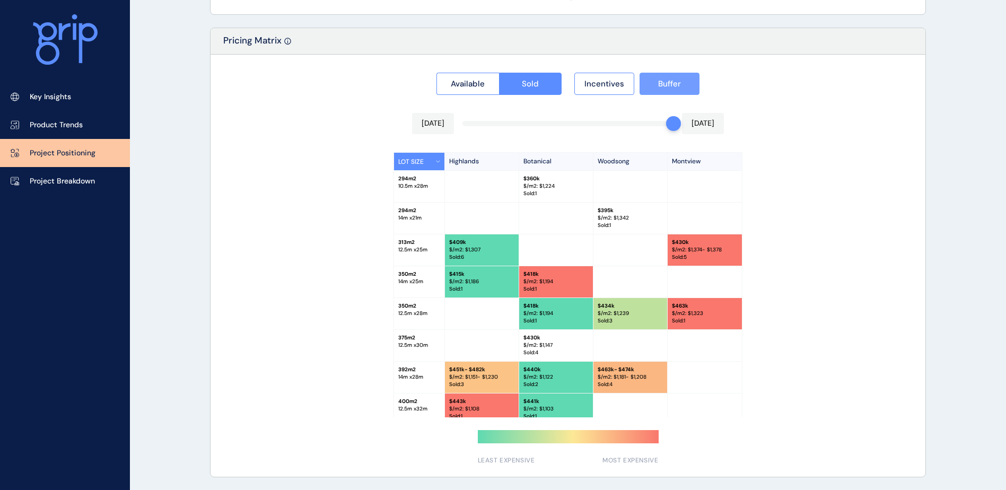
click at [682, 86] on button "Buffer" at bounding box center [669, 84] width 60 height 22
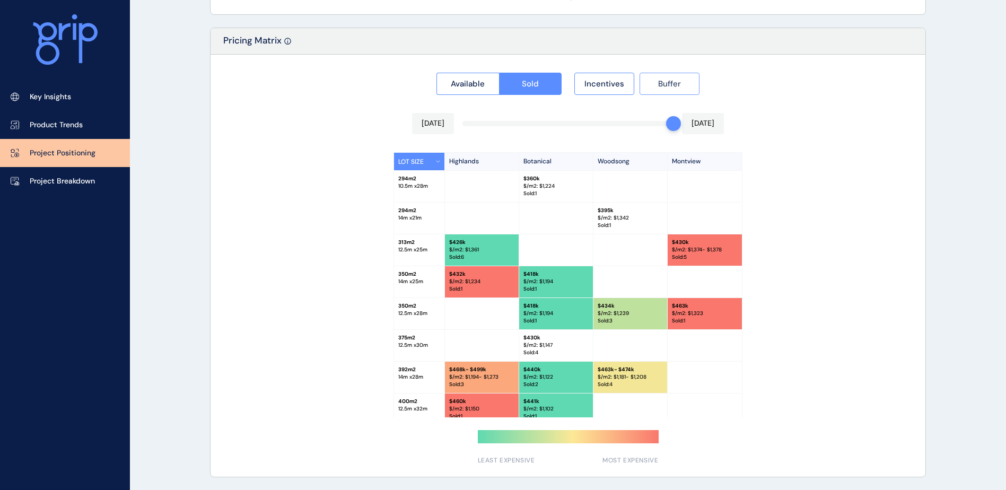
click at [682, 86] on button "Buffer" at bounding box center [669, 84] width 60 height 22
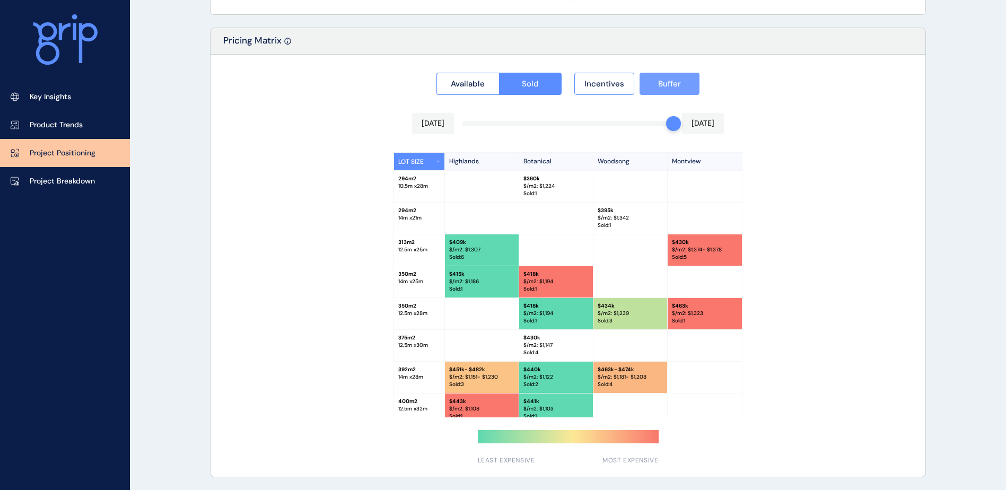
click at [682, 86] on button "Buffer" at bounding box center [669, 84] width 60 height 22
